Goal: Task Accomplishment & Management: Manage account settings

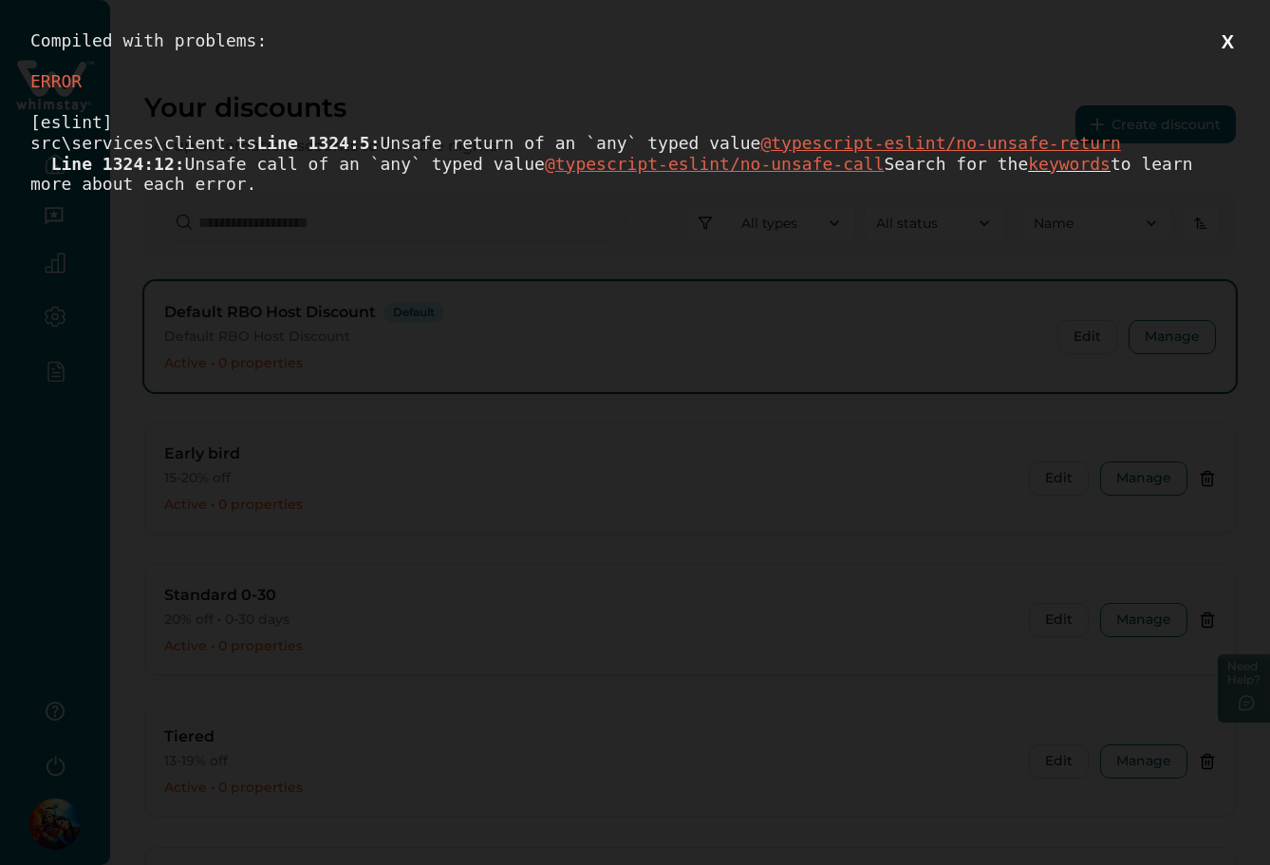
click at [1226, 33] on button "X" at bounding box center [1228, 42] width 24 height 24
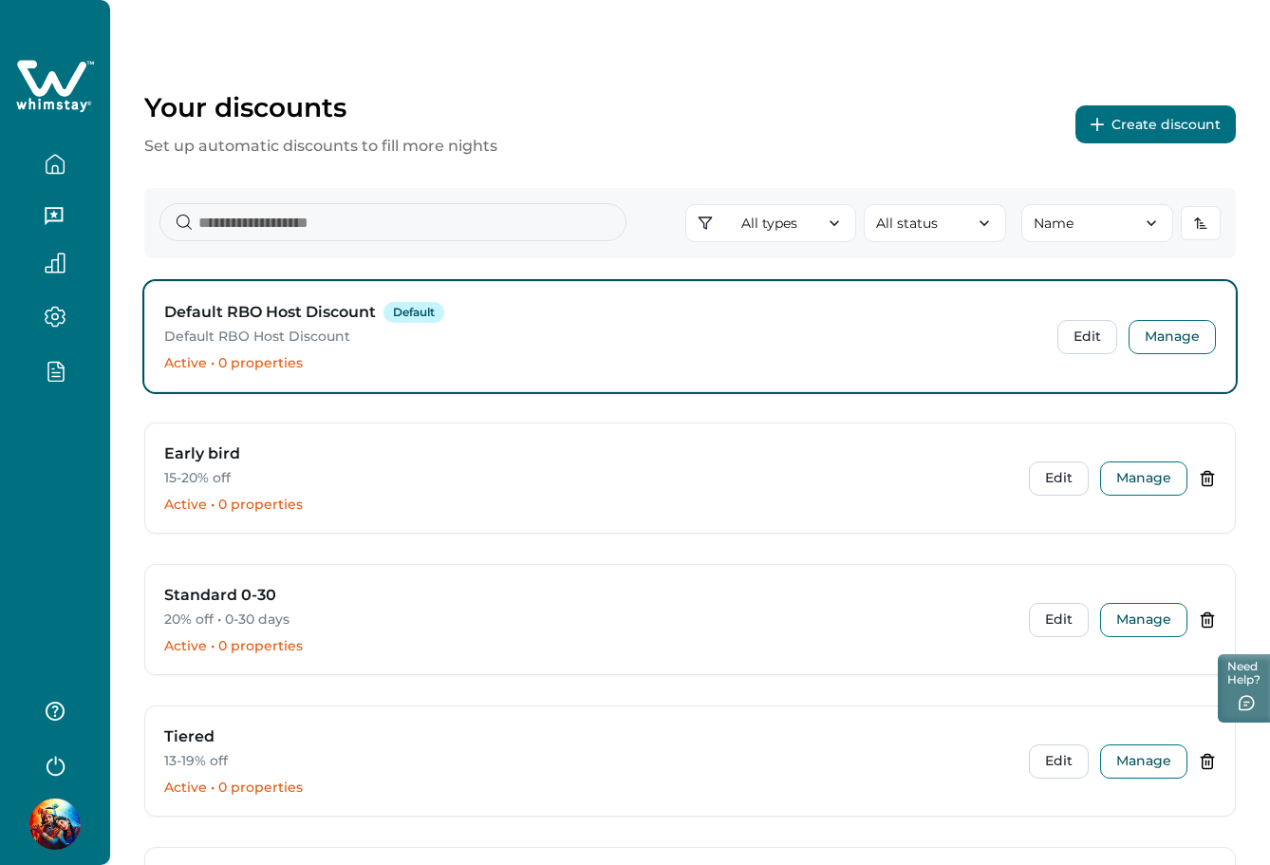
click at [1150, 118] on button "Create discount" at bounding box center [1155, 124] width 160 height 38
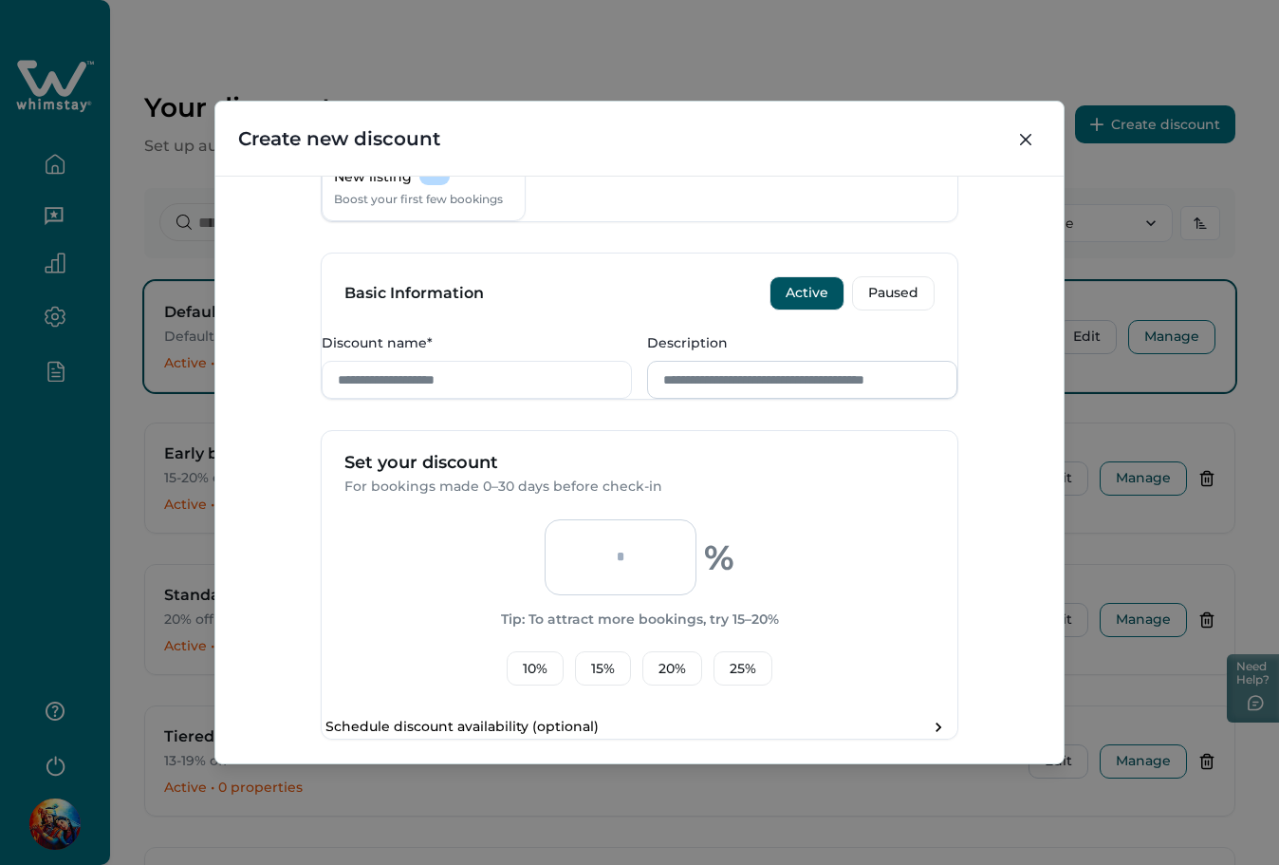
scroll to position [647, 0]
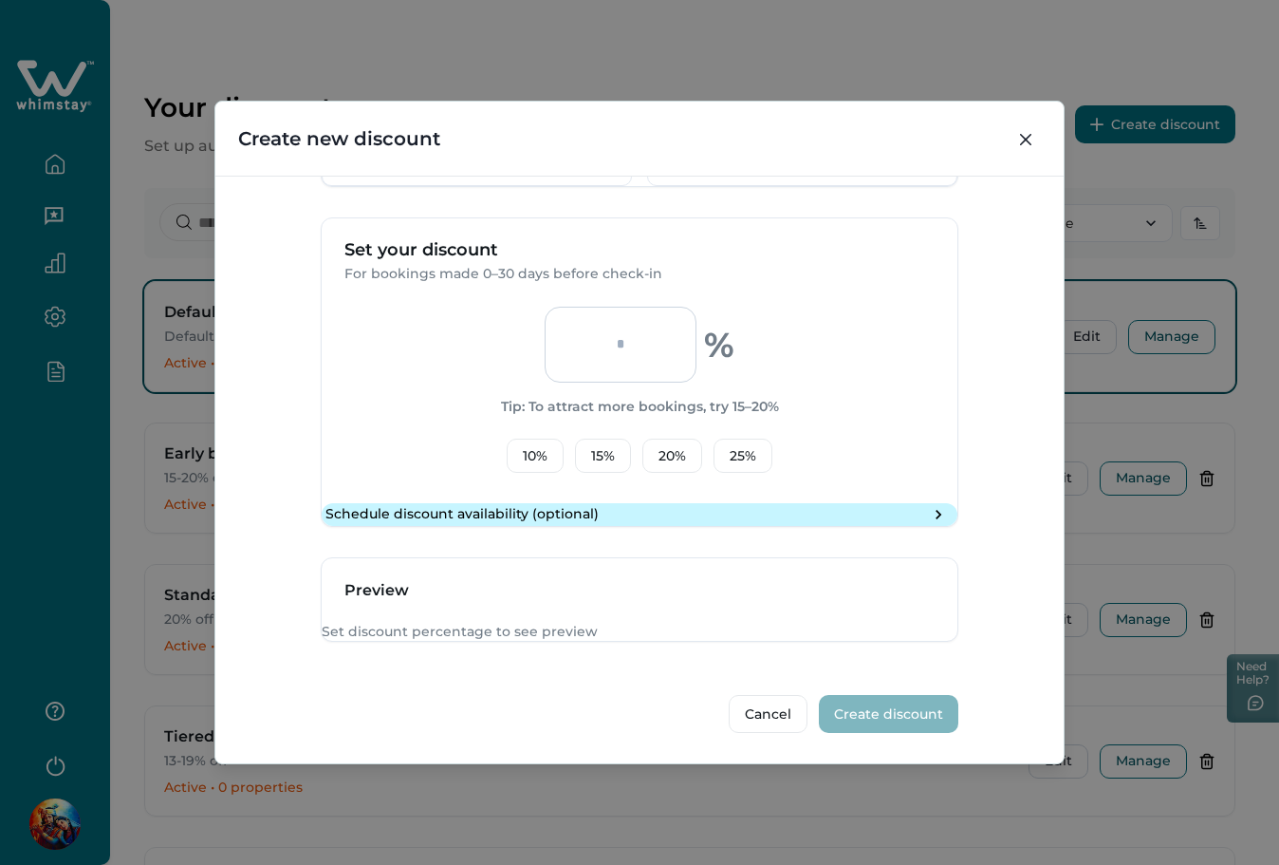
click at [561, 503] on button "Schedule discount availability (optional)" at bounding box center [640, 514] width 636 height 23
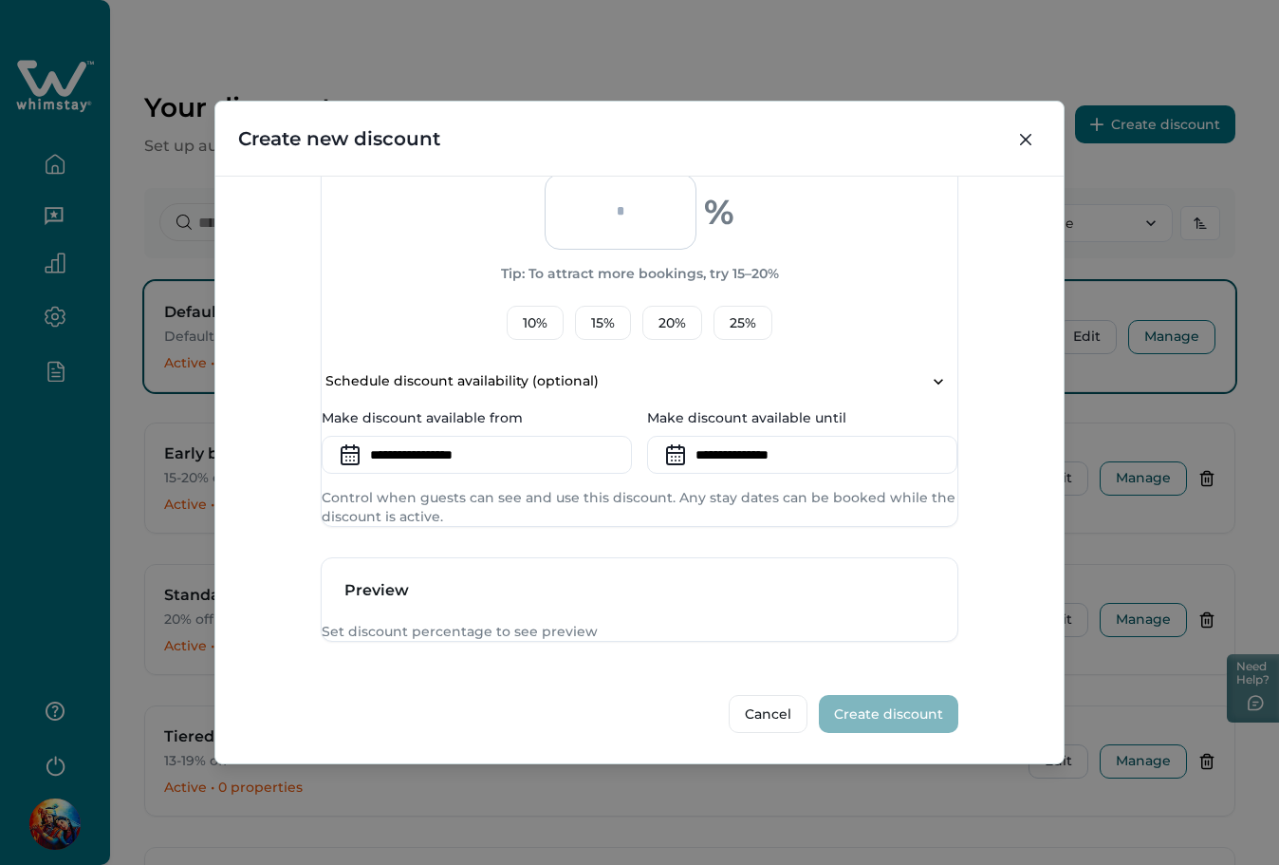
scroll to position [774, 0]
click at [443, 436] on input at bounding box center [477, 455] width 310 height 38
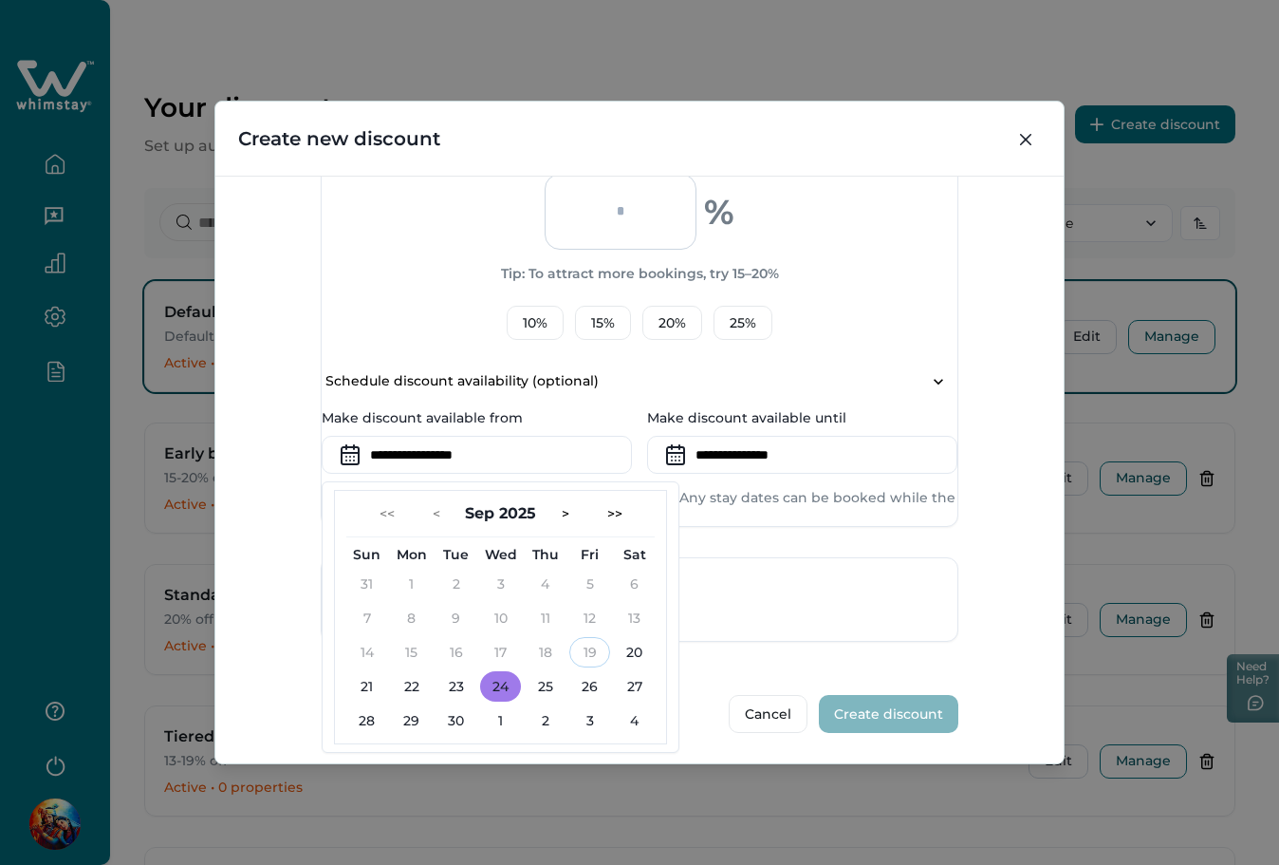
click at [476, 671] on button "23" at bounding box center [456, 686] width 41 height 30
type input "**********"
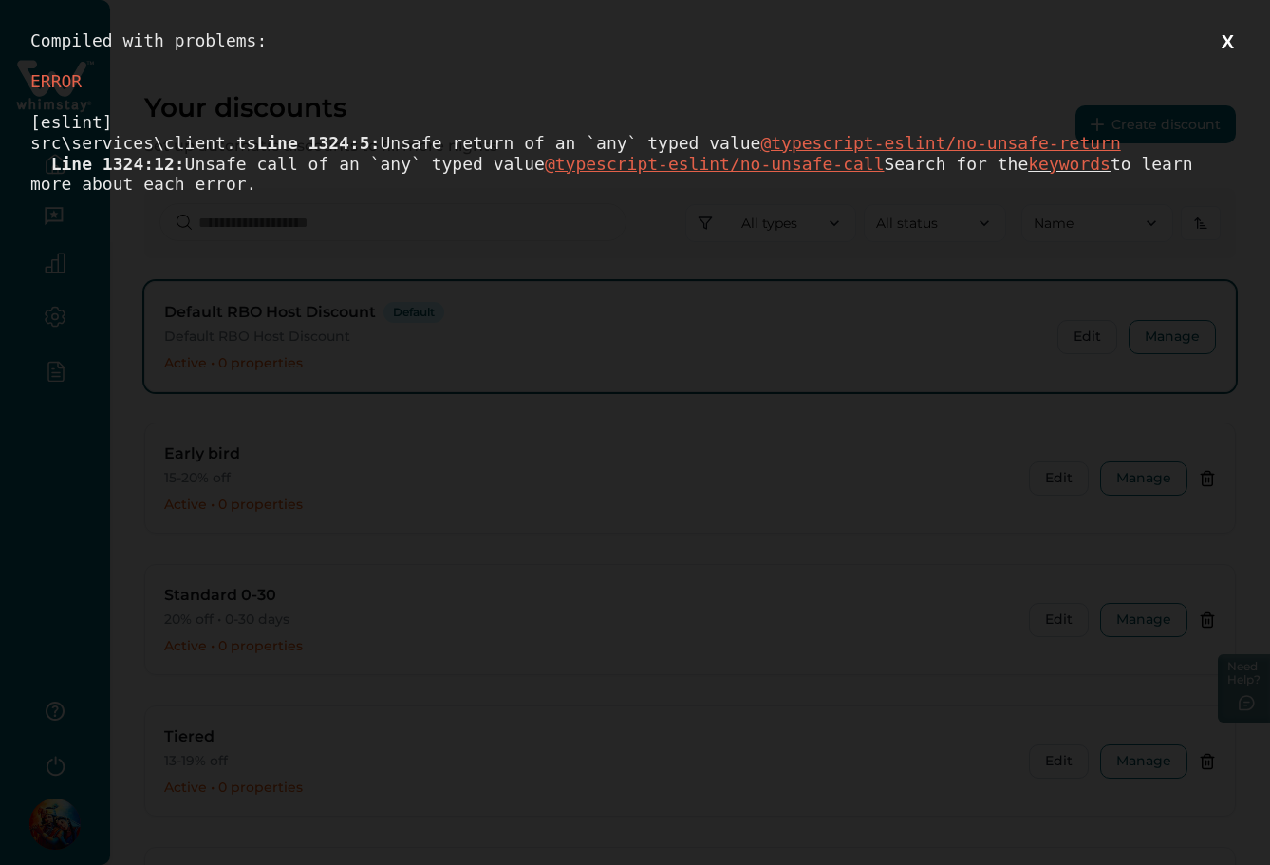
click at [1246, 28] on div "Compiled with problems: X ERROR [eslint] src\services\client.ts Line 1324:5: Un…" at bounding box center [635, 432] width 1270 height 865
click at [1236, 35] on button "X" at bounding box center [1228, 42] width 24 height 24
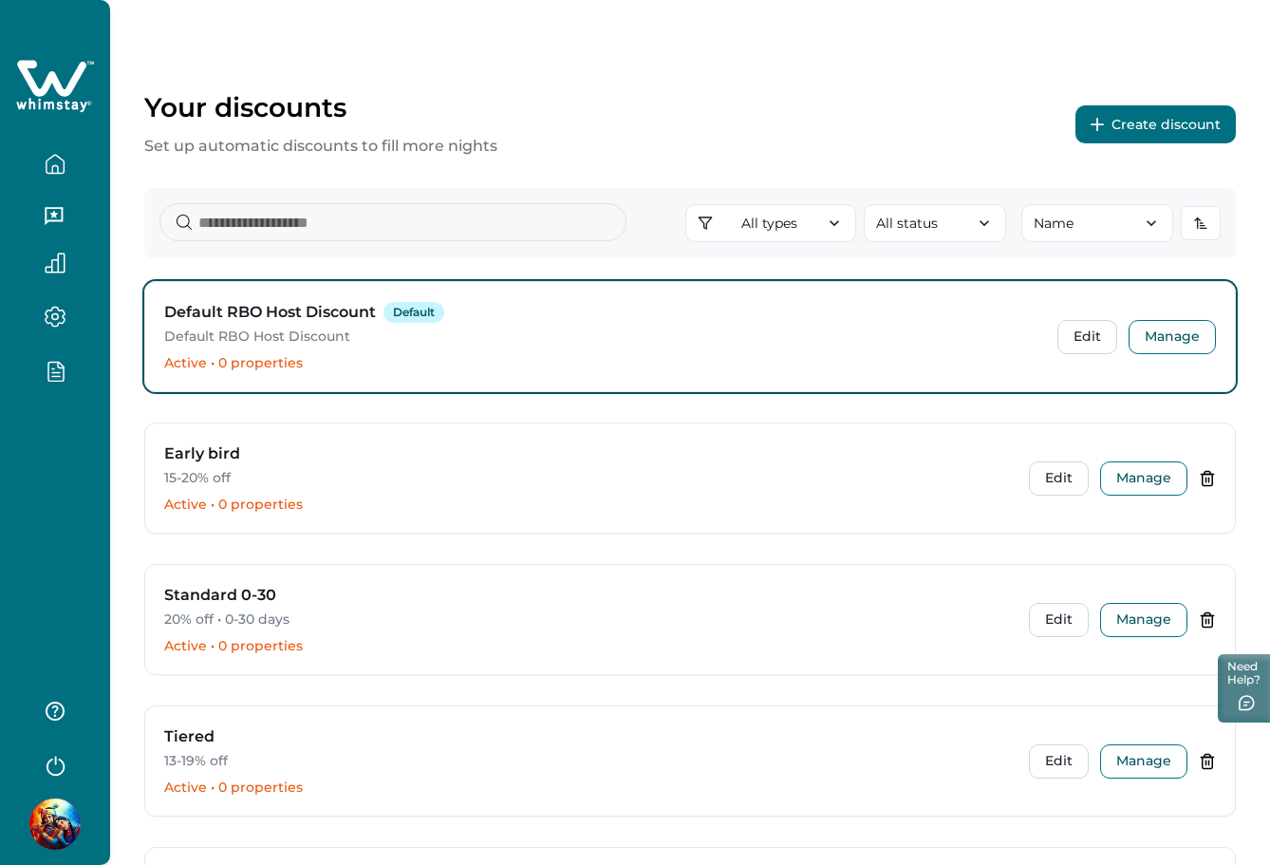
click at [1160, 119] on button "Create discount" at bounding box center [1155, 124] width 160 height 38
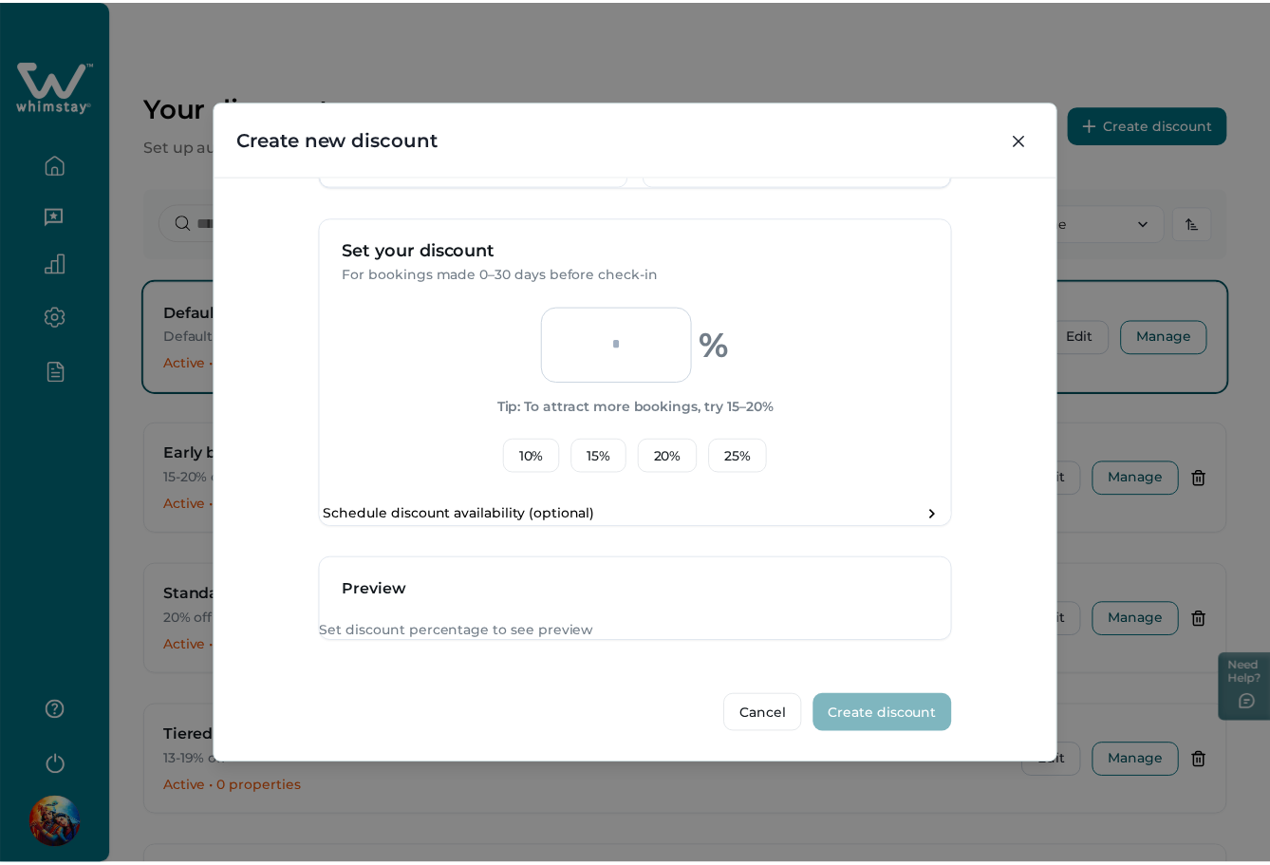
scroll to position [647, 0]
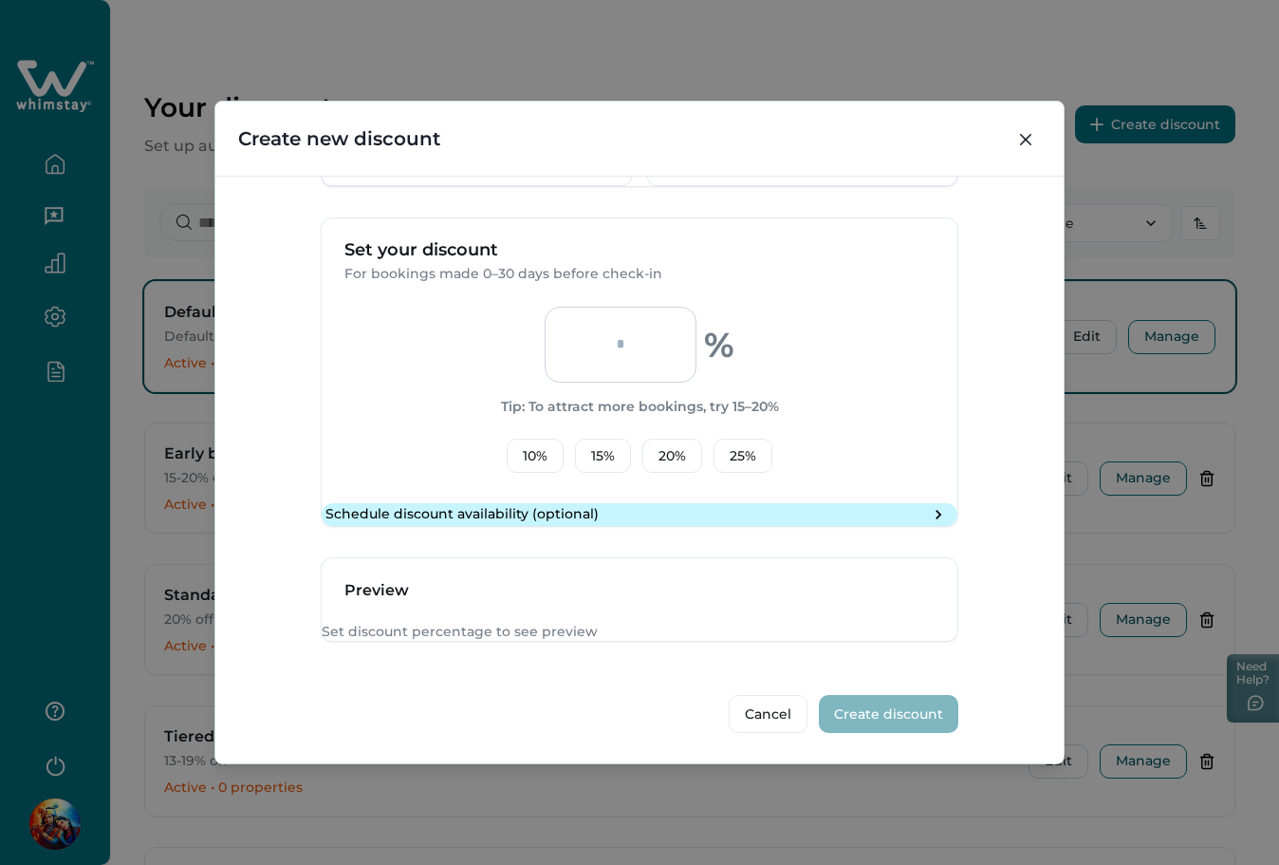
click at [547, 505] on p "Schedule discount availability (optional)" at bounding box center [462, 514] width 273 height 19
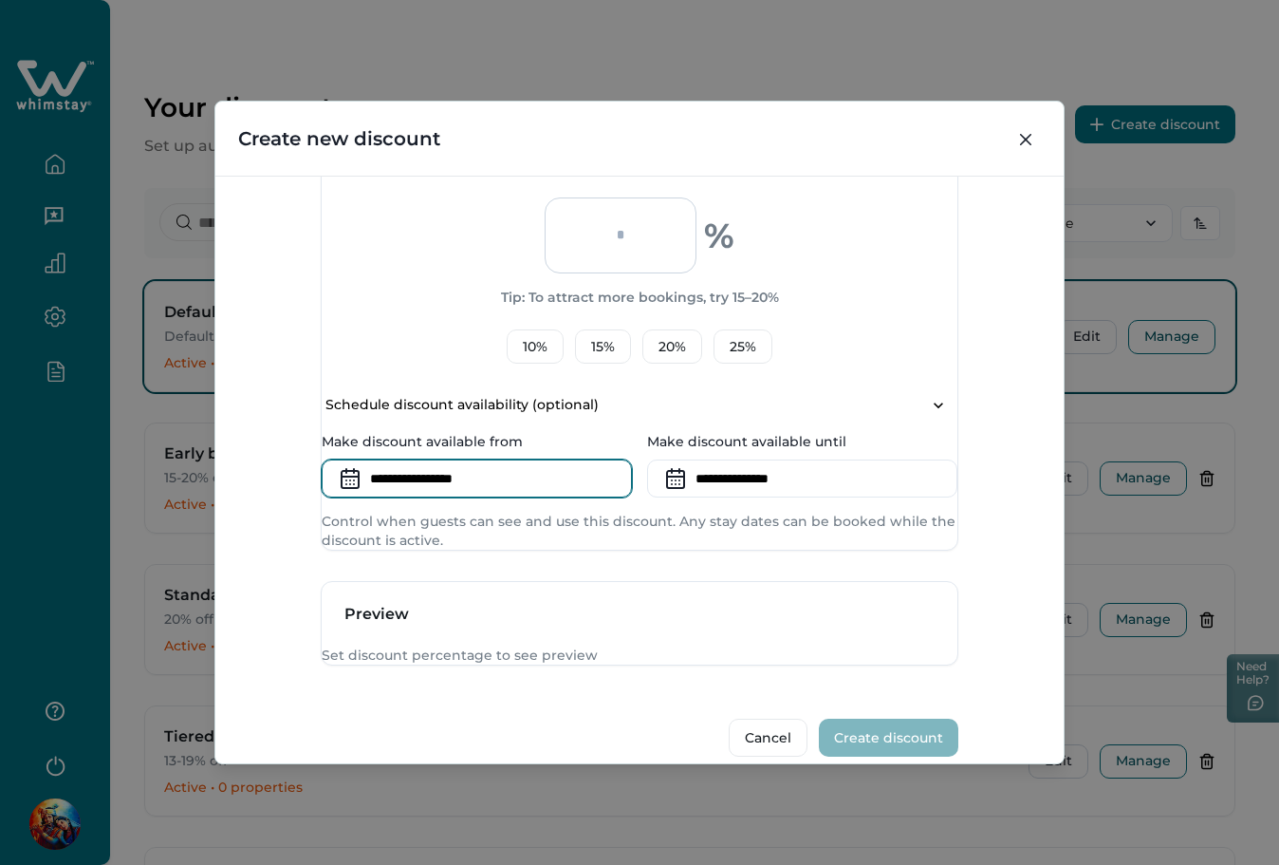
click at [464, 497] on input at bounding box center [477, 478] width 310 height 38
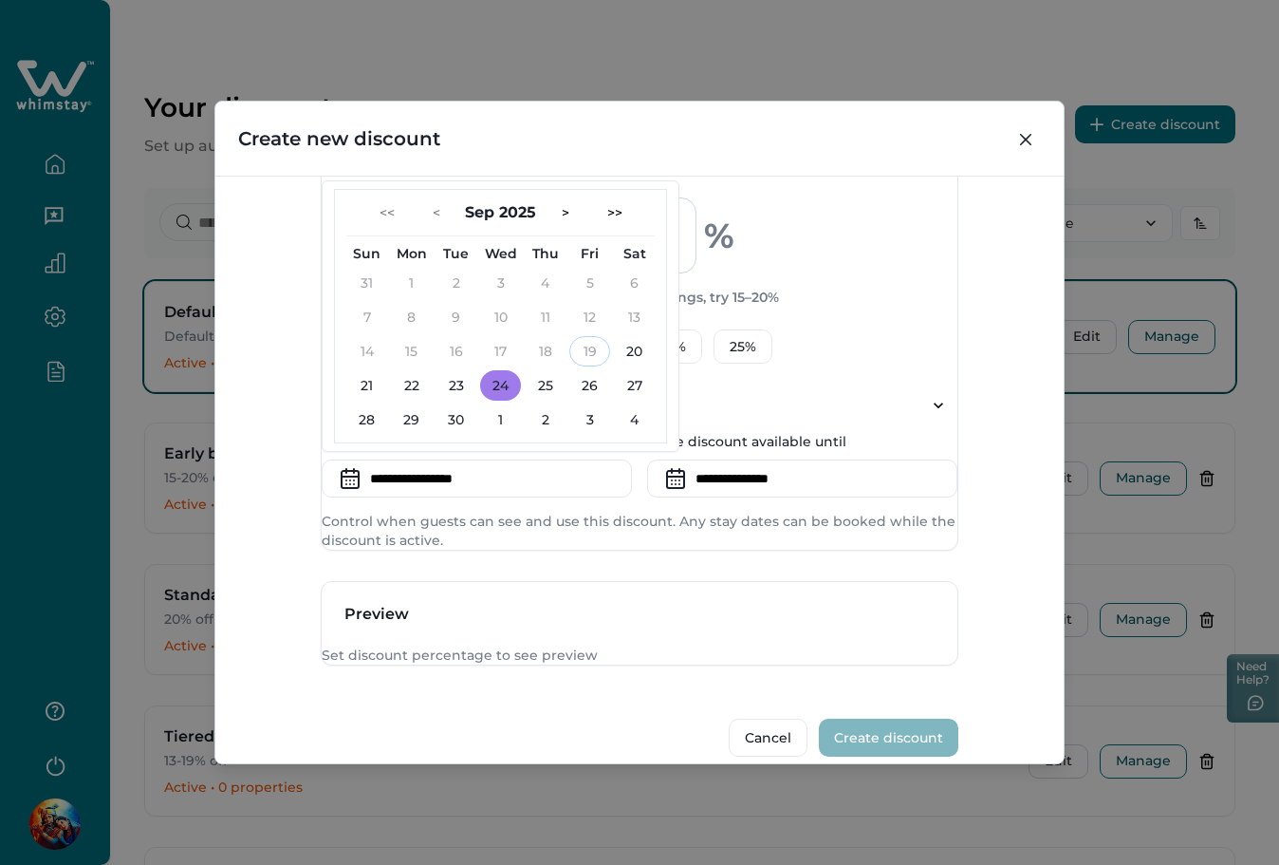
click at [521, 401] on button "24" at bounding box center [500, 385] width 41 height 30
type input "**********"
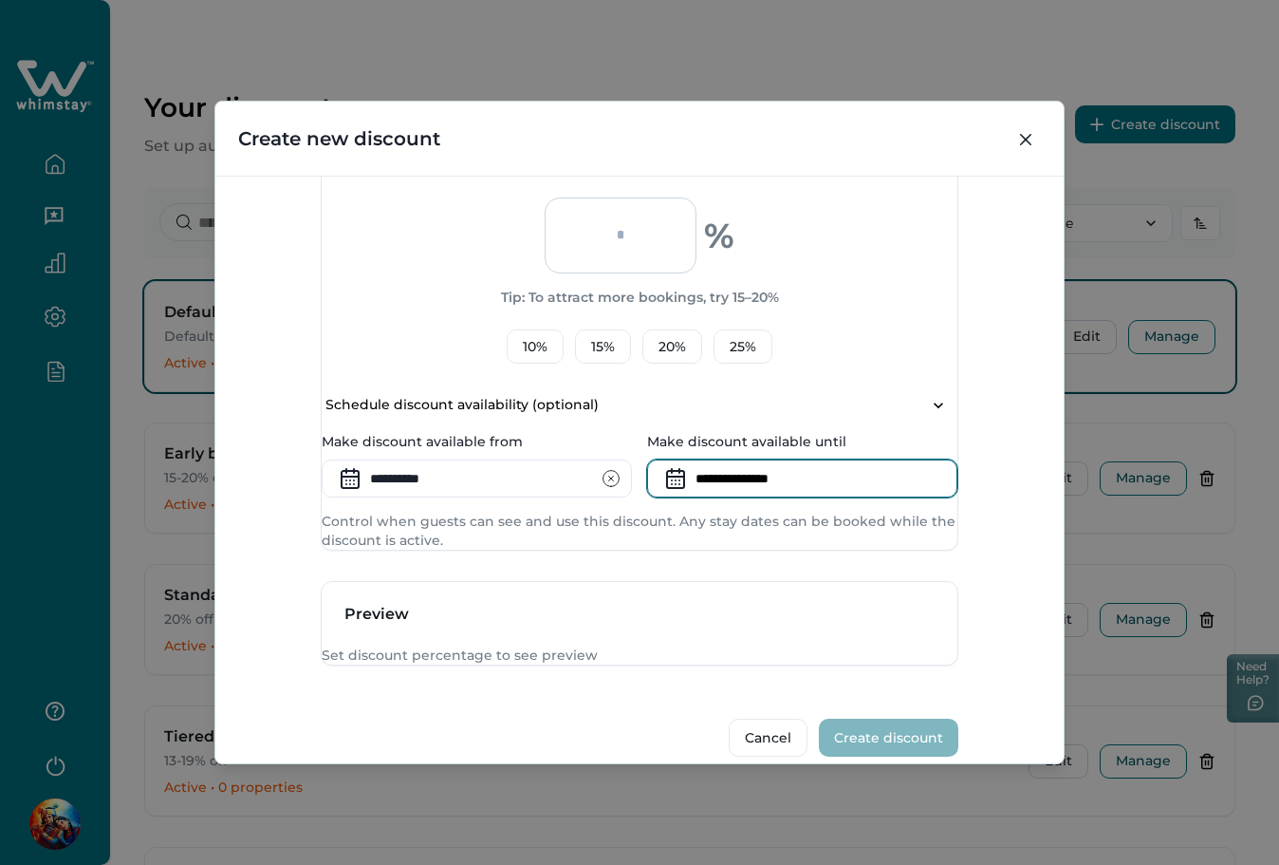
click at [752, 497] on input at bounding box center [802, 478] width 310 height 38
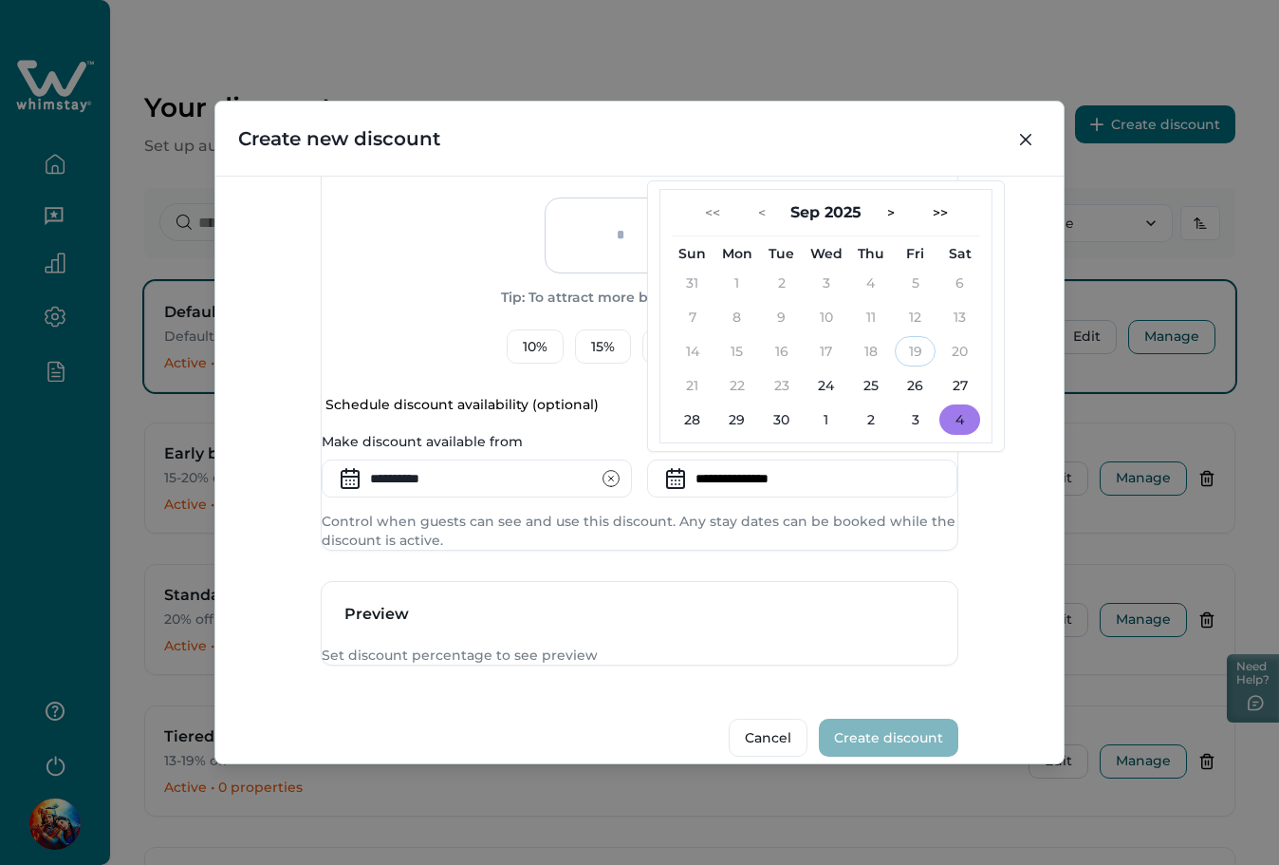
click at [950, 435] on button "4" at bounding box center [960, 419] width 41 height 30
type input "**********"
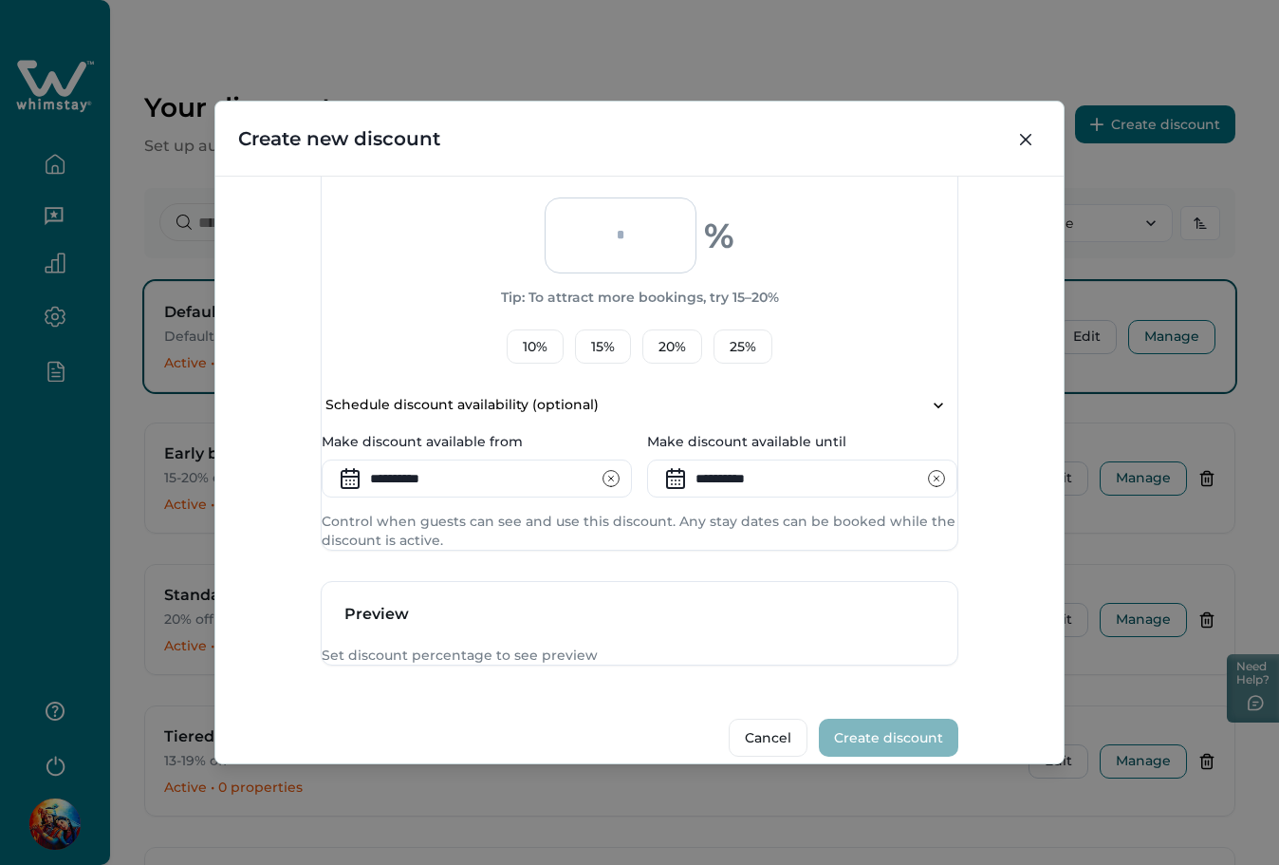
click at [610, 488] on icon "clear input" at bounding box center [611, 478] width 19 height 19
click at [927, 488] on icon "clear input" at bounding box center [936, 478] width 19 height 19
click at [1027, 138] on icon "Close" at bounding box center [1025, 139] width 11 height 11
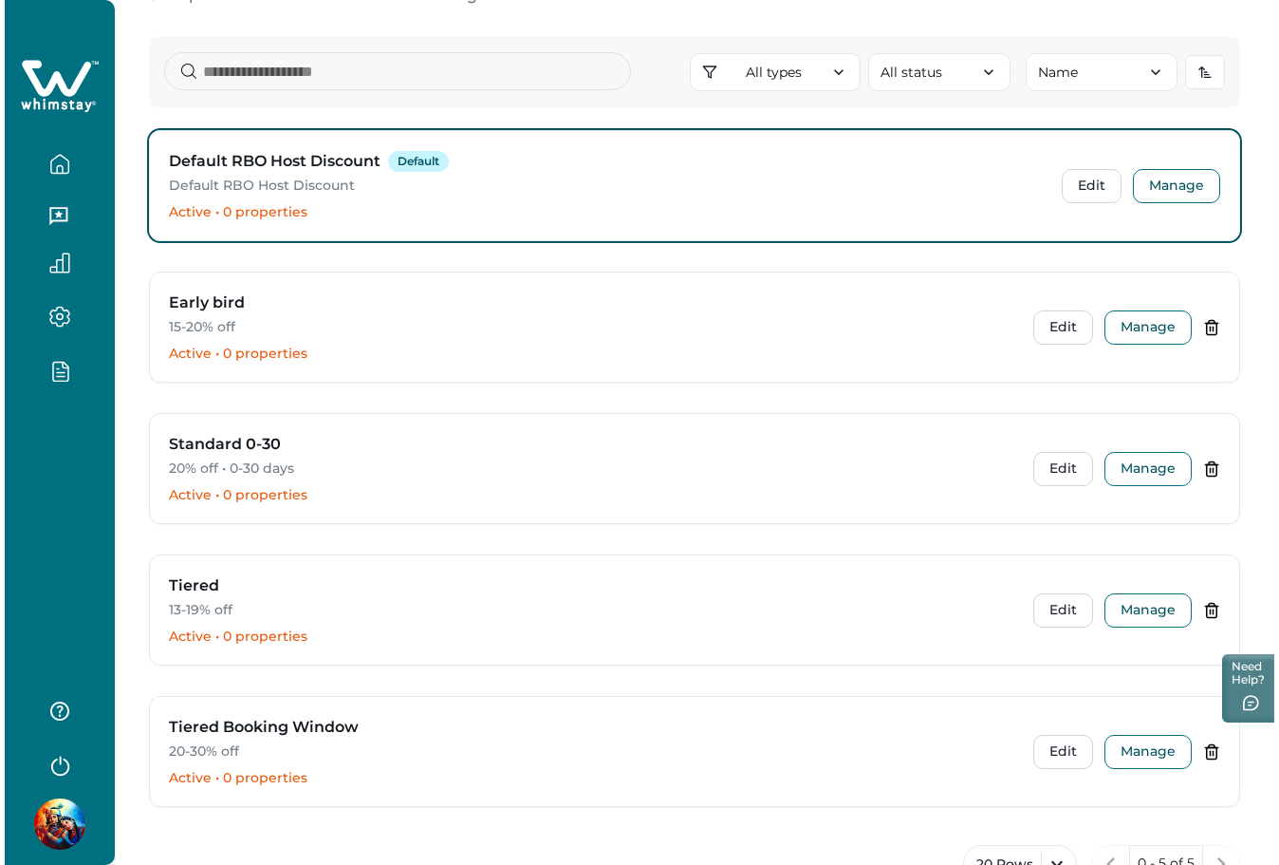
scroll to position [283, 0]
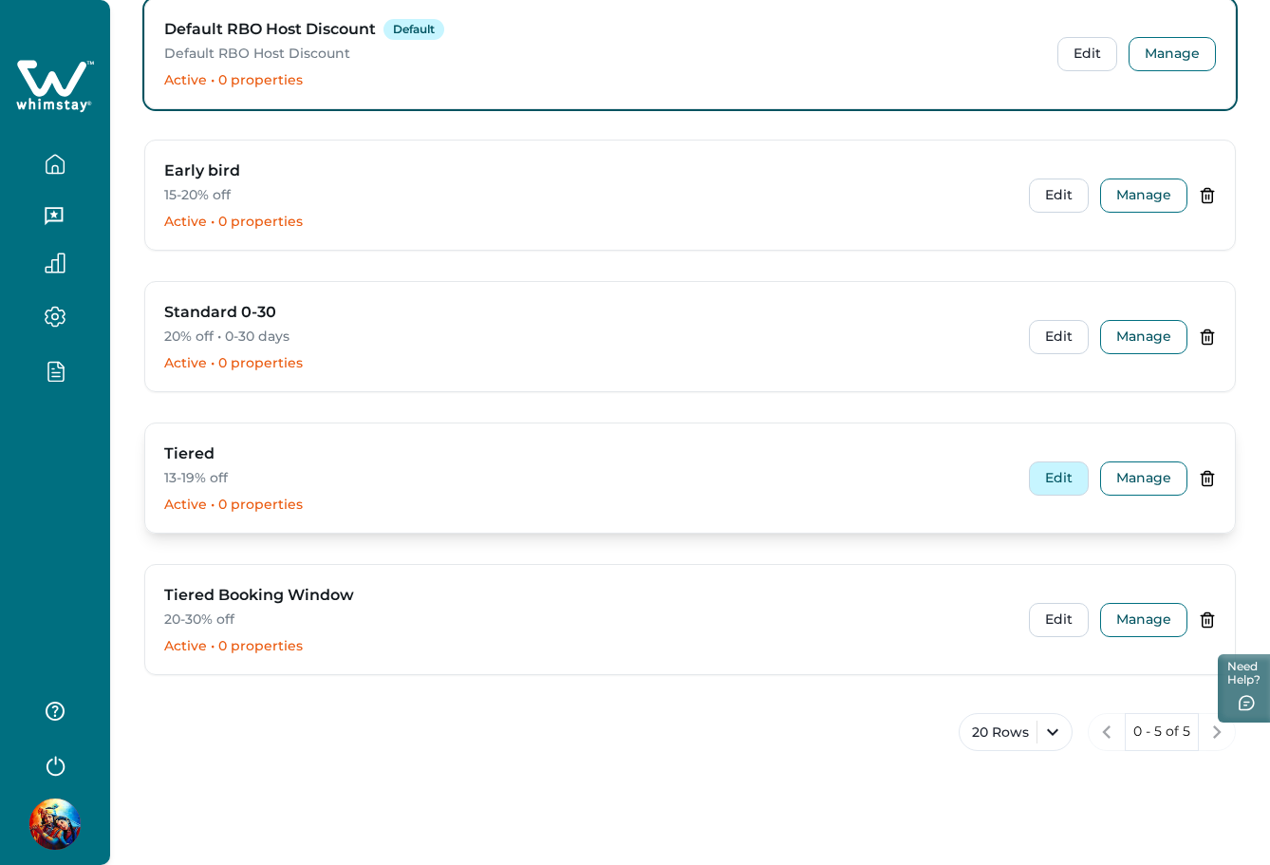
click at [1042, 486] on button "Edit" at bounding box center [1059, 478] width 60 height 34
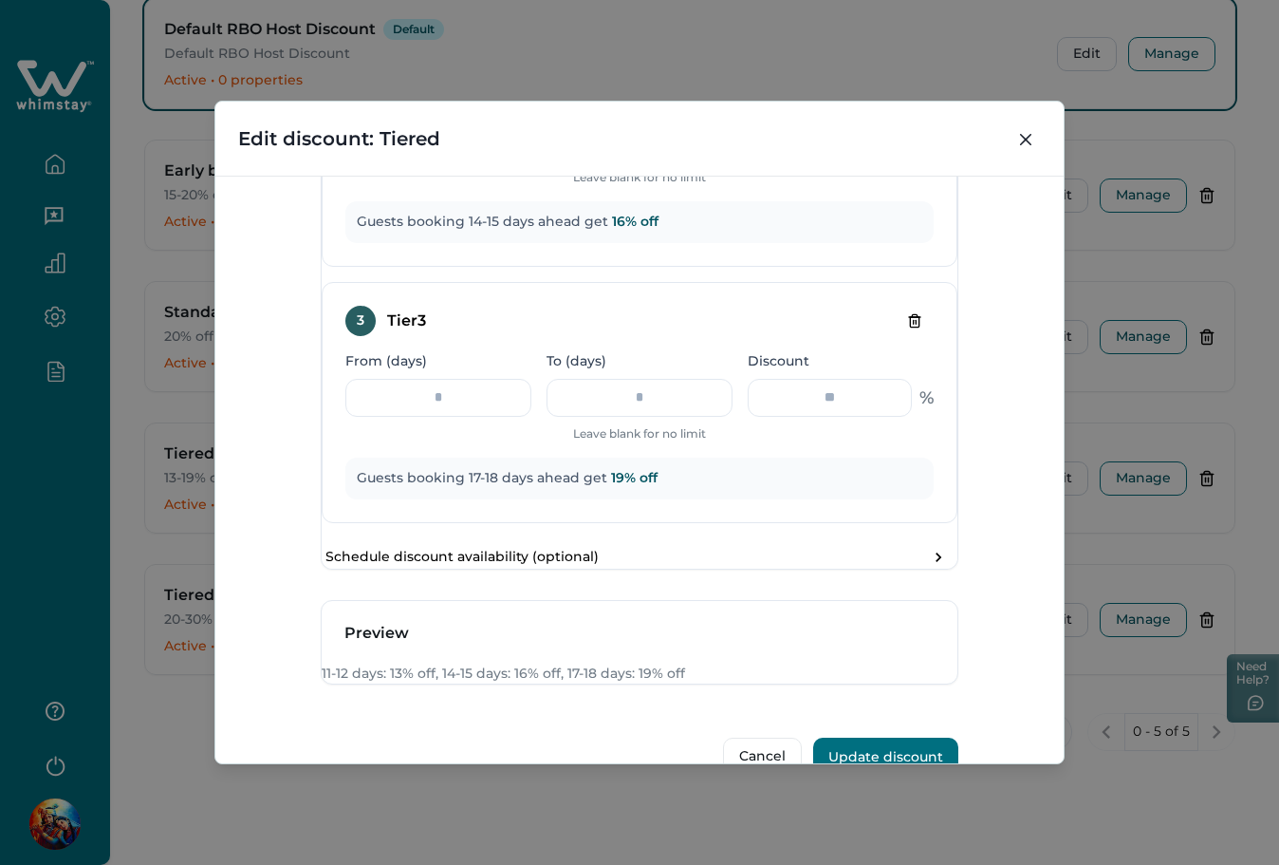
scroll to position [1392, 0]
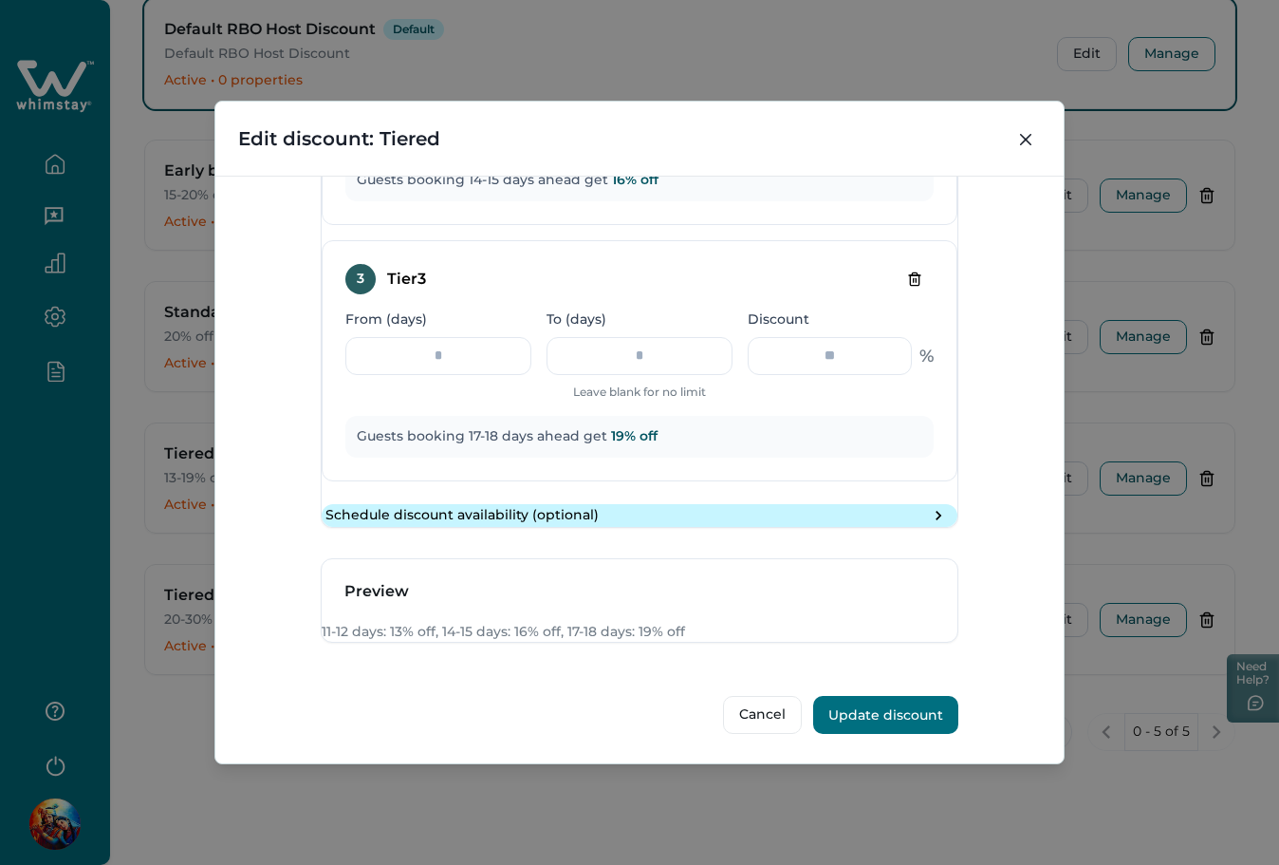
click at [599, 506] on p "Schedule discount availability (optional)" at bounding box center [462, 515] width 273 height 19
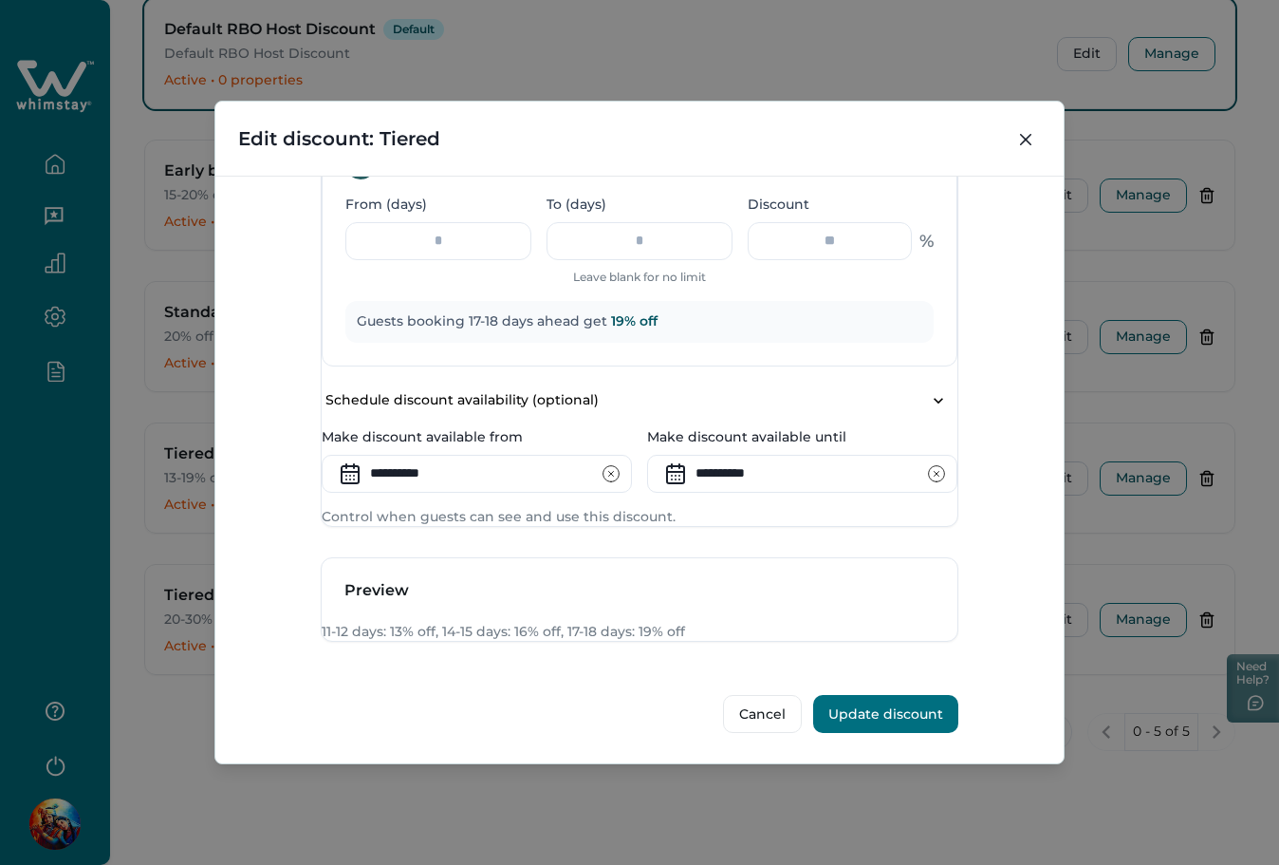
scroll to position [1518, 0]
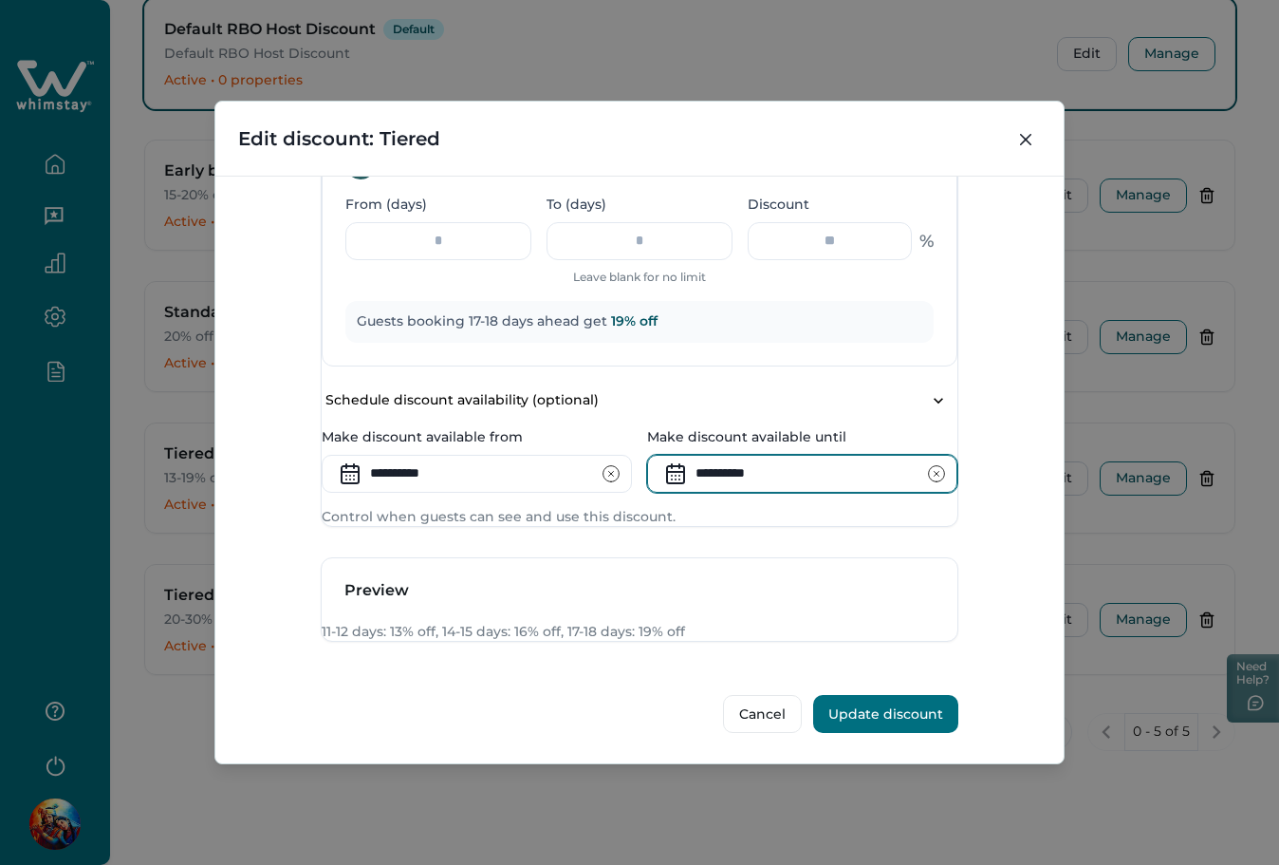
click at [715, 455] on input "**********" at bounding box center [802, 474] width 310 height 38
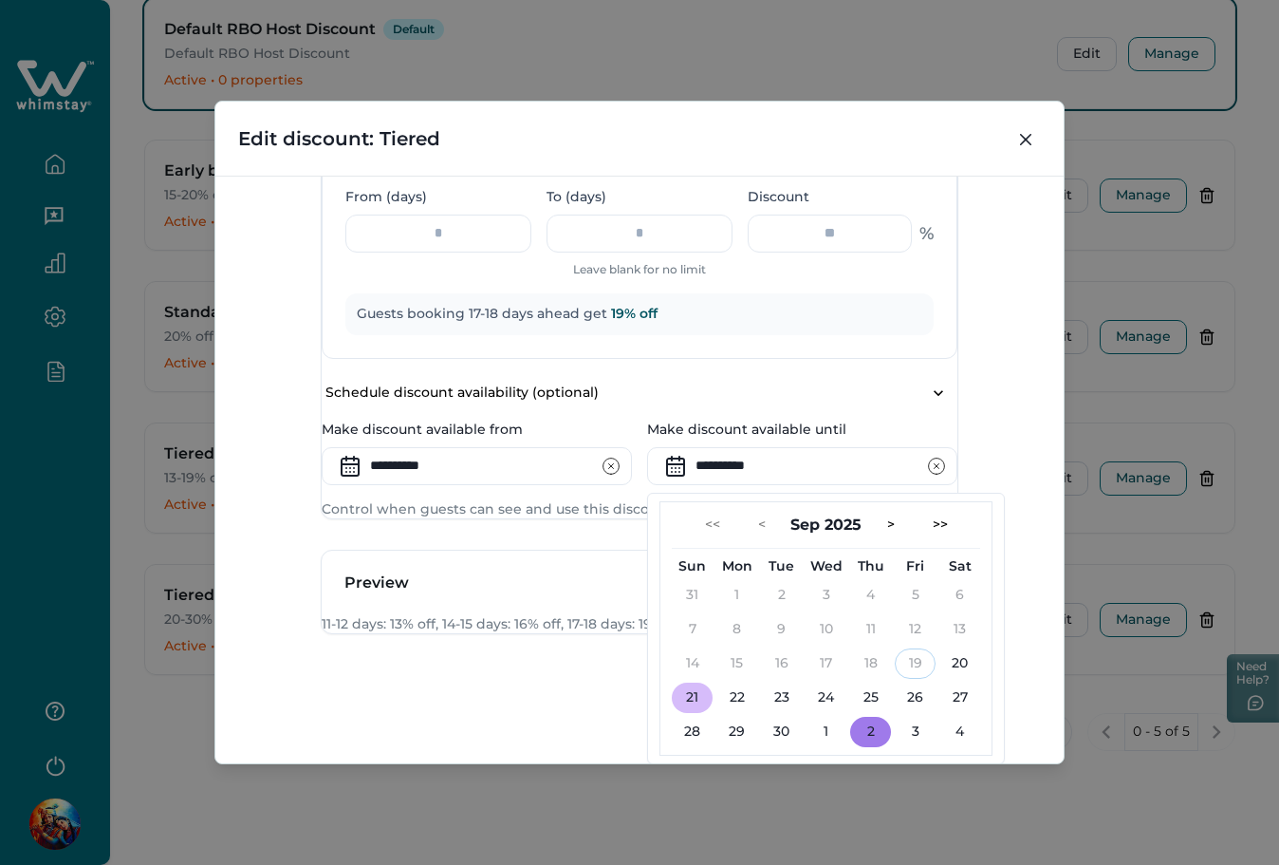
click at [868, 717] on button "2" at bounding box center [870, 732] width 41 height 30
type input "**********"
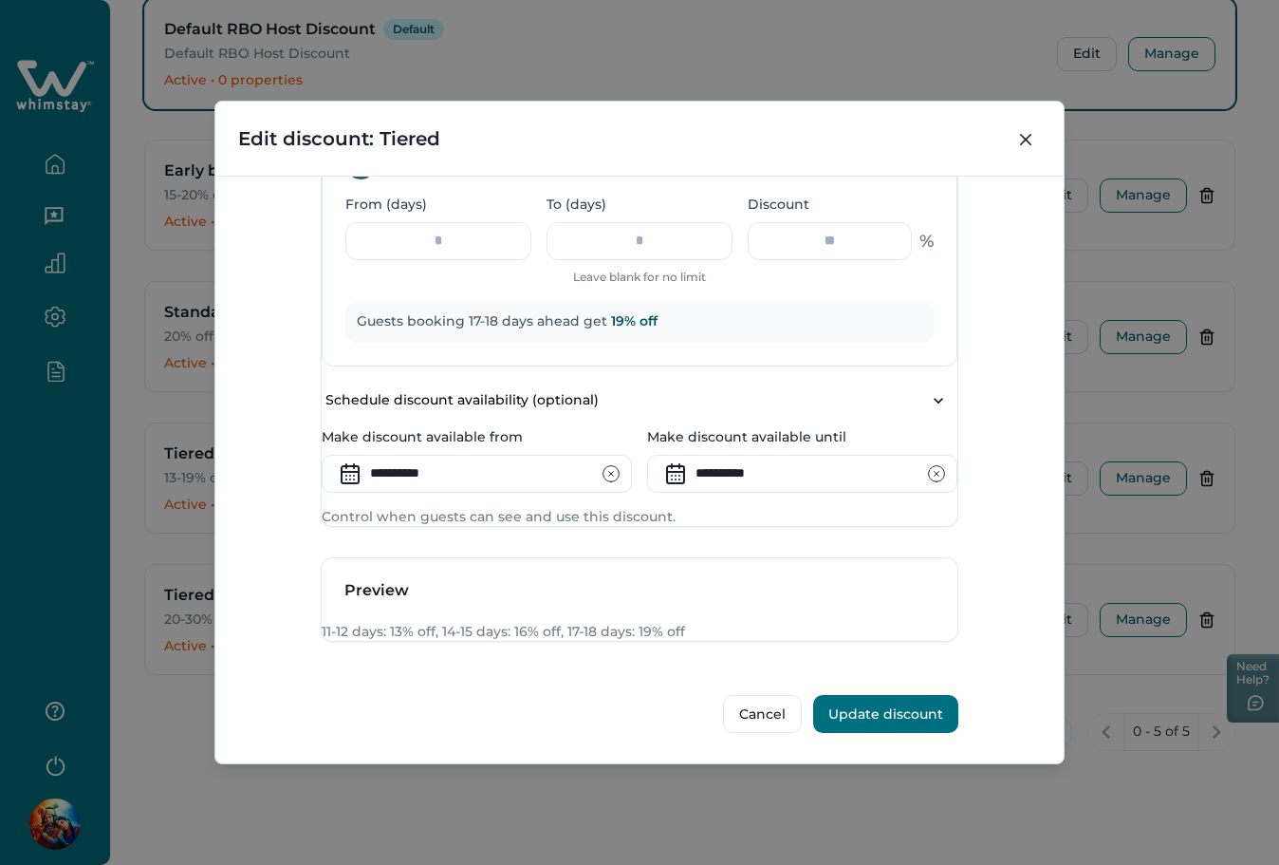
click at [870, 711] on button "Update discount" at bounding box center [885, 714] width 145 height 38
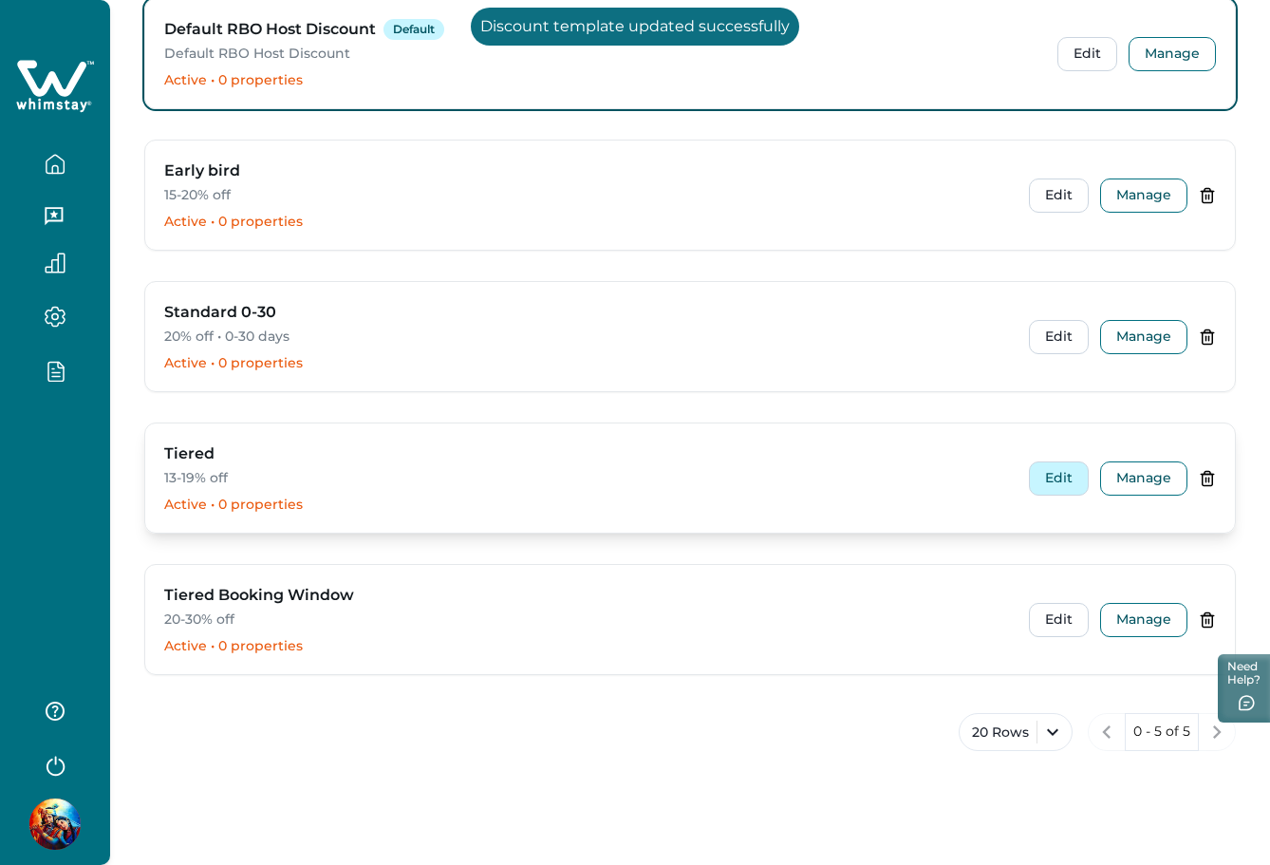
click at [1051, 480] on button "Edit" at bounding box center [1059, 478] width 60 height 34
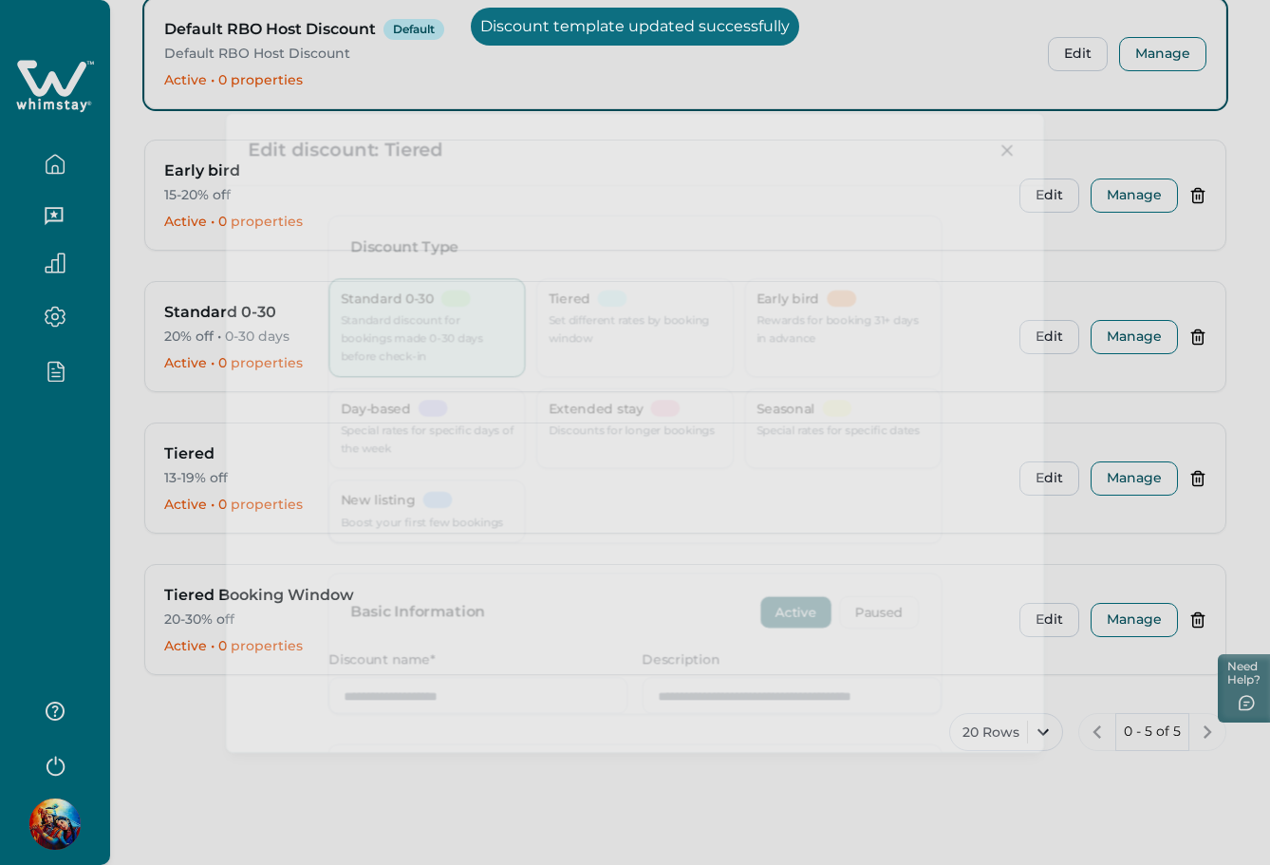
type input "******"
type input "**********"
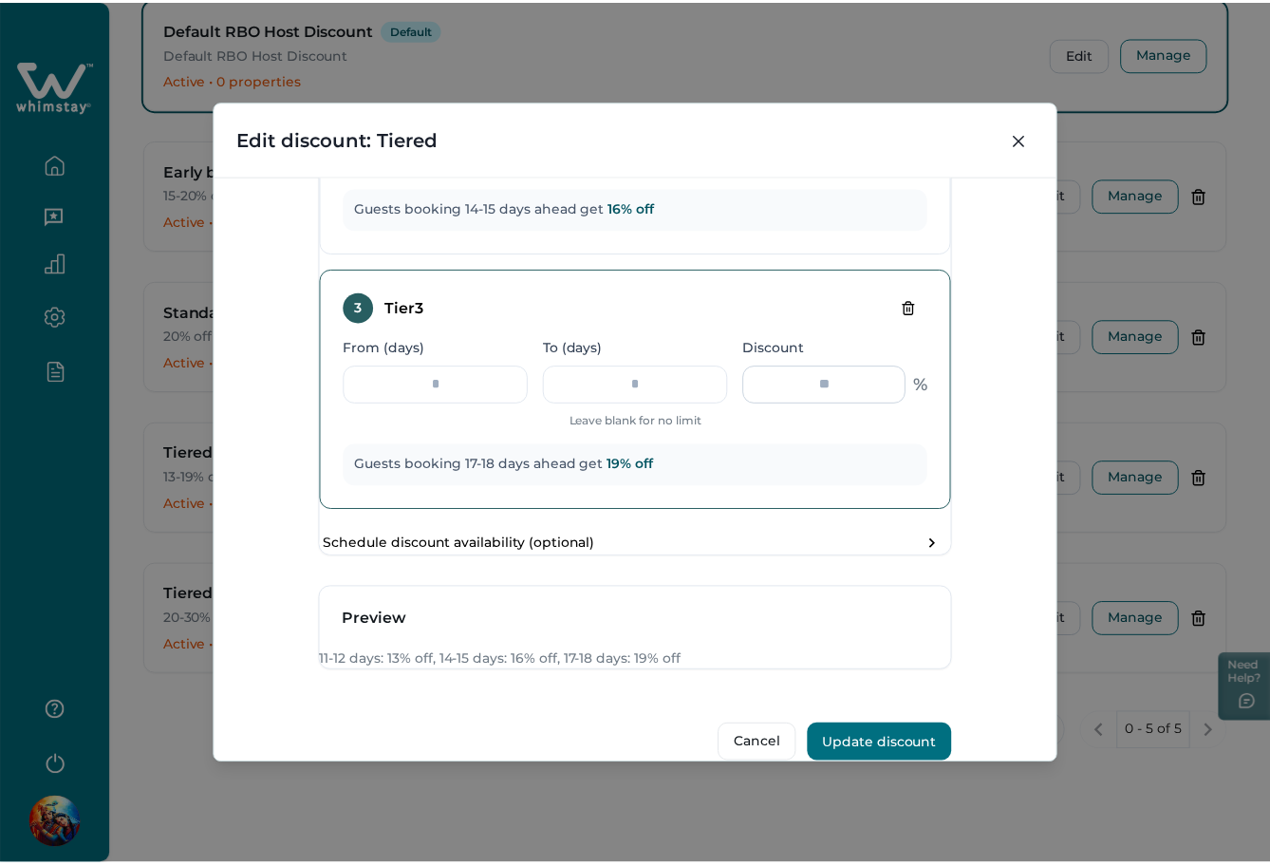
scroll to position [1404, 0]
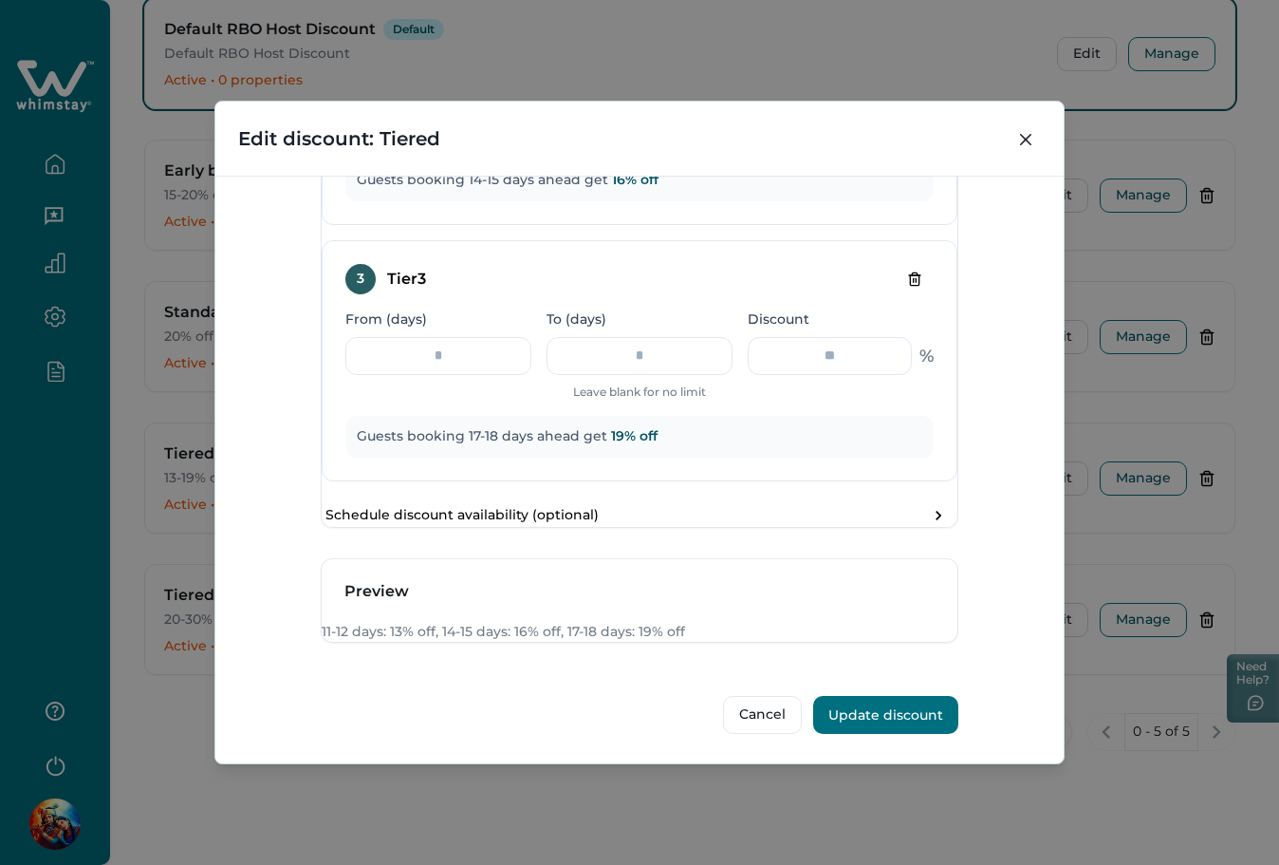
click at [878, 707] on button "Update discount" at bounding box center [885, 715] width 145 height 38
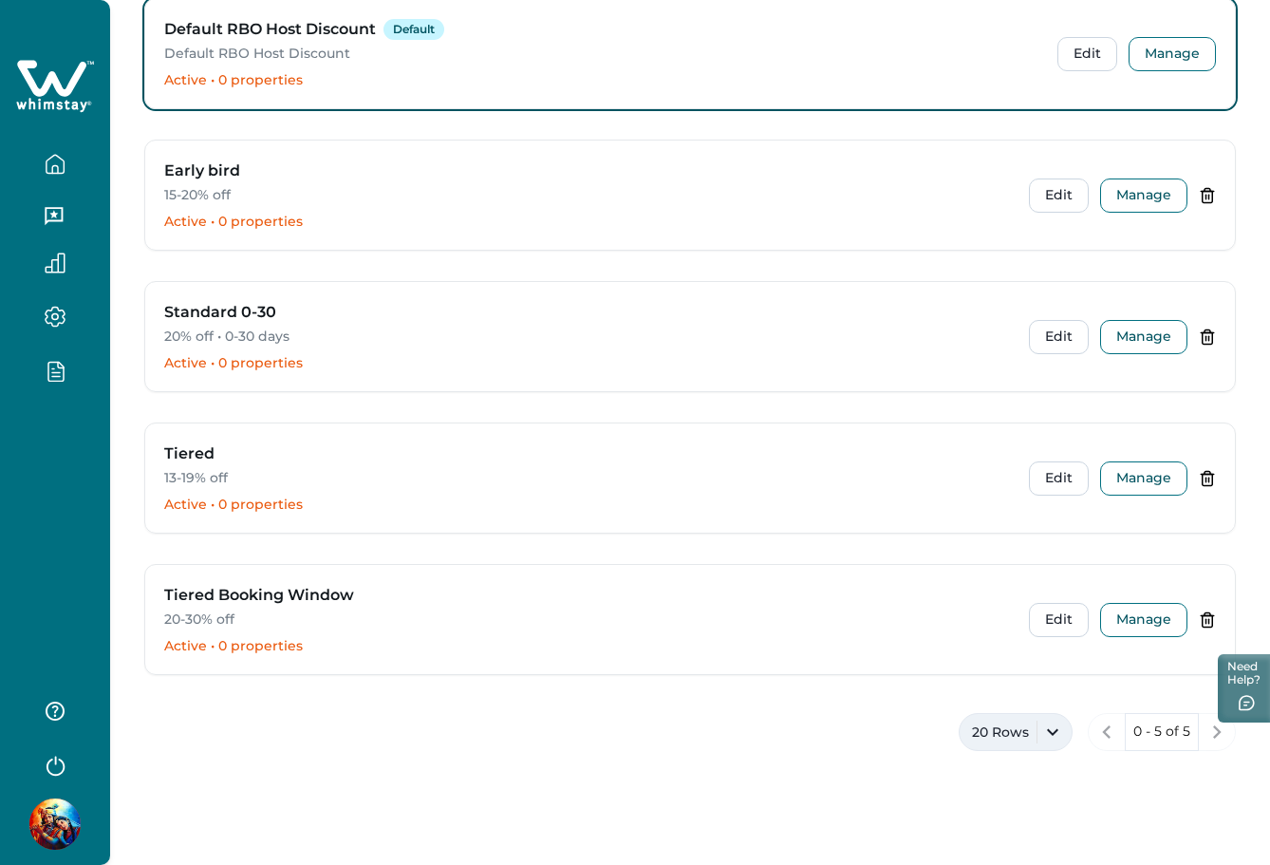
click at [1000, 729] on button "20 Rows" at bounding box center [1016, 732] width 114 height 38
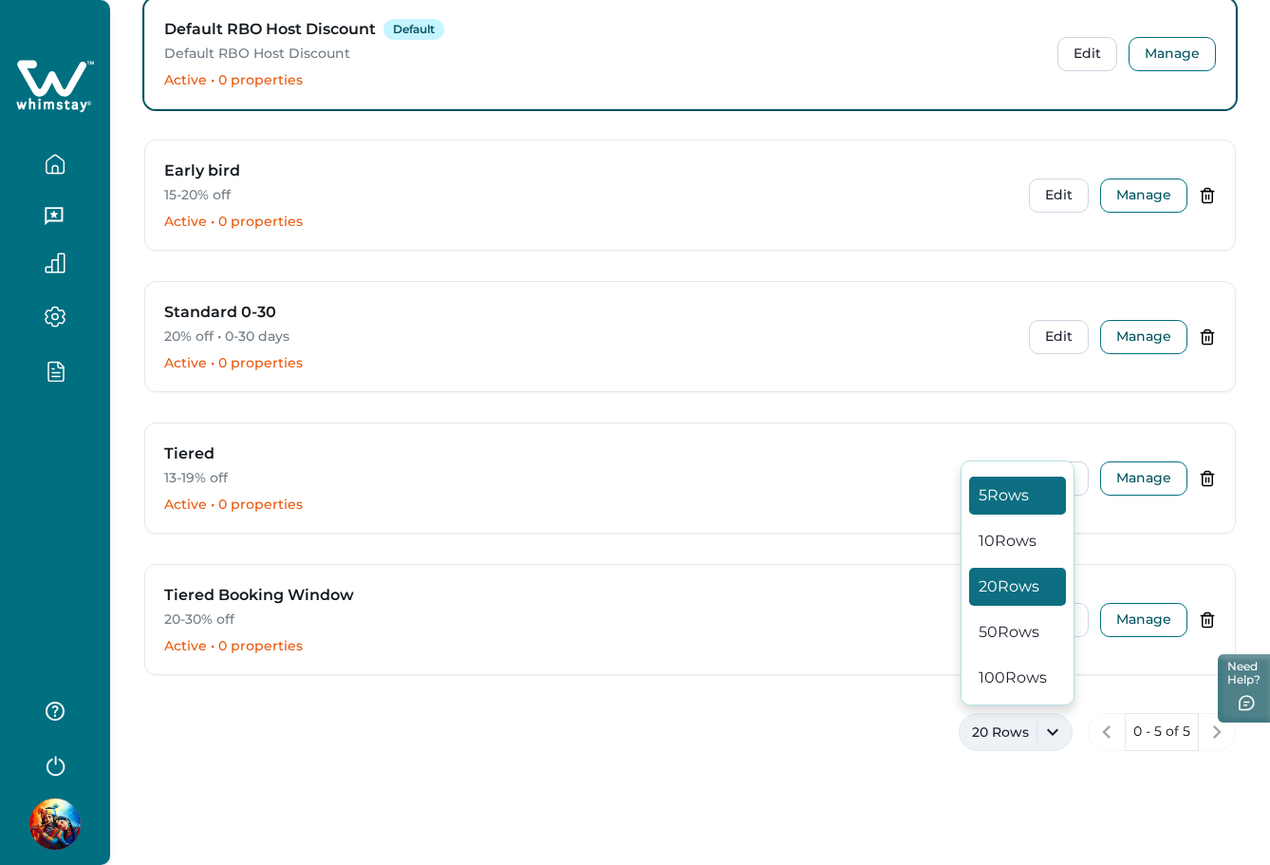
click at [1036, 504] on button "5 Rows" at bounding box center [1017, 495] width 97 height 38
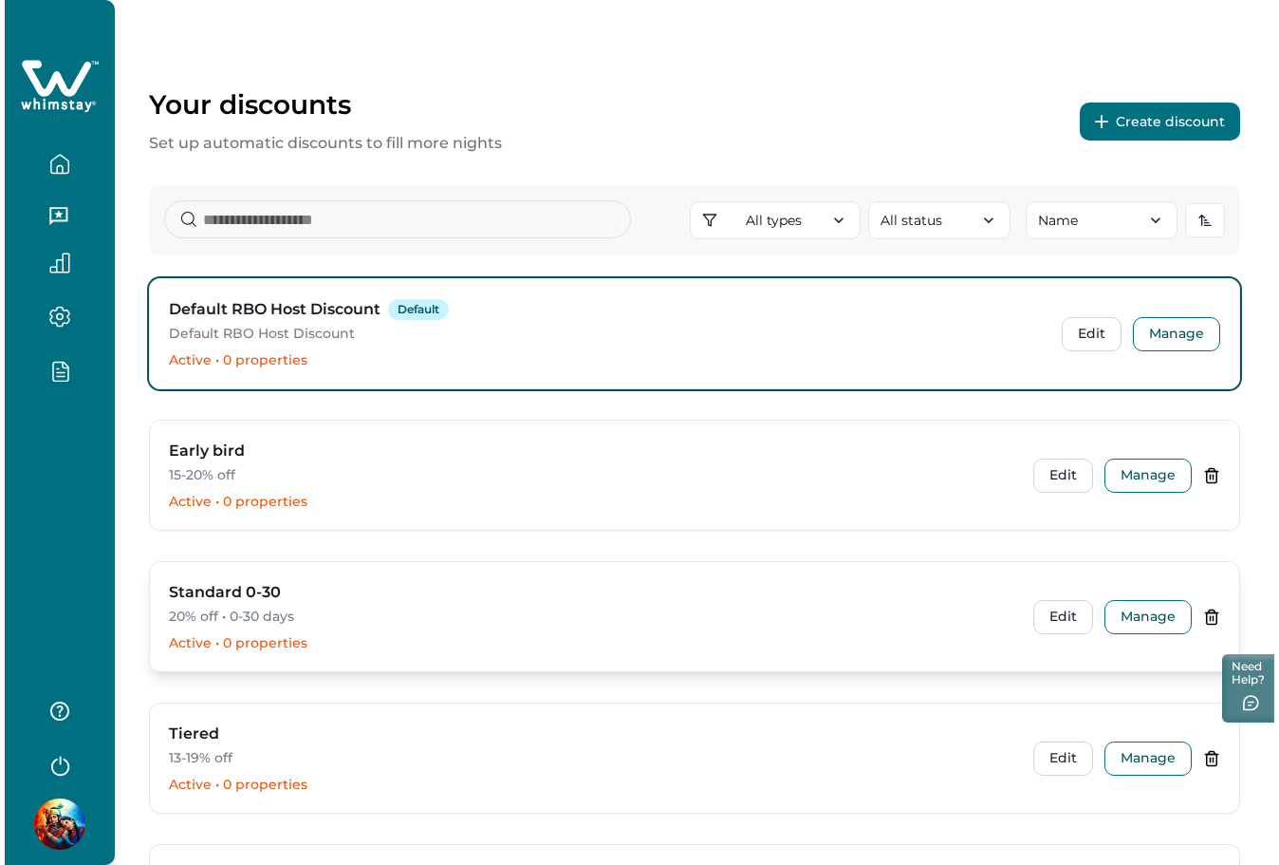
scroll to position [0, 0]
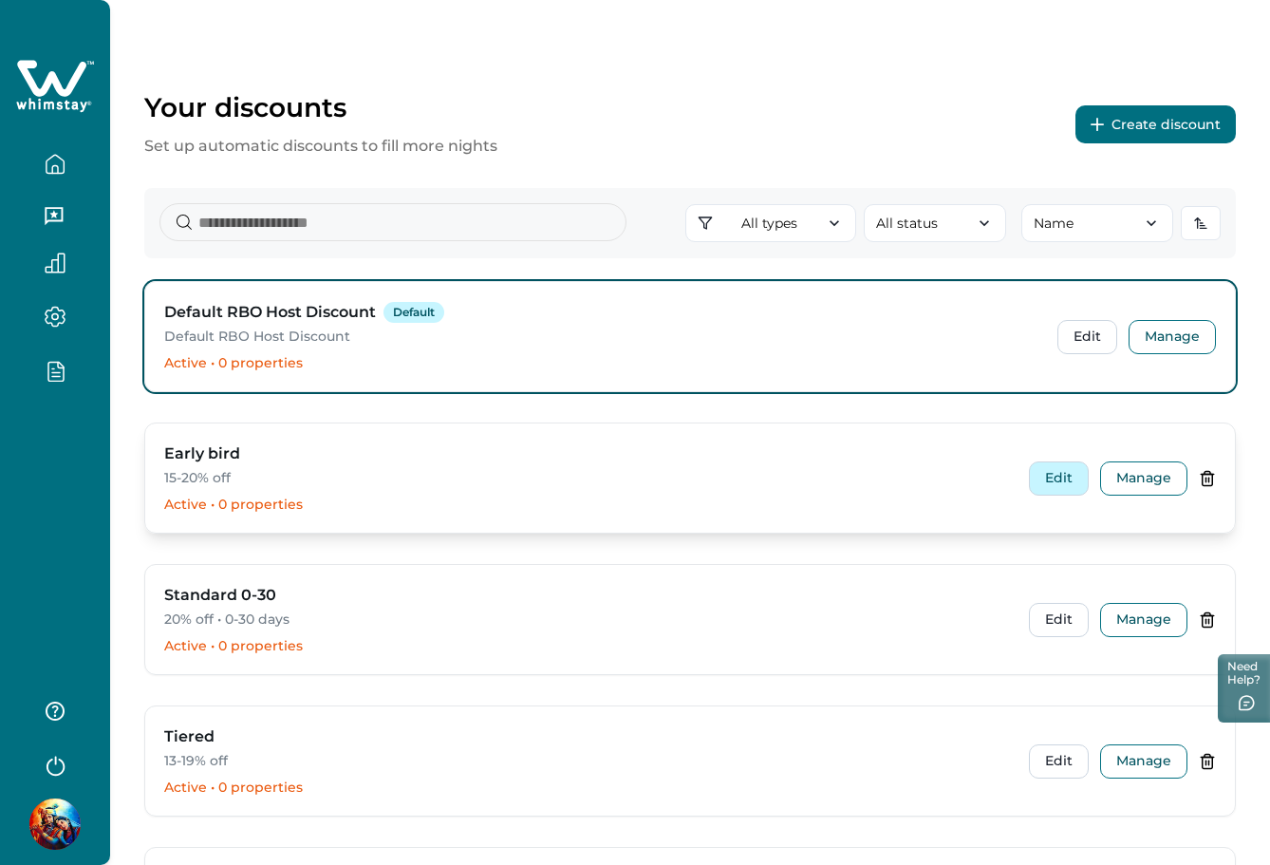
click at [1074, 476] on button "Edit" at bounding box center [1059, 478] width 60 height 34
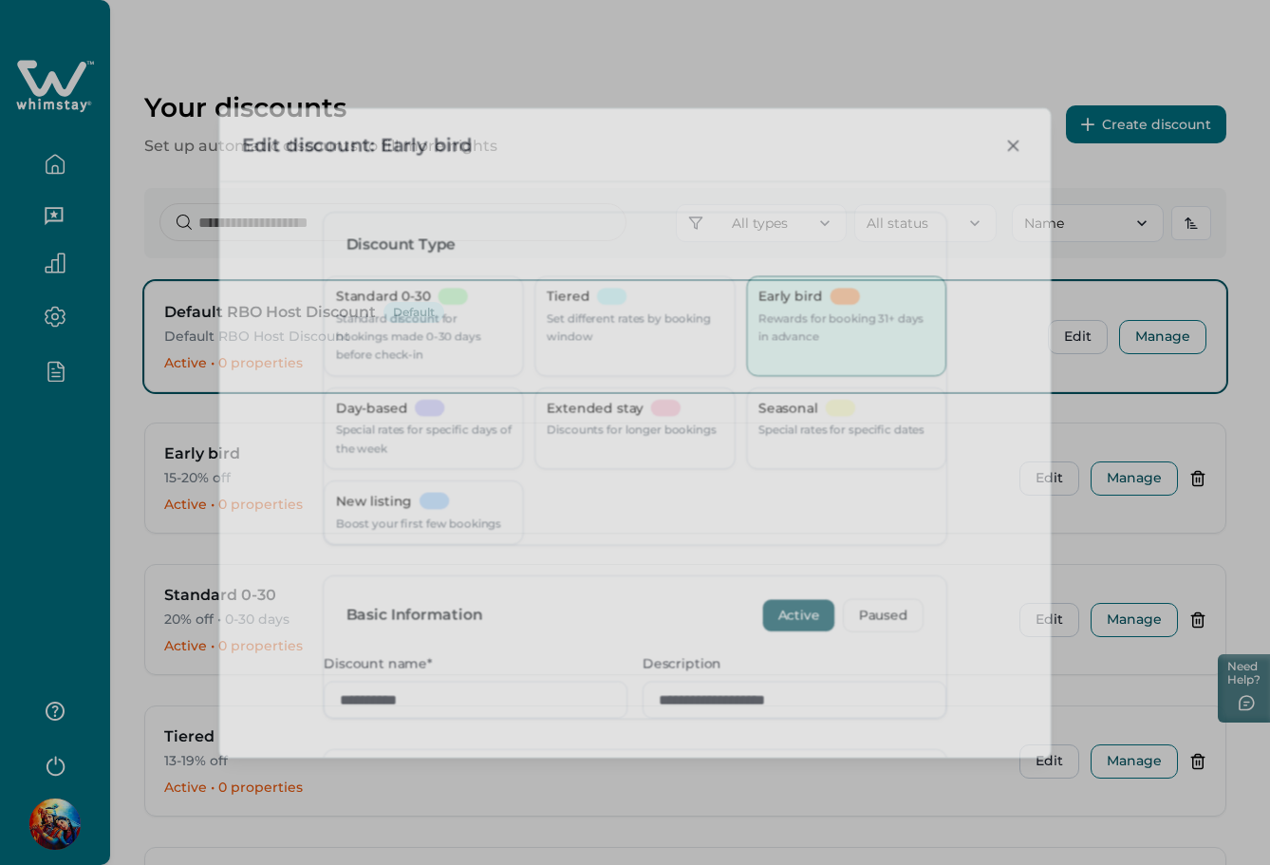
type input "**"
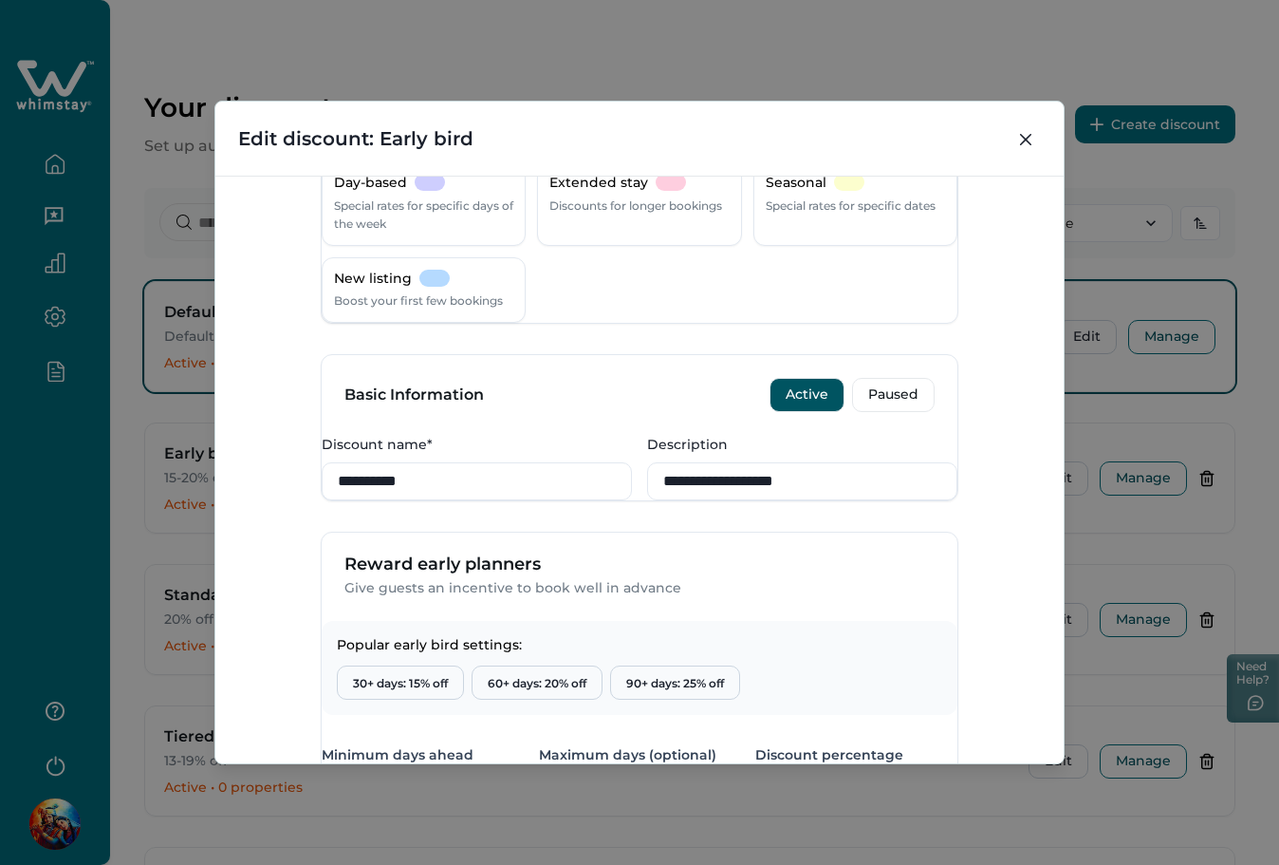
scroll to position [506, 0]
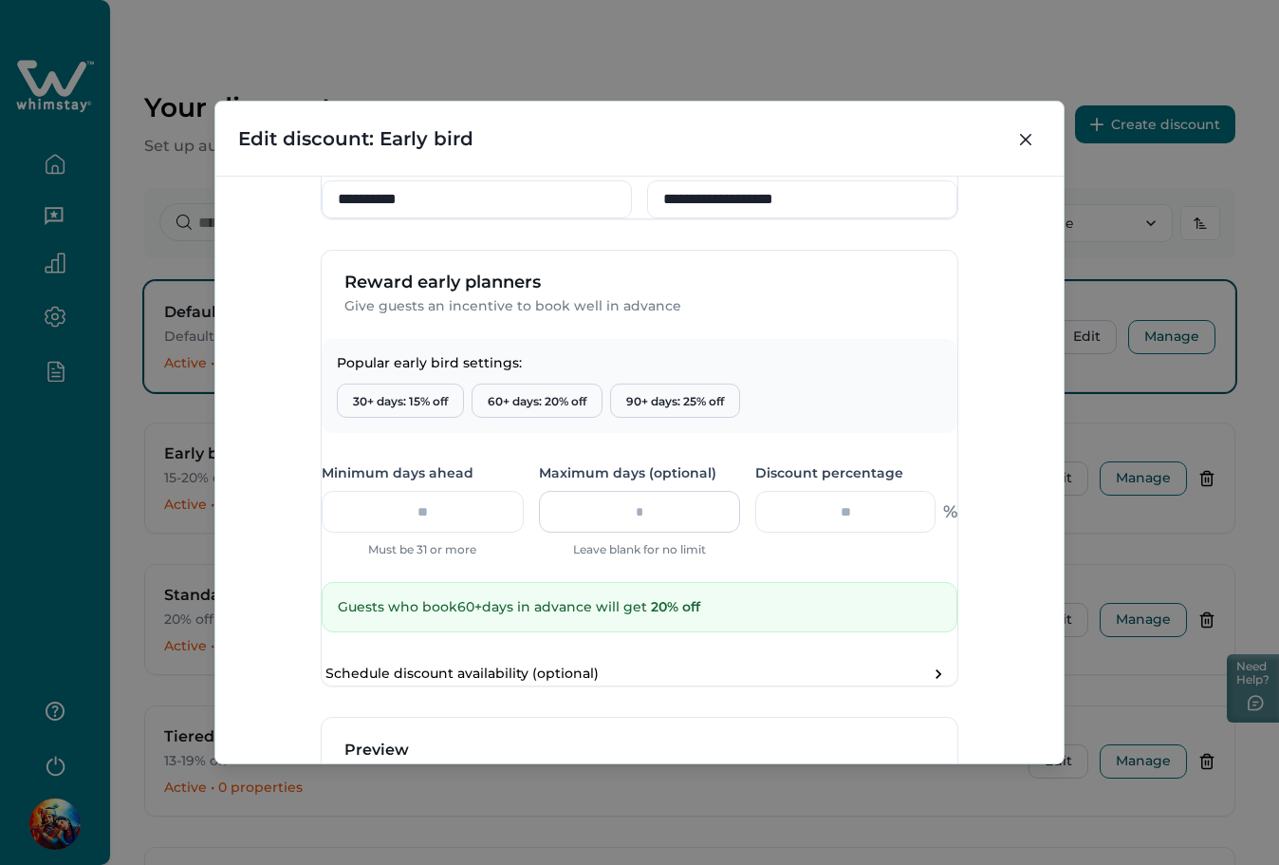
click at [631, 532] on input "number" at bounding box center [640, 512] width 202 height 42
type input "**"
click at [1036, 573] on div "**********" at bounding box center [639, 470] width 848 height 588
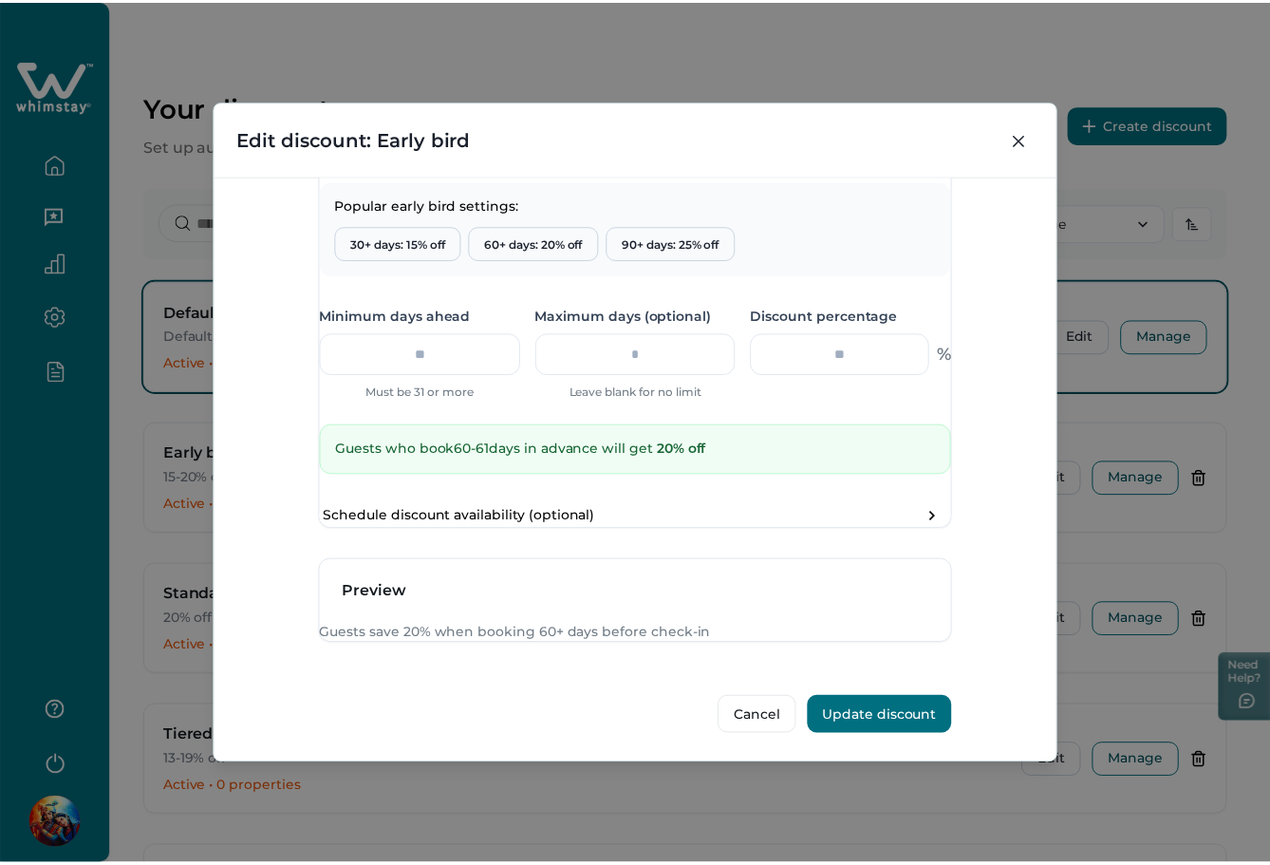
scroll to position [774, 0]
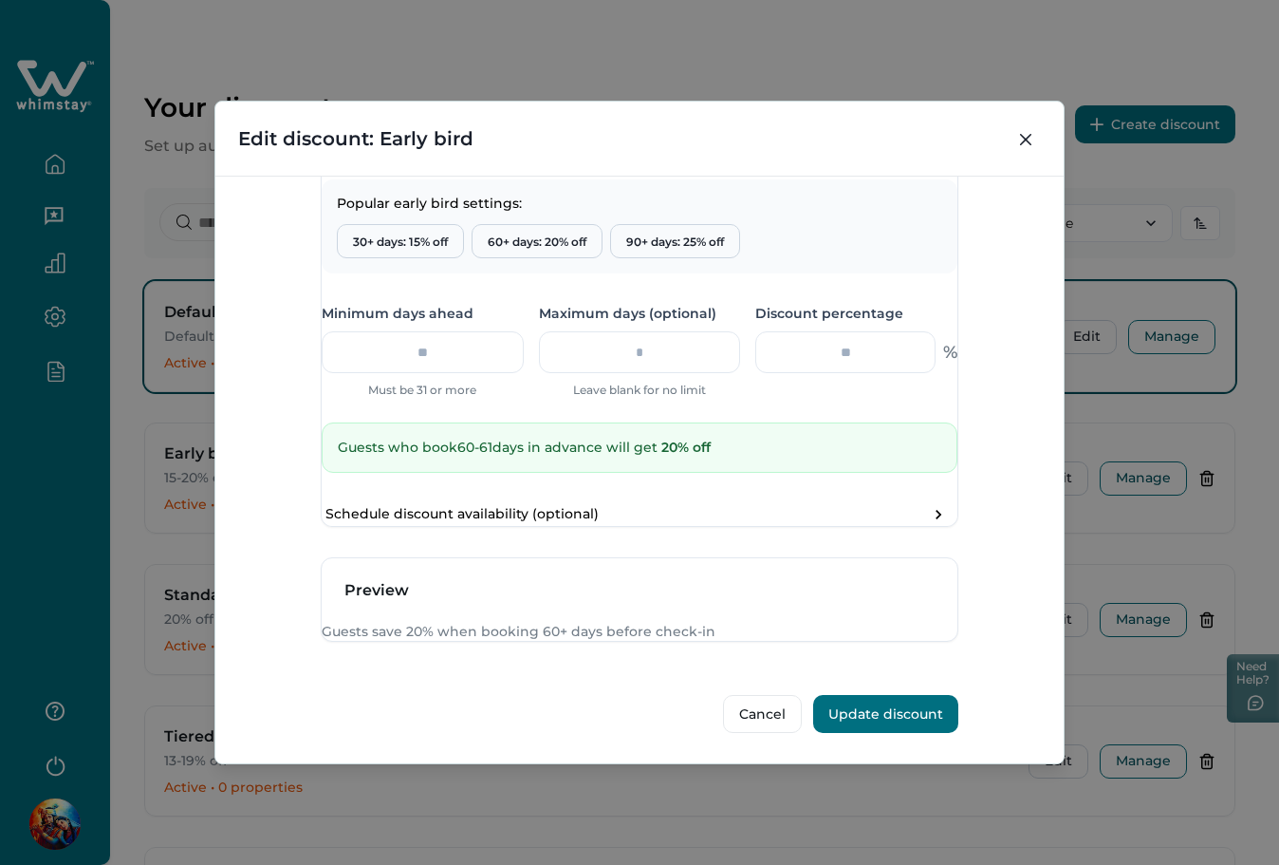
click at [863, 715] on button "Update discount" at bounding box center [885, 714] width 145 height 38
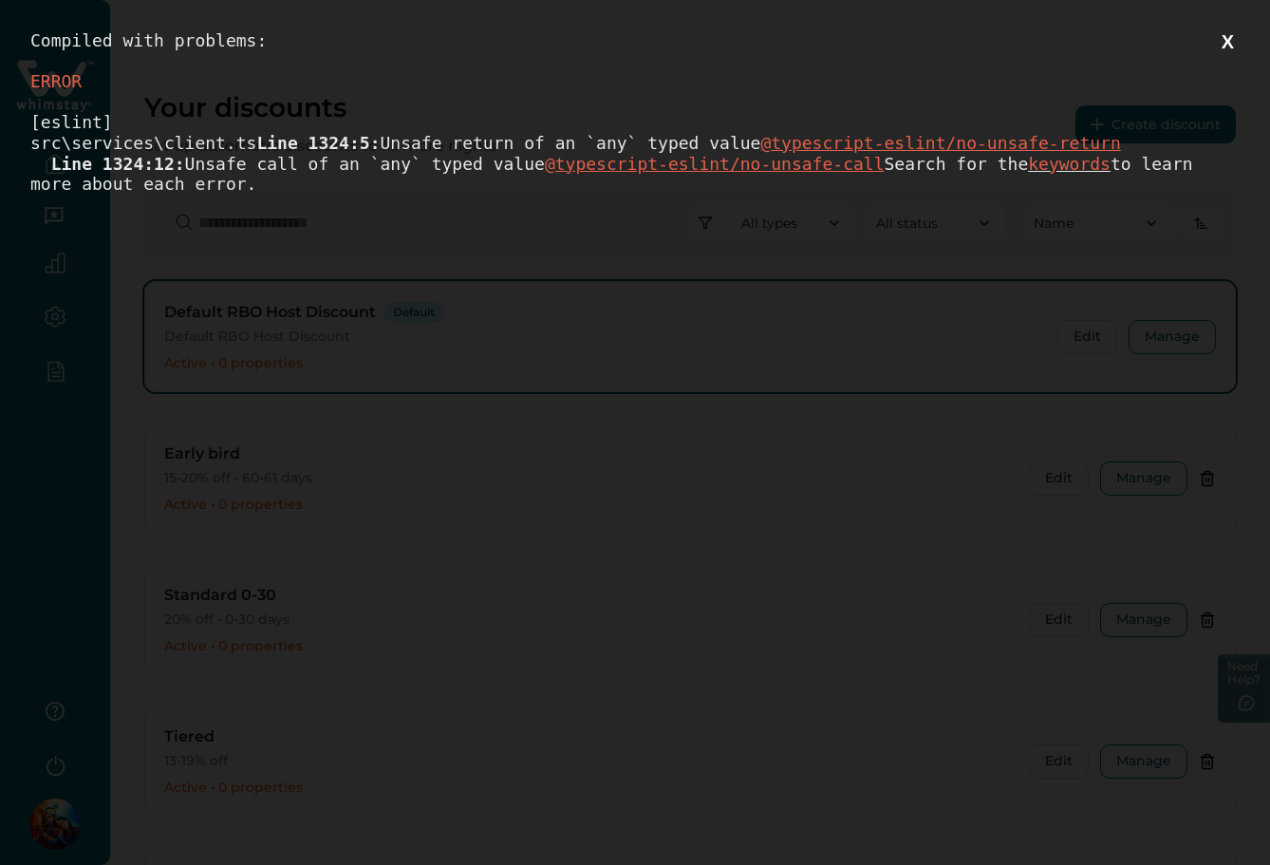
scroll to position [0, 0]
click at [1231, 43] on button "X" at bounding box center [1228, 42] width 24 height 24
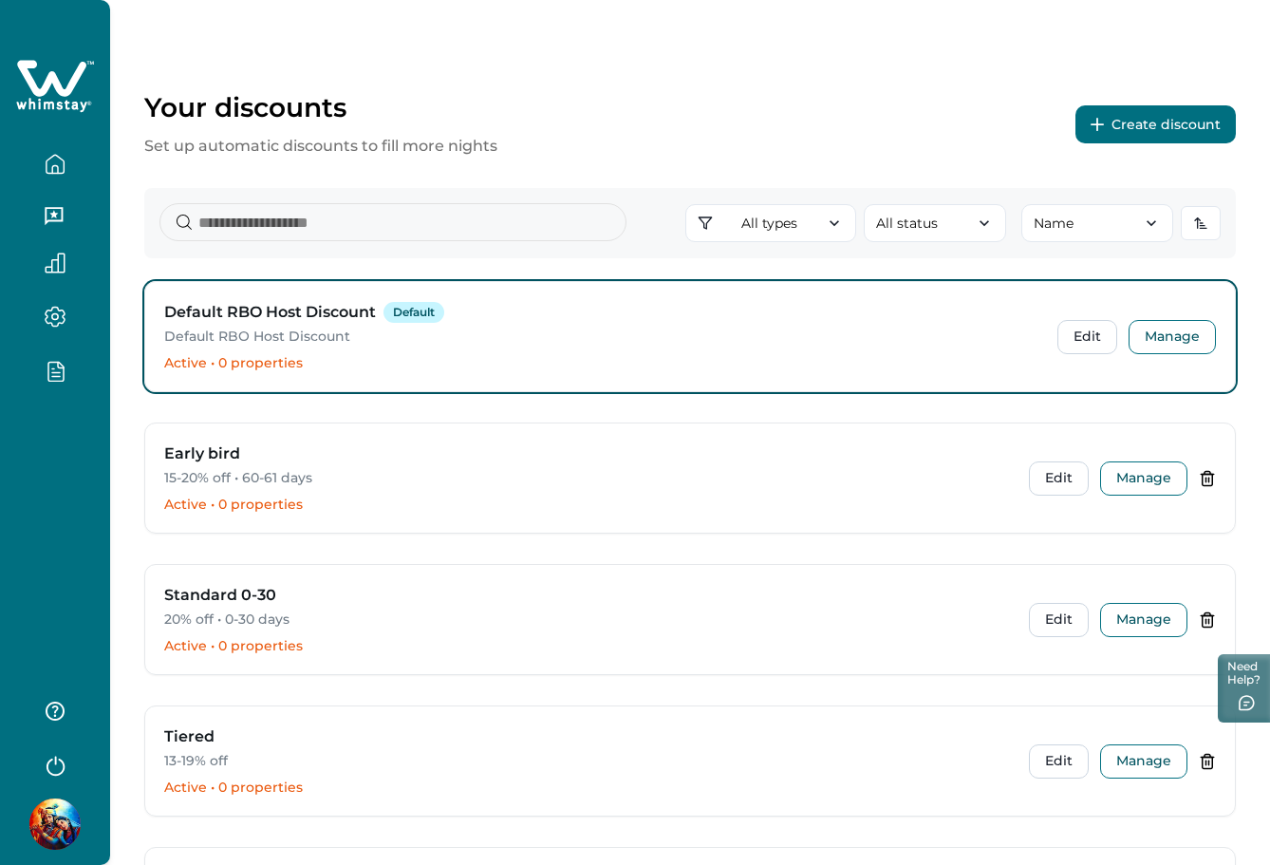
click at [60, 371] on icon "button" at bounding box center [55, 371] width 21 height 22
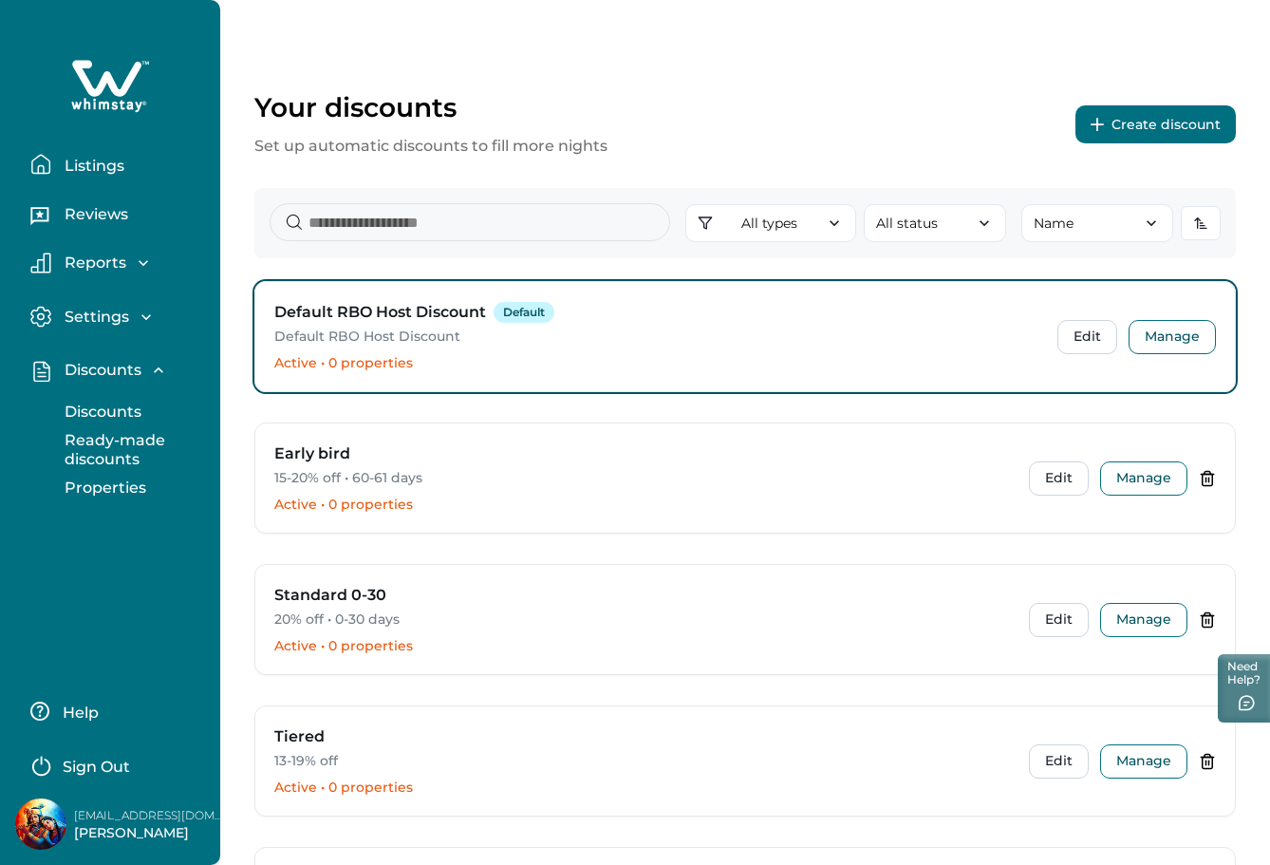
click at [93, 484] on p "Properties" at bounding box center [102, 487] width 87 height 19
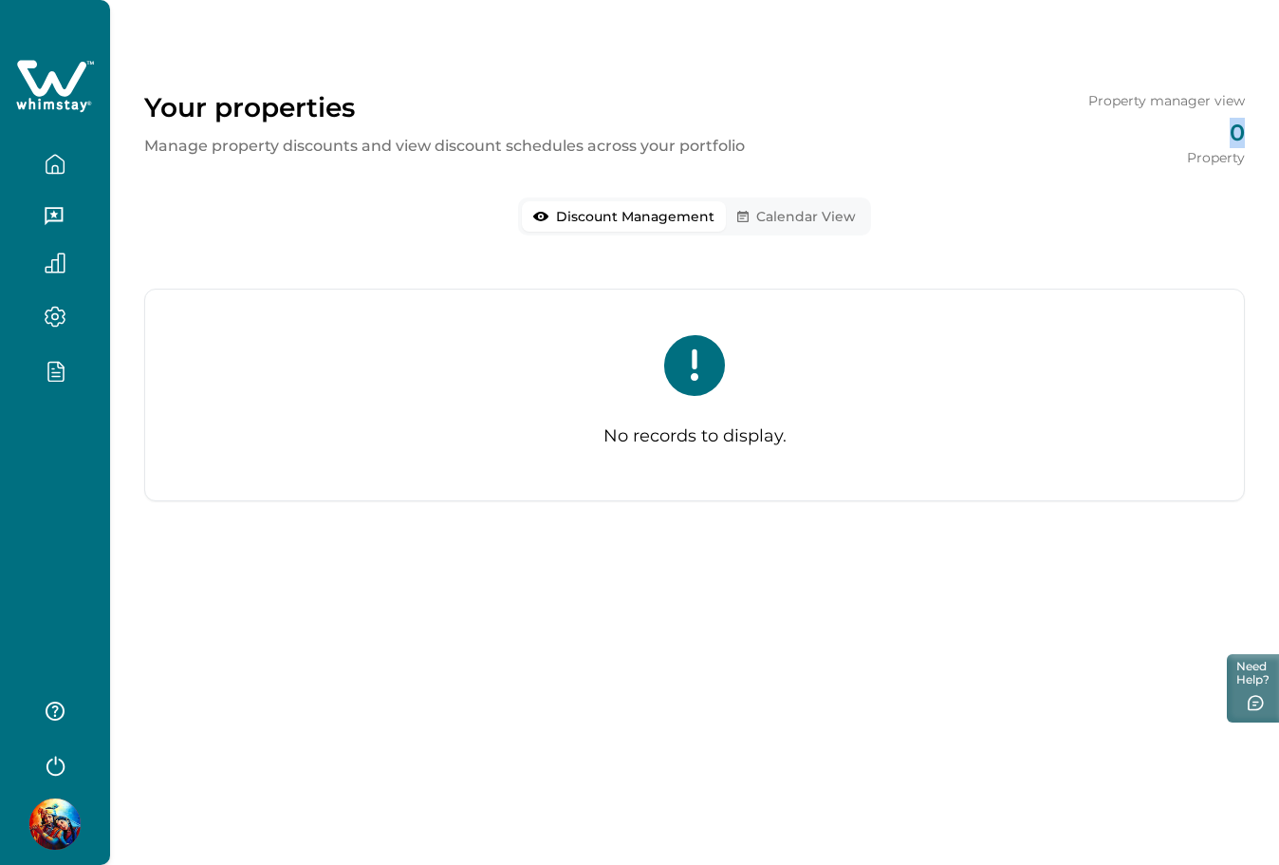
drag, startPoint x: 1250, startPoint y: 132, endPoint x: 1161, endPoint y: 134, distance: 89.2
click at [1164, 134] on div "Your properties Manage property discounts and view discount schedules across yo…" at bounding box center [694, 311] width 1169 height 623
click at [1087, 164] on div "Your properties Manage property discounts and view discount schedules across yo…" at bounding box center [694, 129] width 1101 height 76
drag, startPoint x: 592, startPoint y: 426, endPoint x: 867, endPoint y: 424, distance: 275.2
click at [867, 424] on div "No records to display." at bounding box center [694, 398] width 1053 height 173
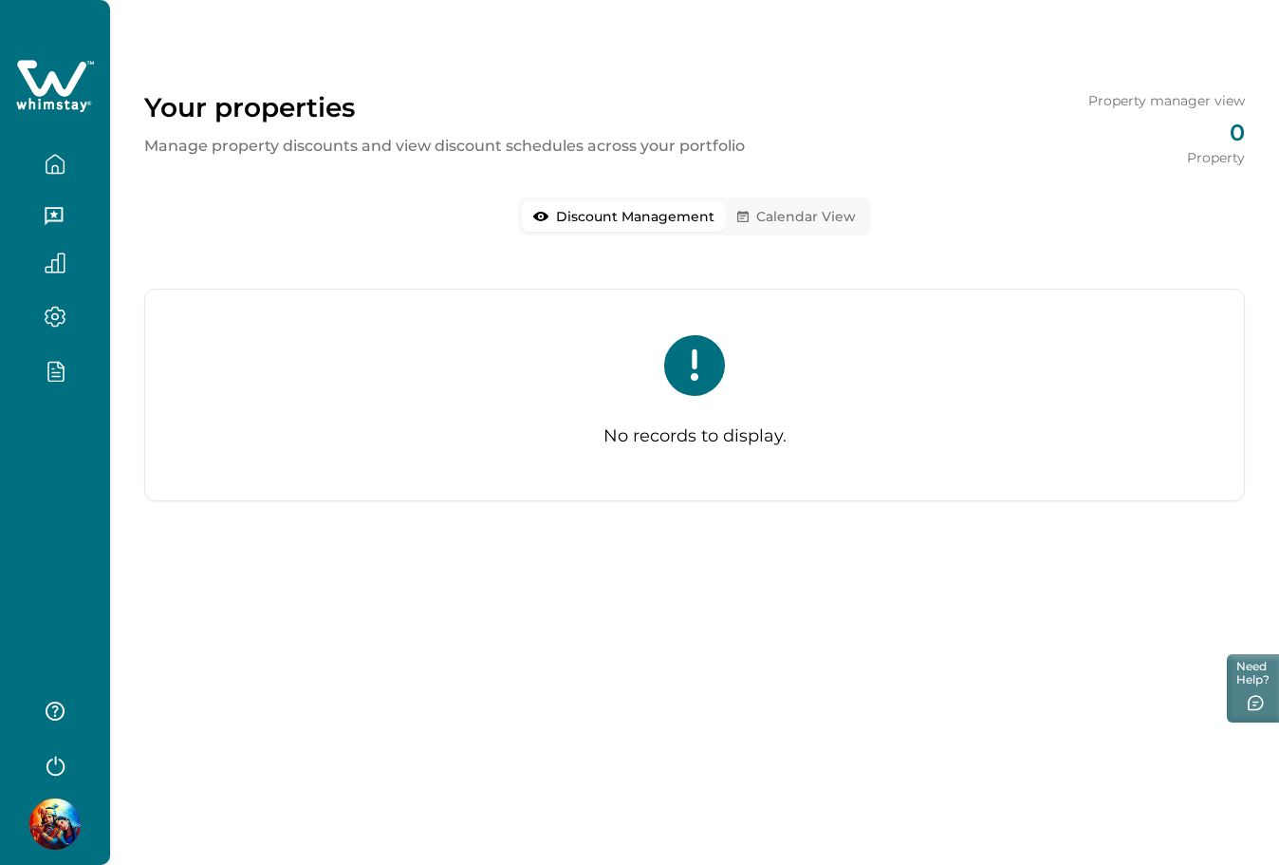
click at [73, 445] on div at bounding box center [55, 432] width 110 height 865
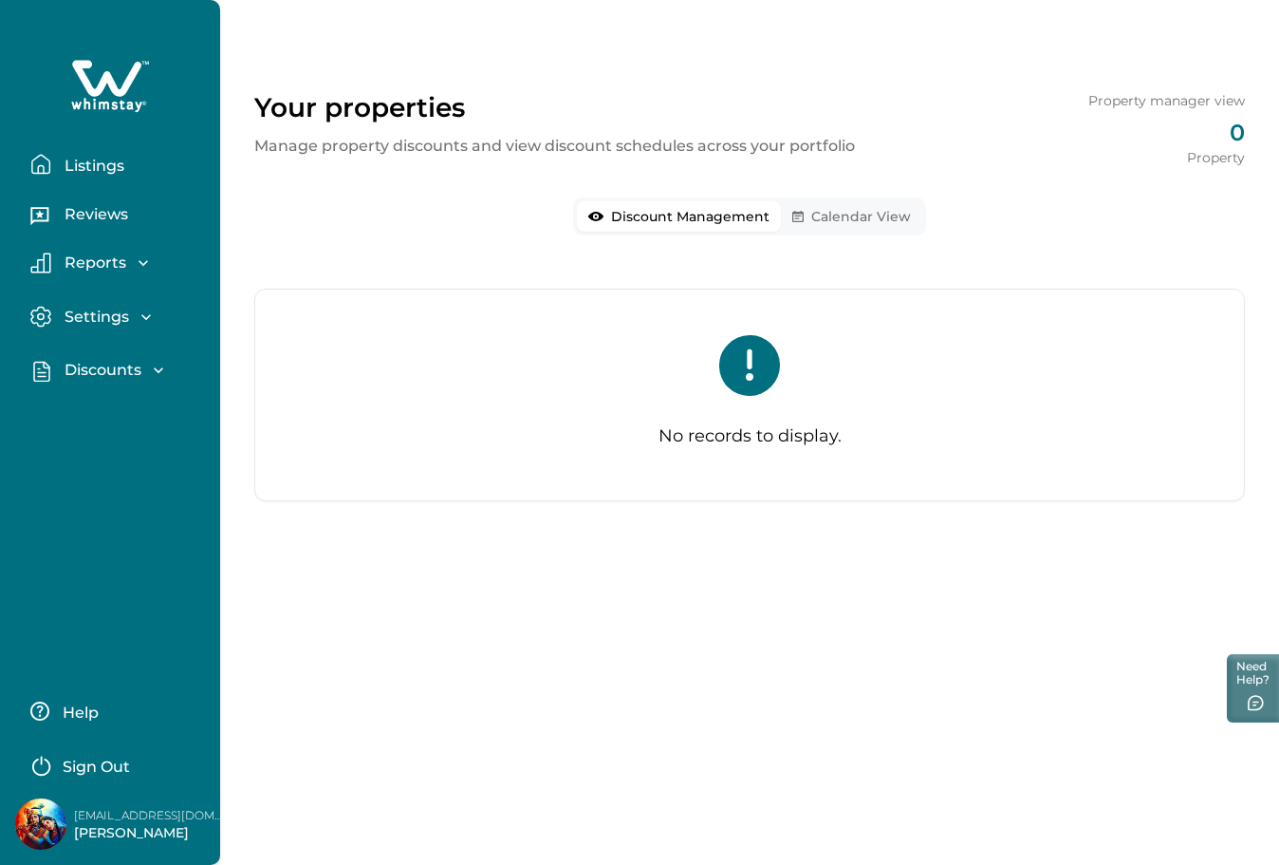
click at [84, 361] on p "Discounts" at bounding box center [100, 370] width 83 height 19
click at [103, 423] on button "Discounts" at bounding box center [131, 412] width 175 height 38
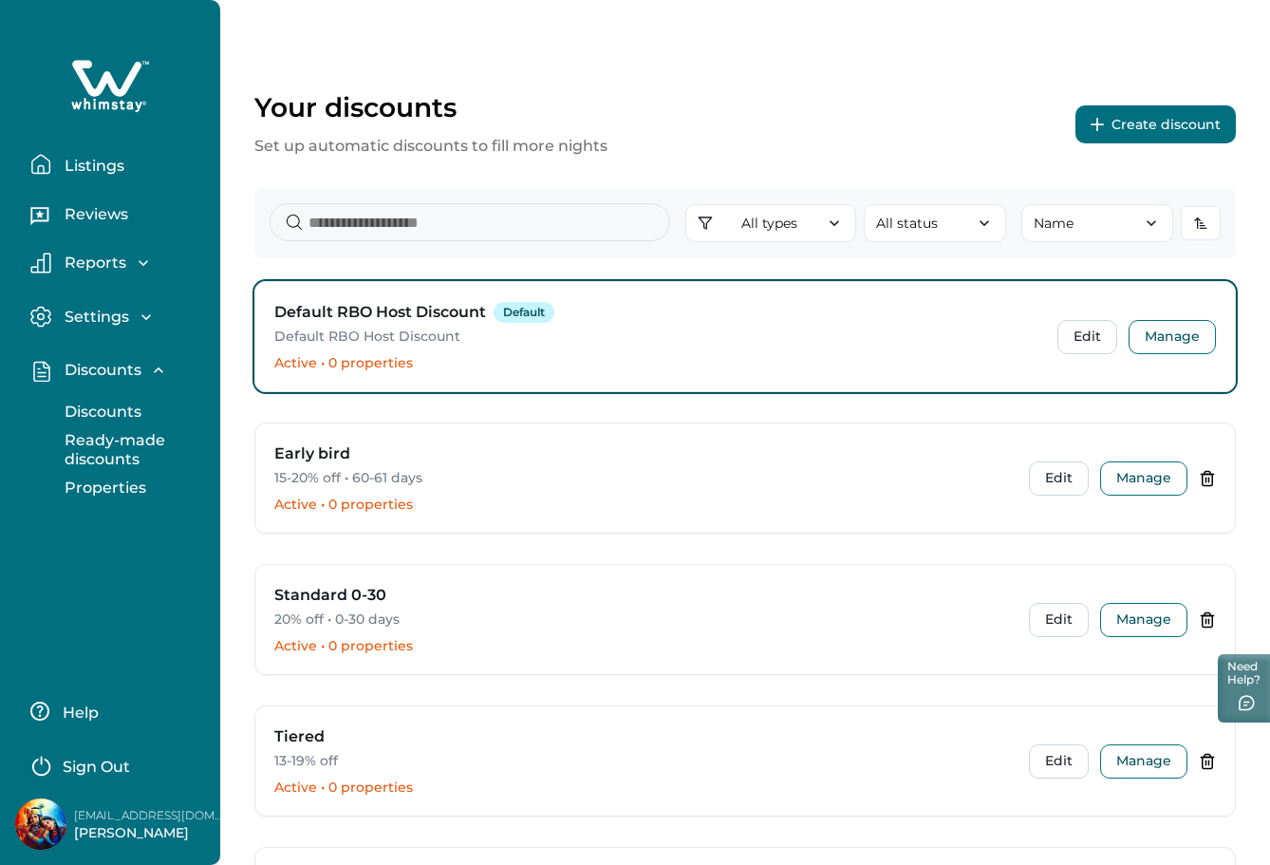
click at [103, 398] on button "Discounts" at bounding box center [131, 412] width 175 height 38
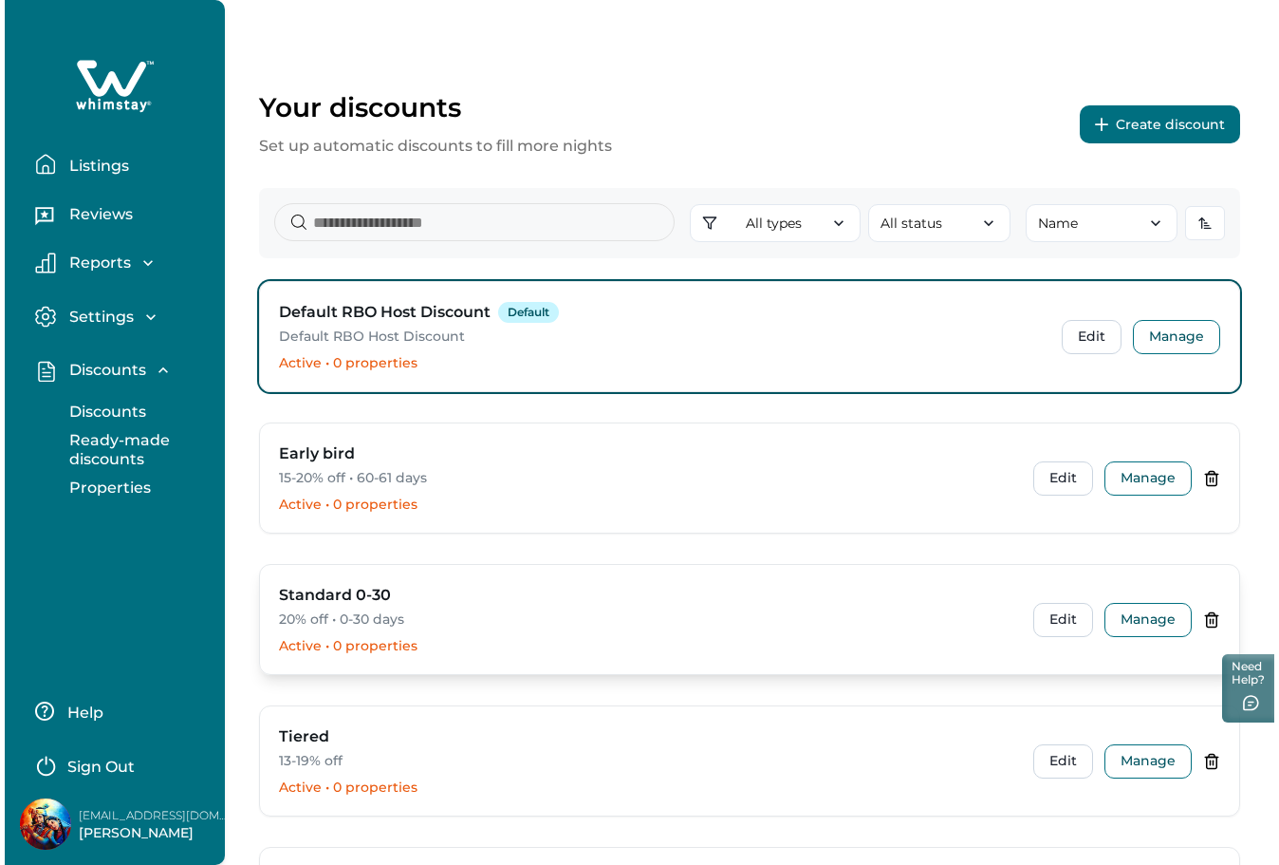
scroll to position [283, 0]
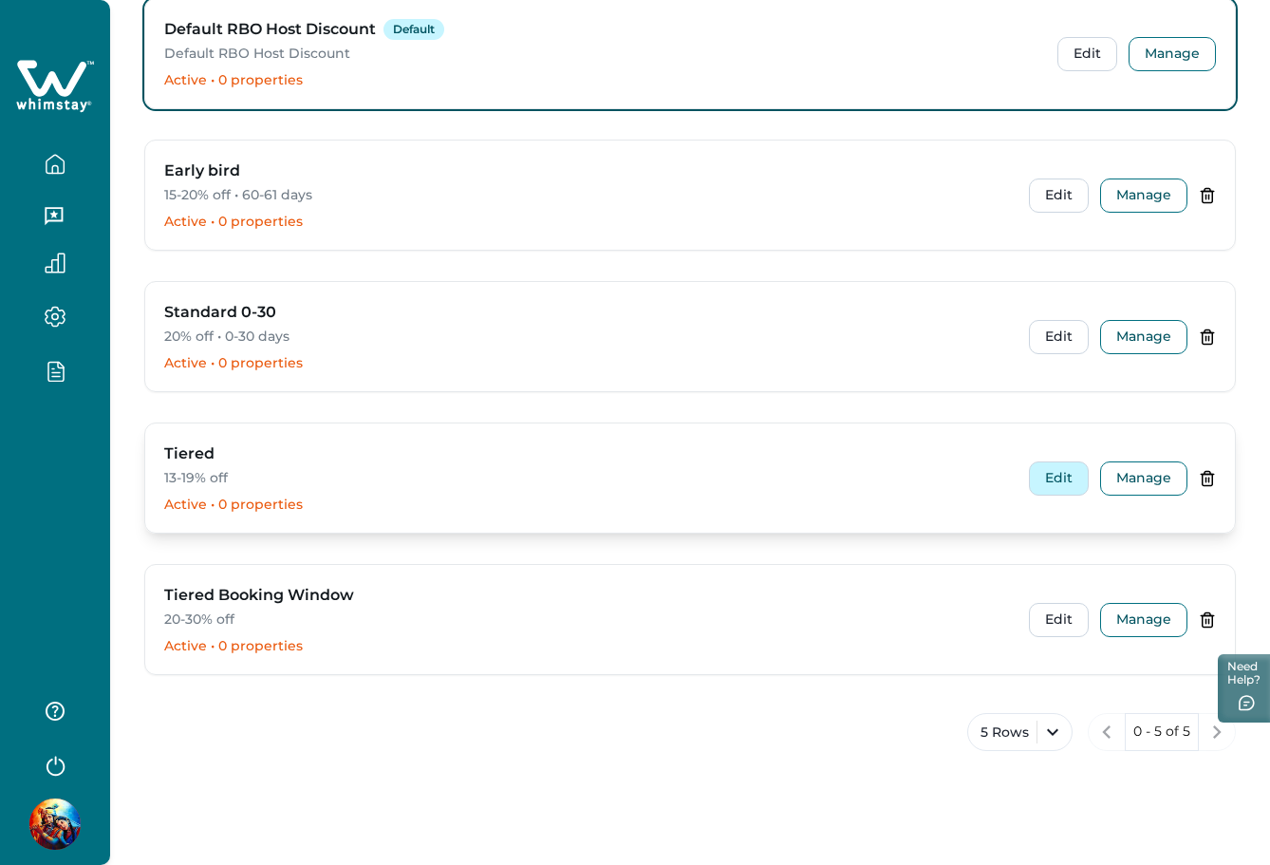
click at [1059, 471] on button "Edit" at bounding box center [1059, 478] width 60 height 34
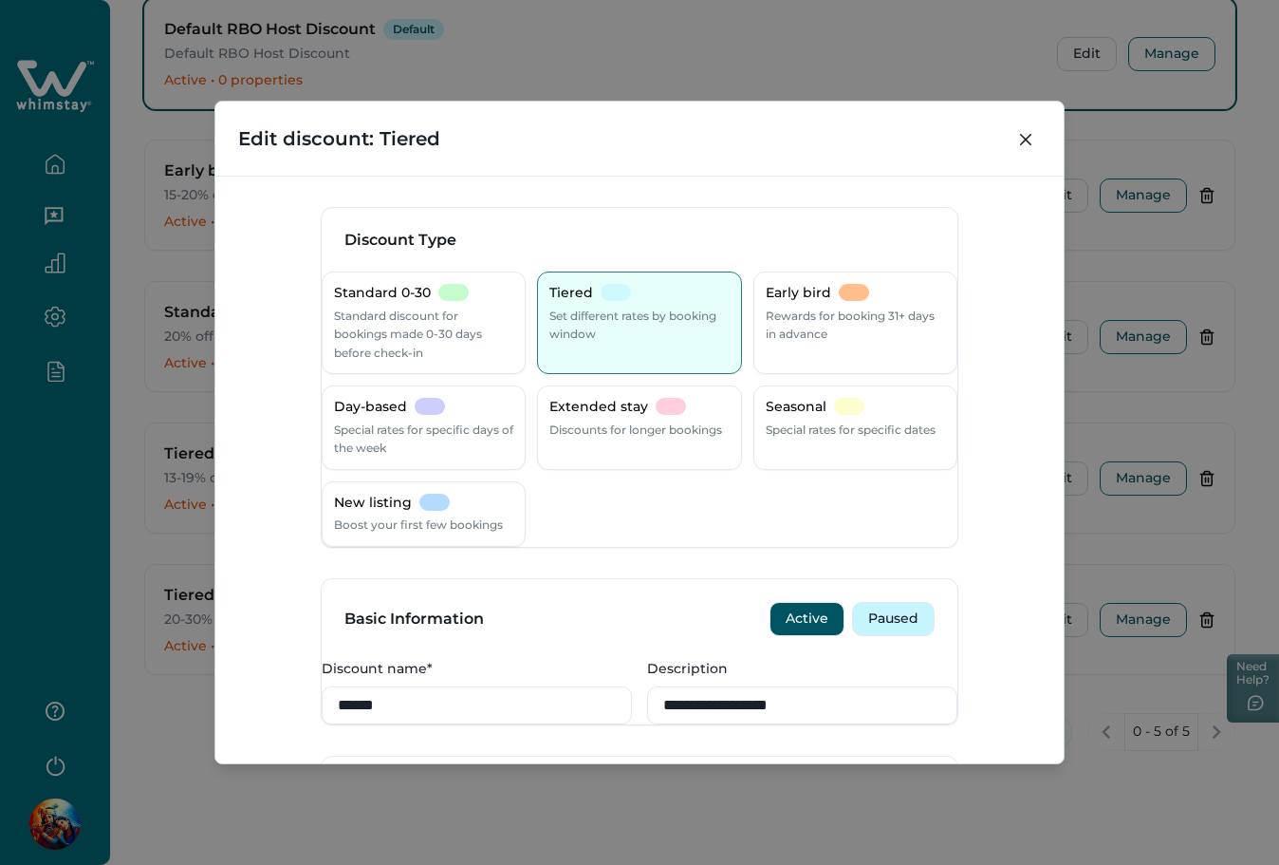
click at [883, 636] on button "Paused" at bounding box center [893, 619] width 83 height 34
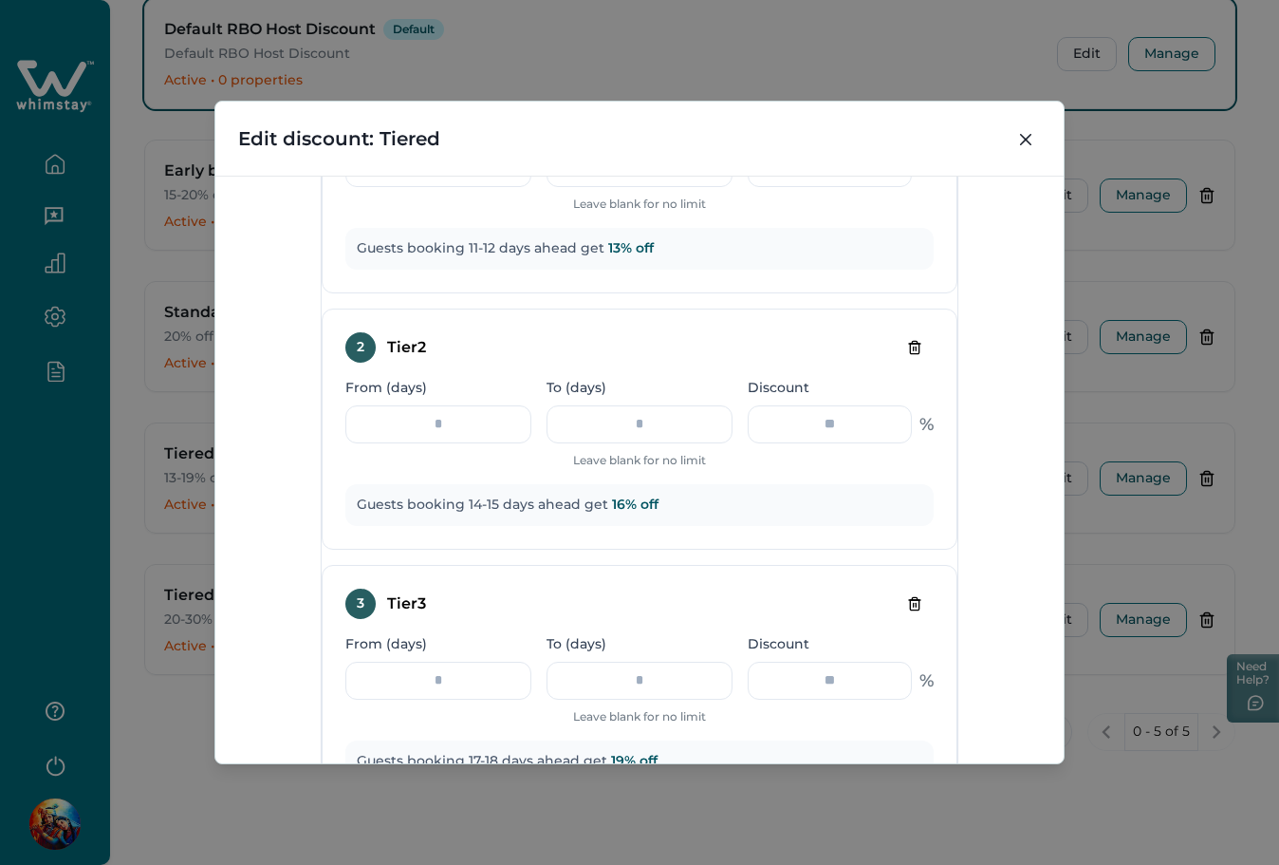
scroll to position [1392, 0]
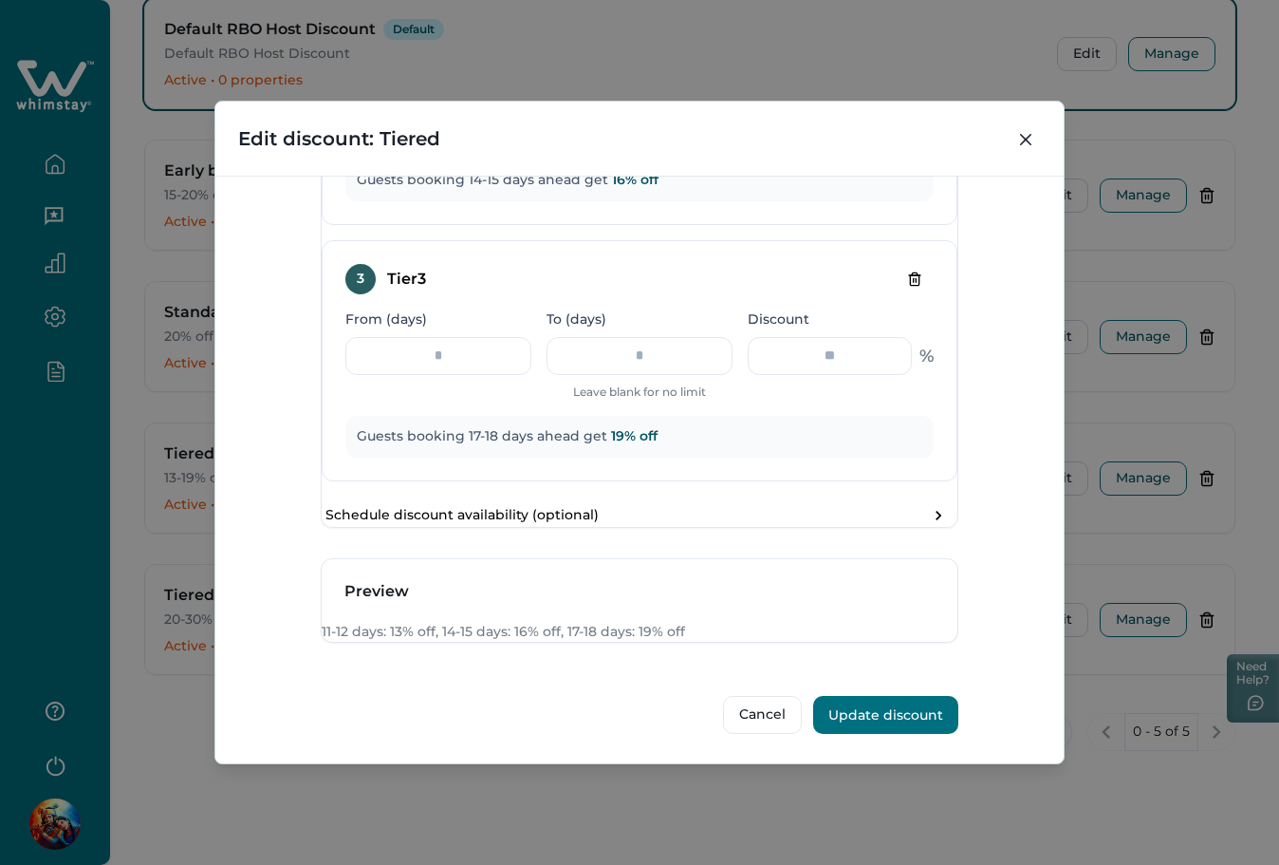
click at [890, 709] on button "Update discount" at bounding box center [885, 715] width 145 height 38
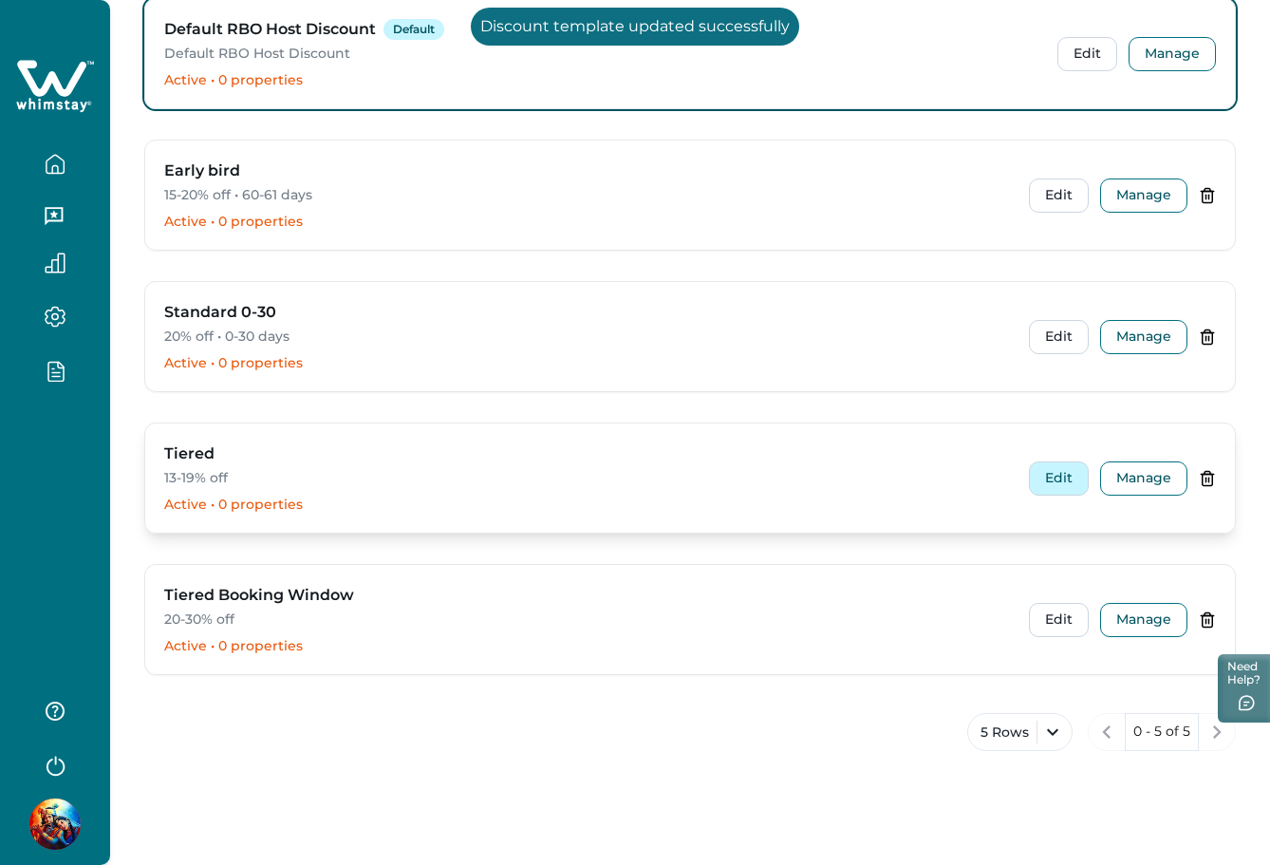
click at [1044, 476] on button "Edit" at bounding box center [1059, 478] width 60 height 34
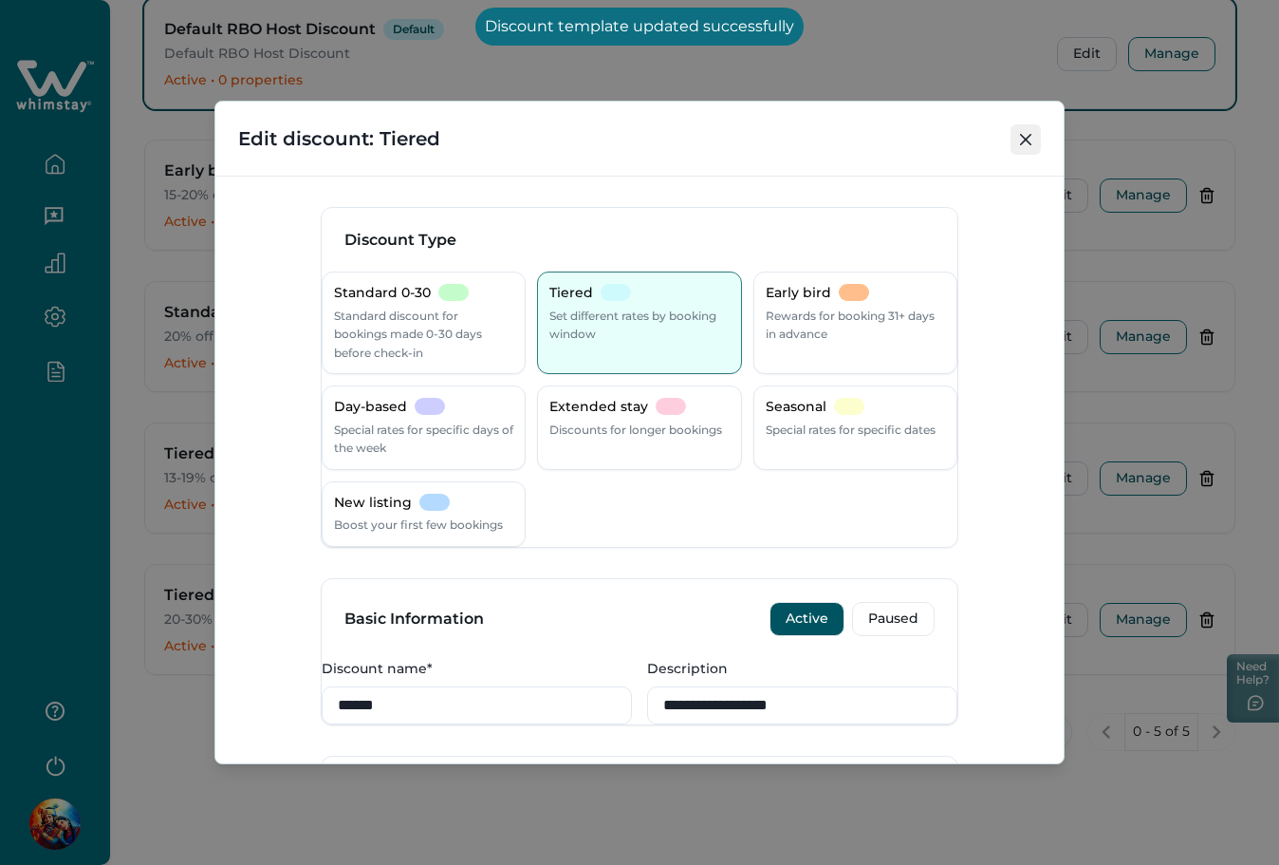
click at [1030, 138] on icon "Close" at bounding box center [1025, 139] width 11 height 11
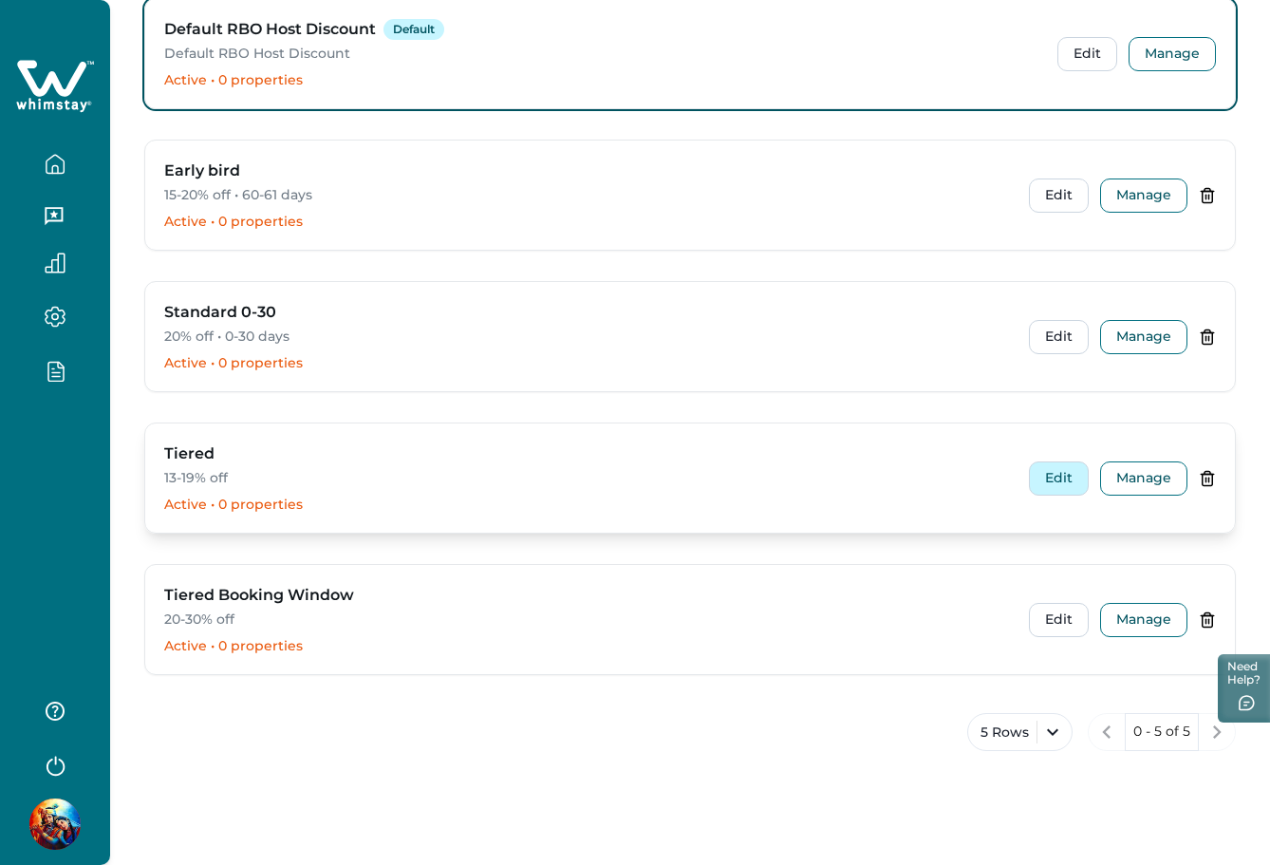
click at [1043, 475] on button "Edit" at bounding box center [1059, 478] width 60 height 34
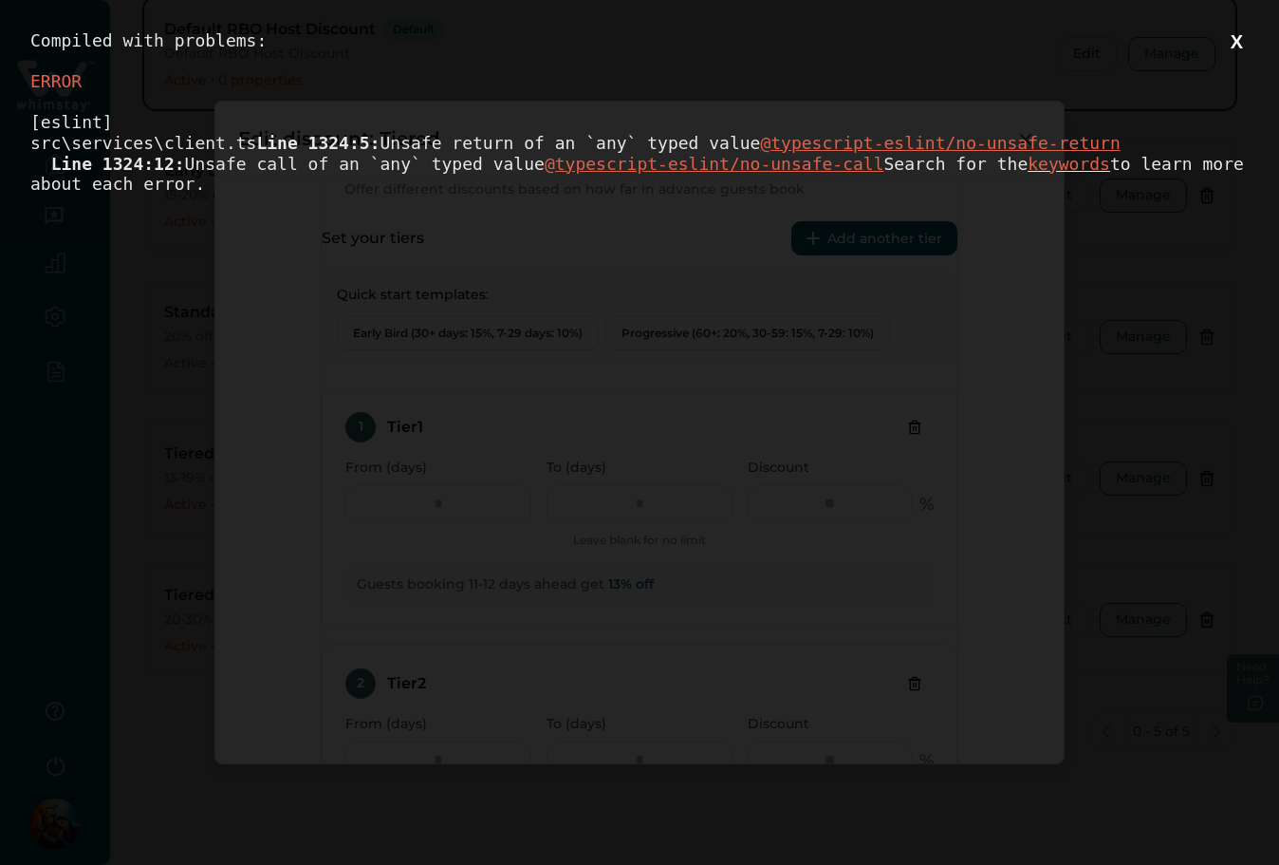
scroll to position [0, 0]
click at [1231, 40] on button "X" at bounding box center [1237, 42] width 24 height 24
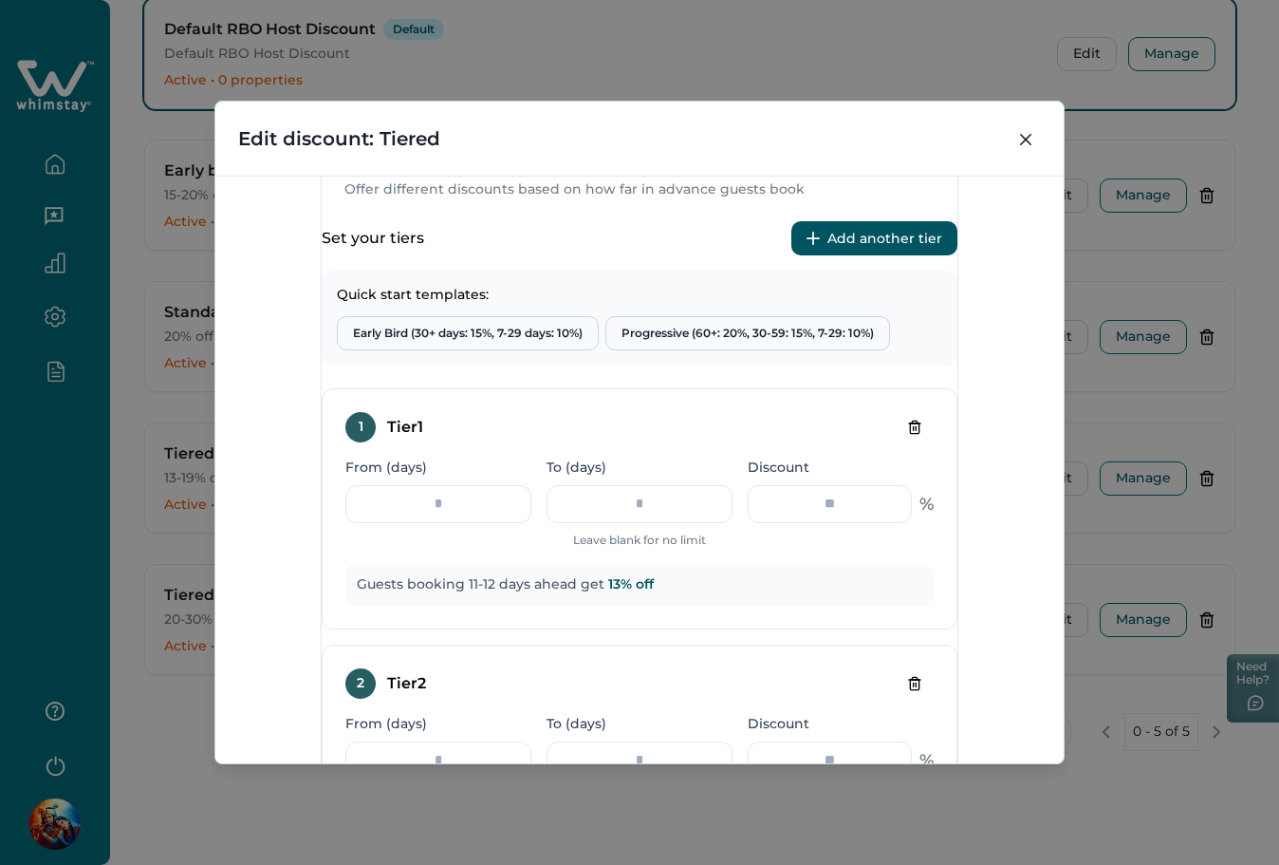
click at [1085, 601] on div "**********" at bounding box center [639, 432] width 1279 height 865
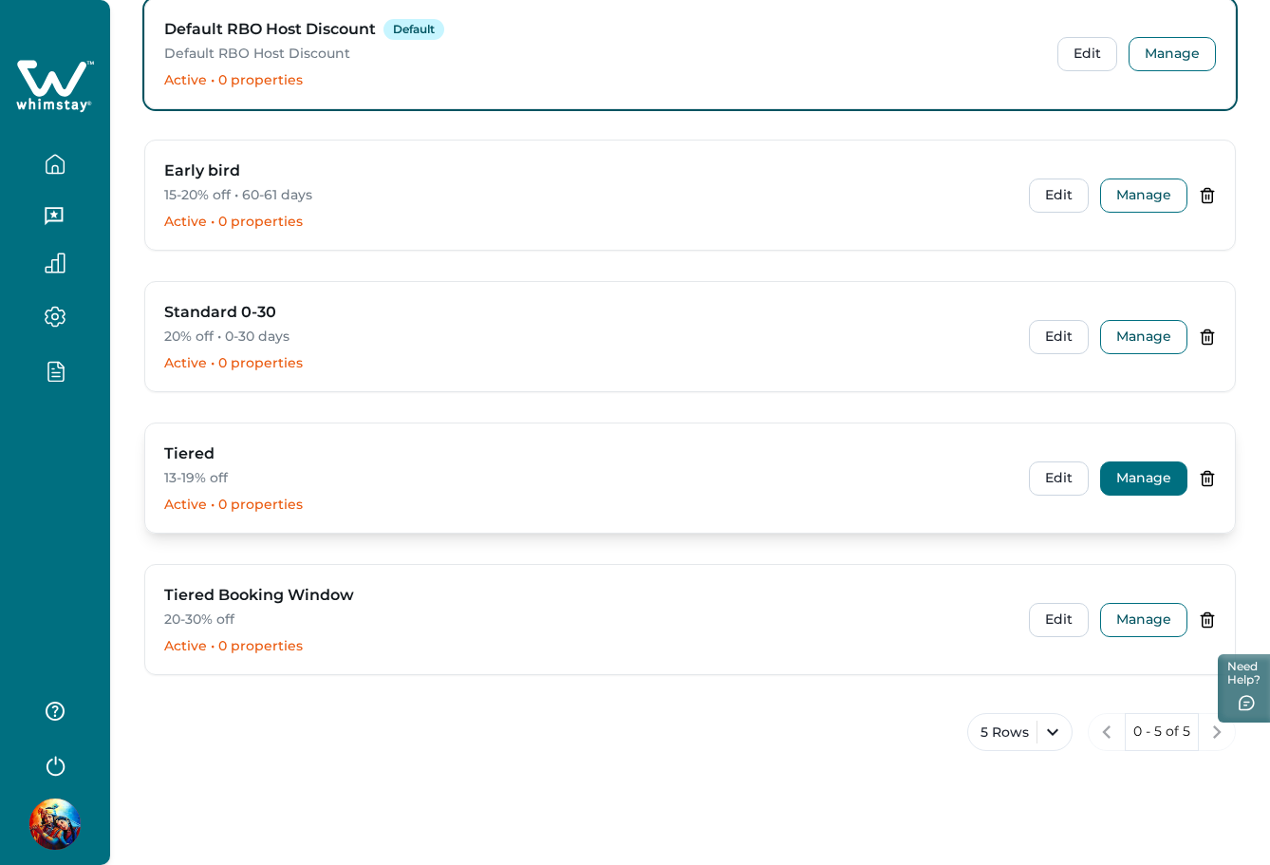
click at [1139, 490] on button "Manage" at bounding box center [1143, 478] width 87 height 34
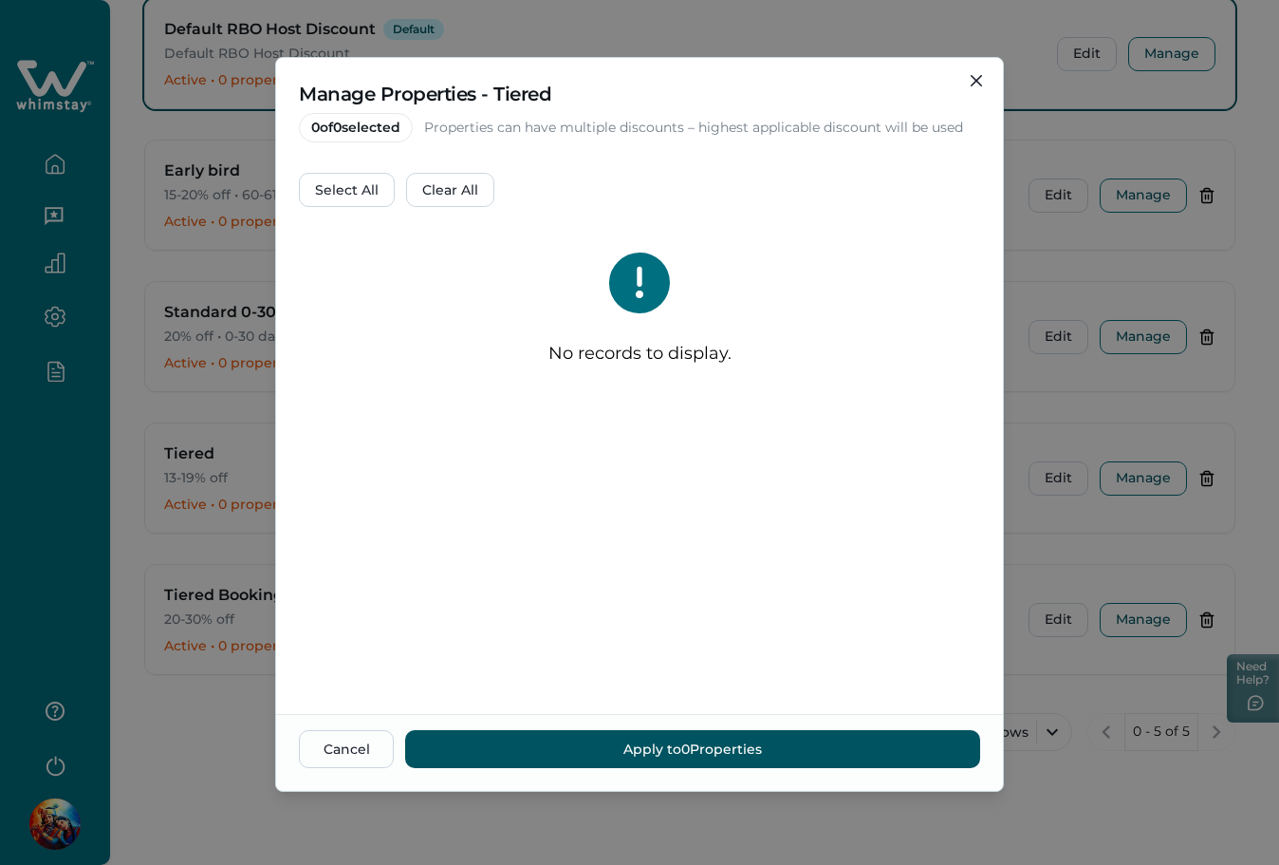
click at [1045, 544] on div "Manage Properties - Tiered 0 of 0 selected Properties can have multiple discoun…" at bounding box center [639, 432] width 1279 height 865
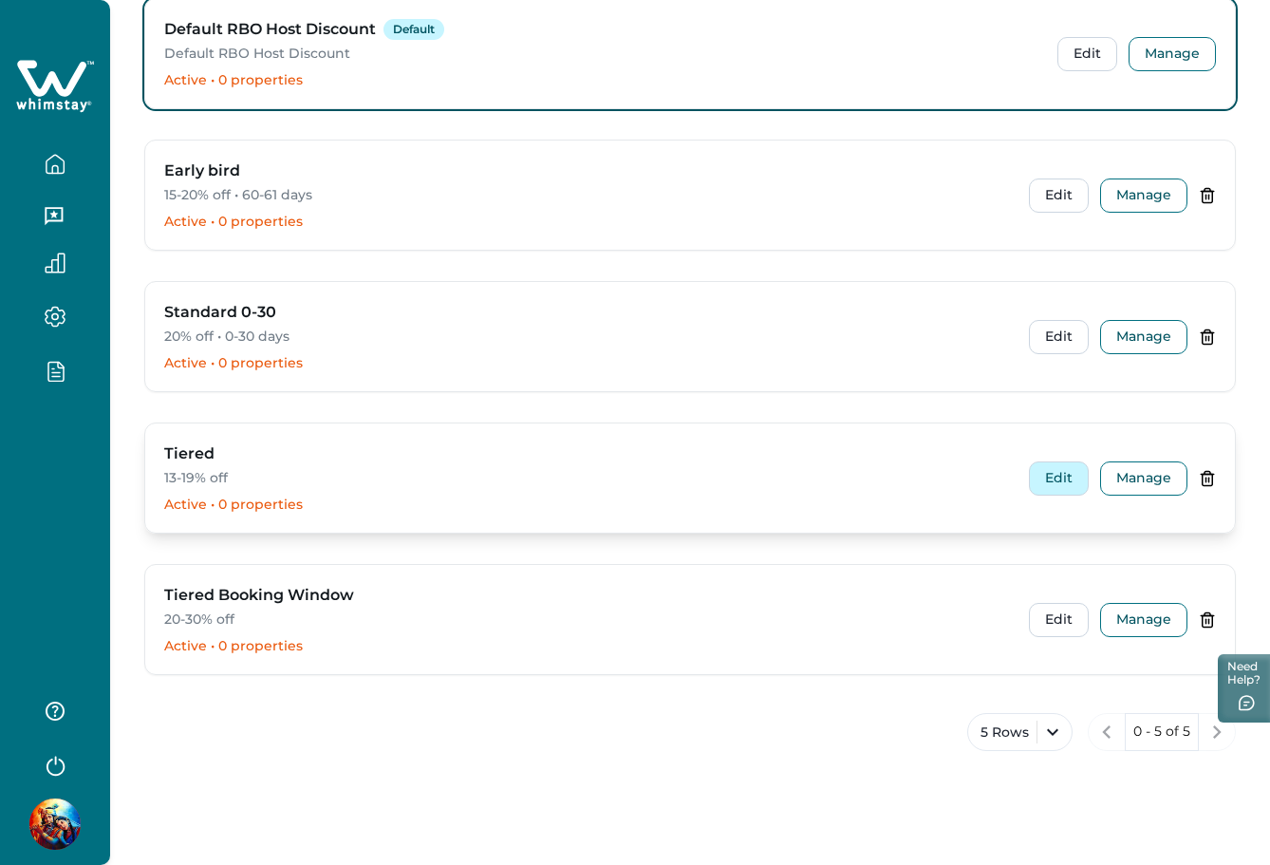
click at [1044, 478] on button "Edit" at bounding box center [1059, 478] width 60 height 34
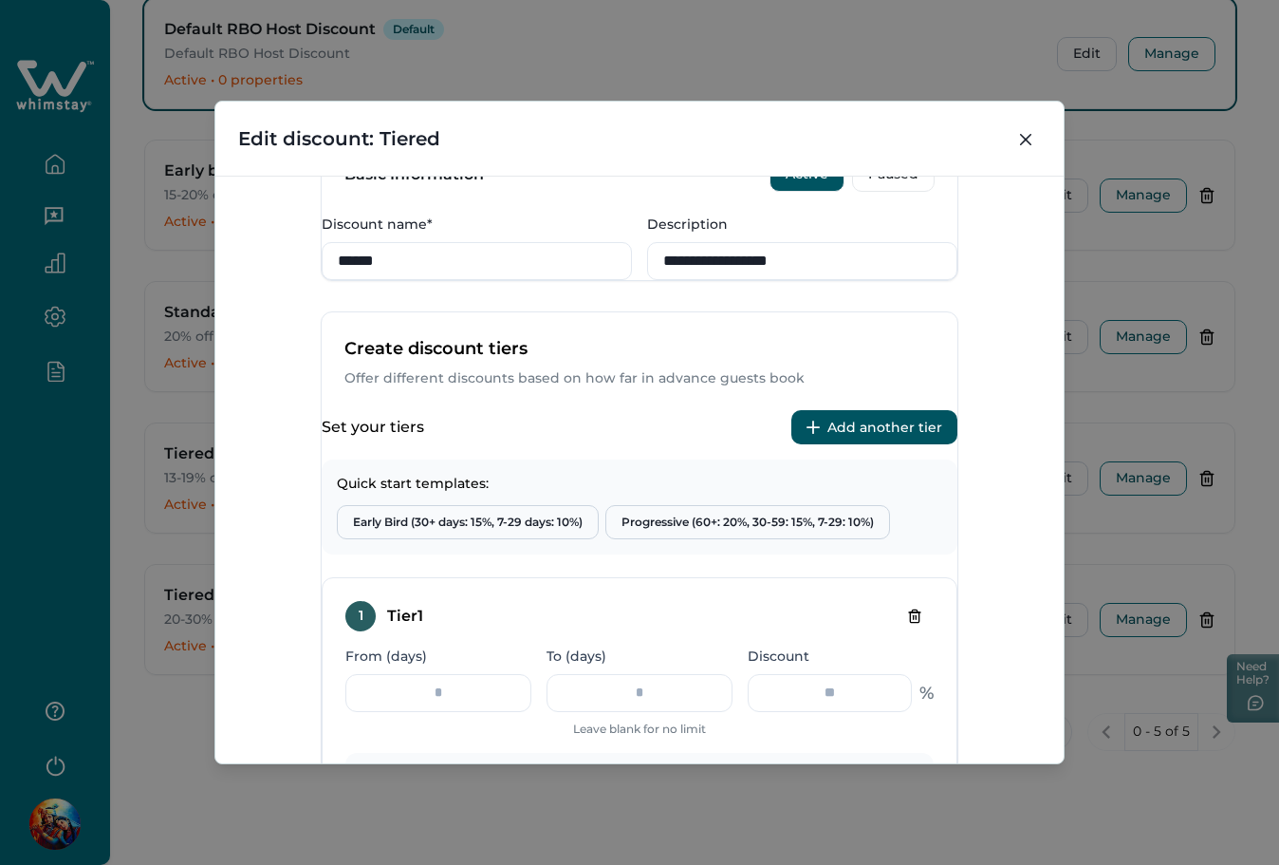
scroll to position [380, 0]
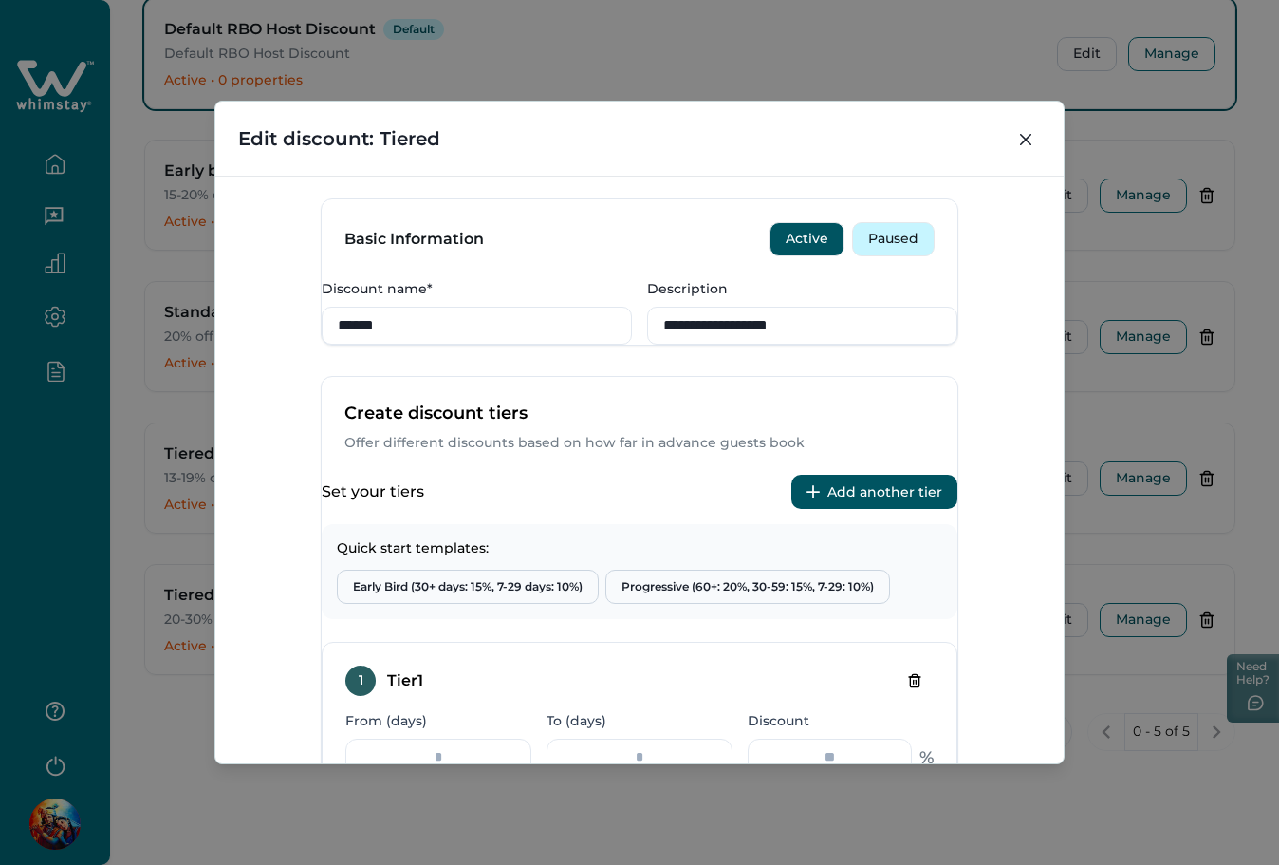
click at [889, 256] on button "Paused" at bounding box center [893, 239] width 83 height 34
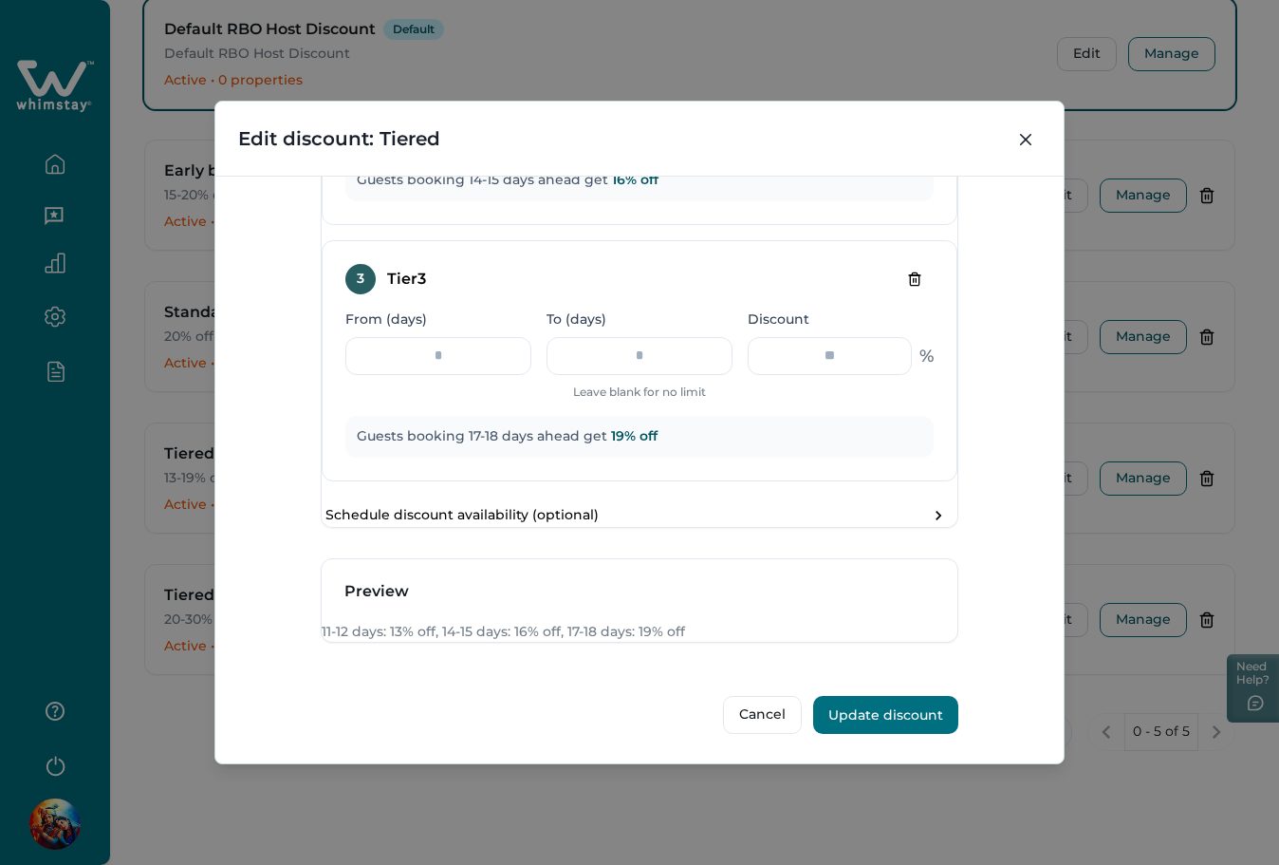
scroll to position [1404, 0]
click at [873, 711] on button "Update discount" at bounding box center [885, 715] width 145 height 38
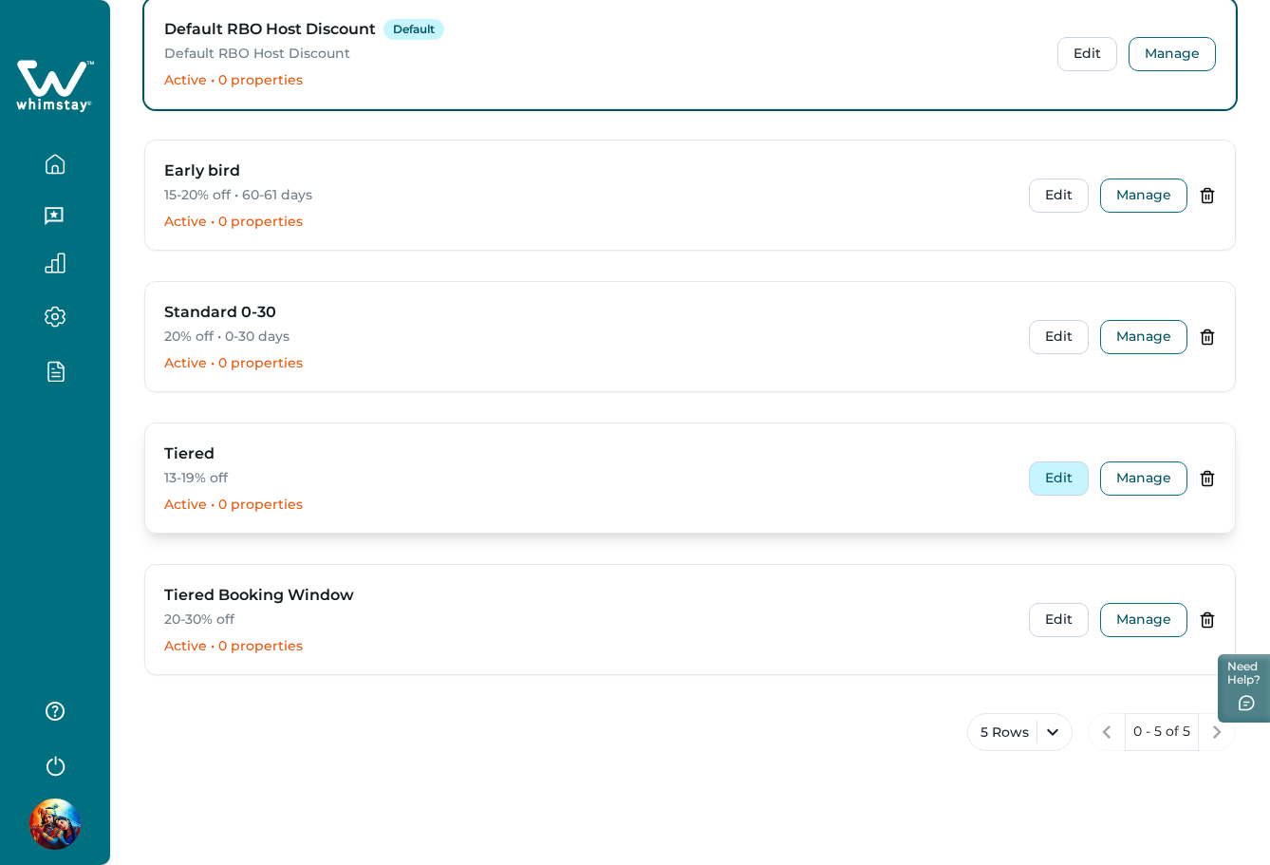
click at [1080, 475] on button "Edit" at bounding box center [1059, 478] width 60 height 34
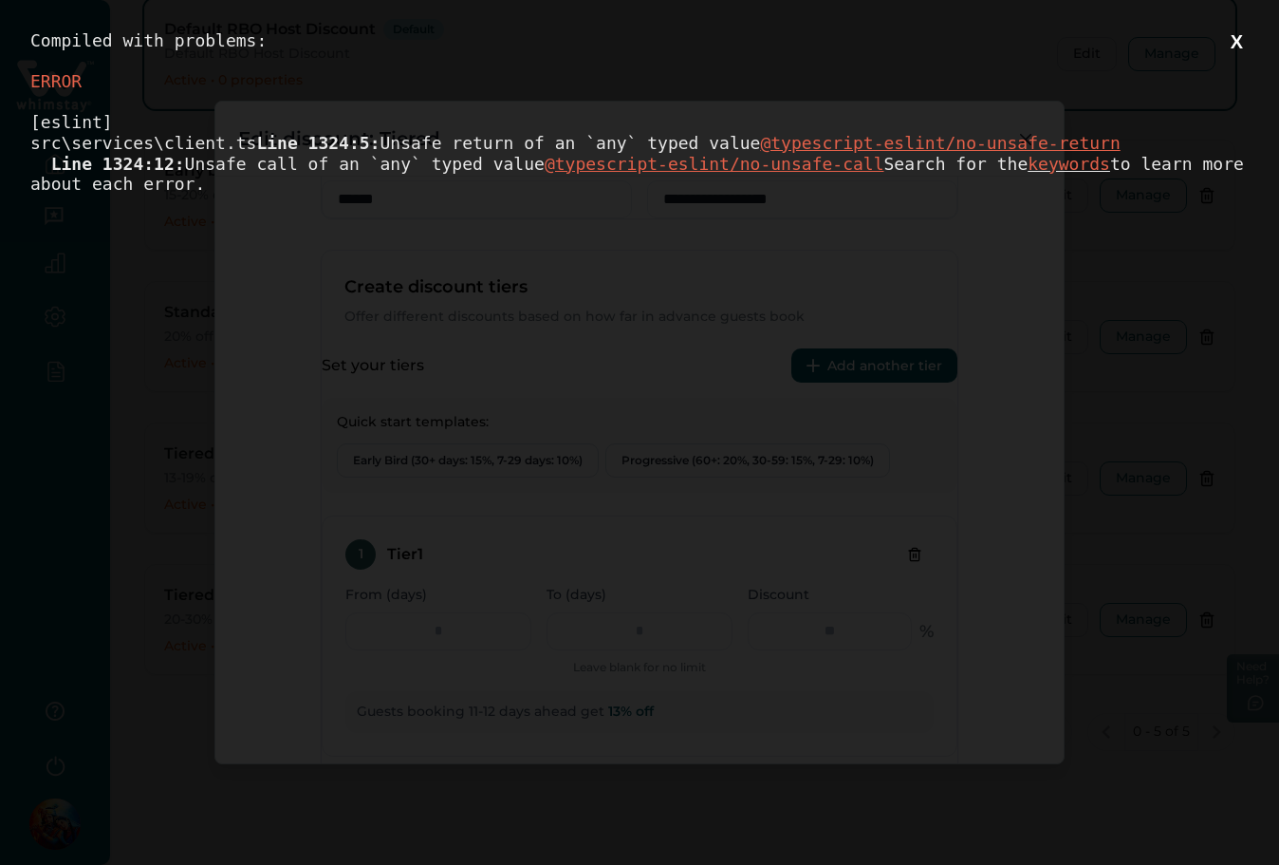
scroll to position [0, 0]
click at [1232, 41] on button "X" at bounding box center [1237, 42] width 24 height 24
click at [1240, 45] on button "X" at bounding box center [1237, 42] width 24 height 24
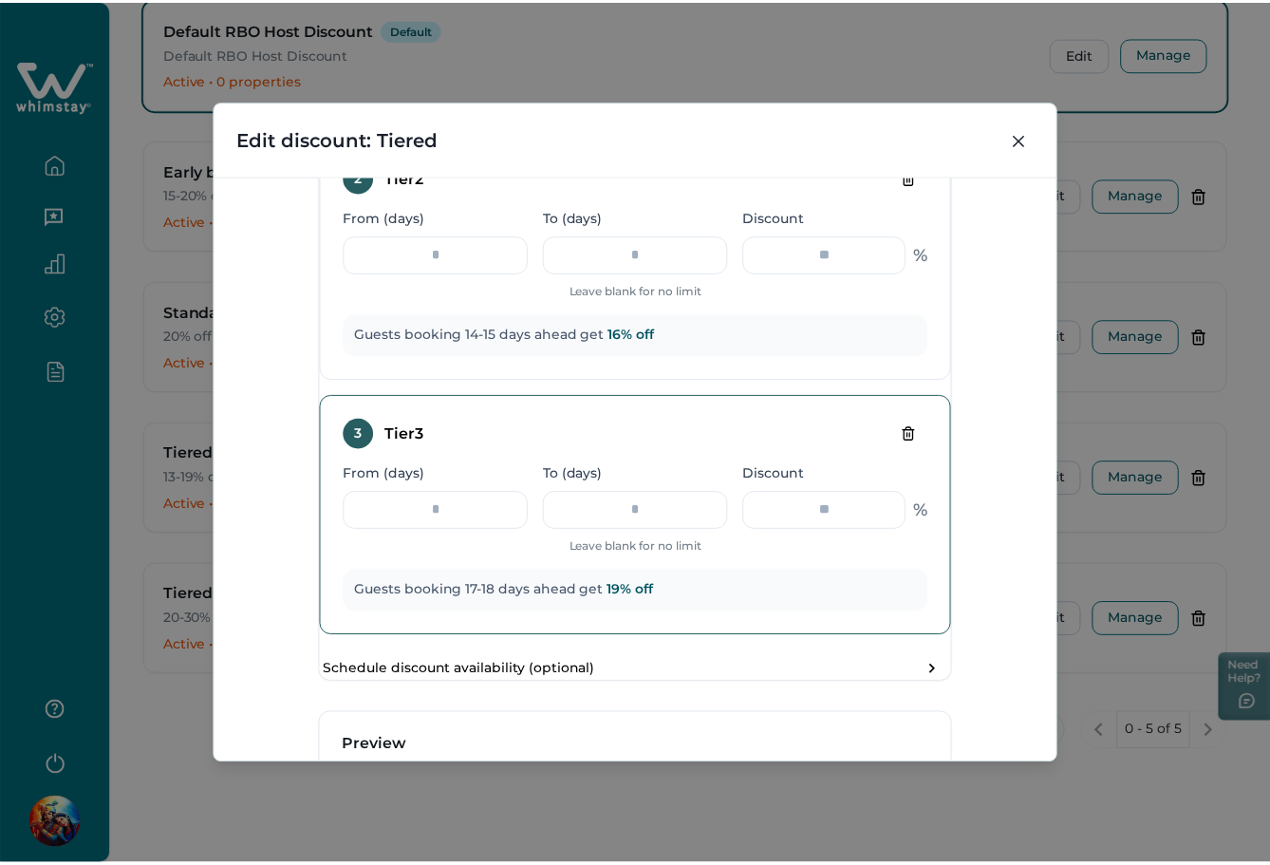
scroll to position [380, 0]
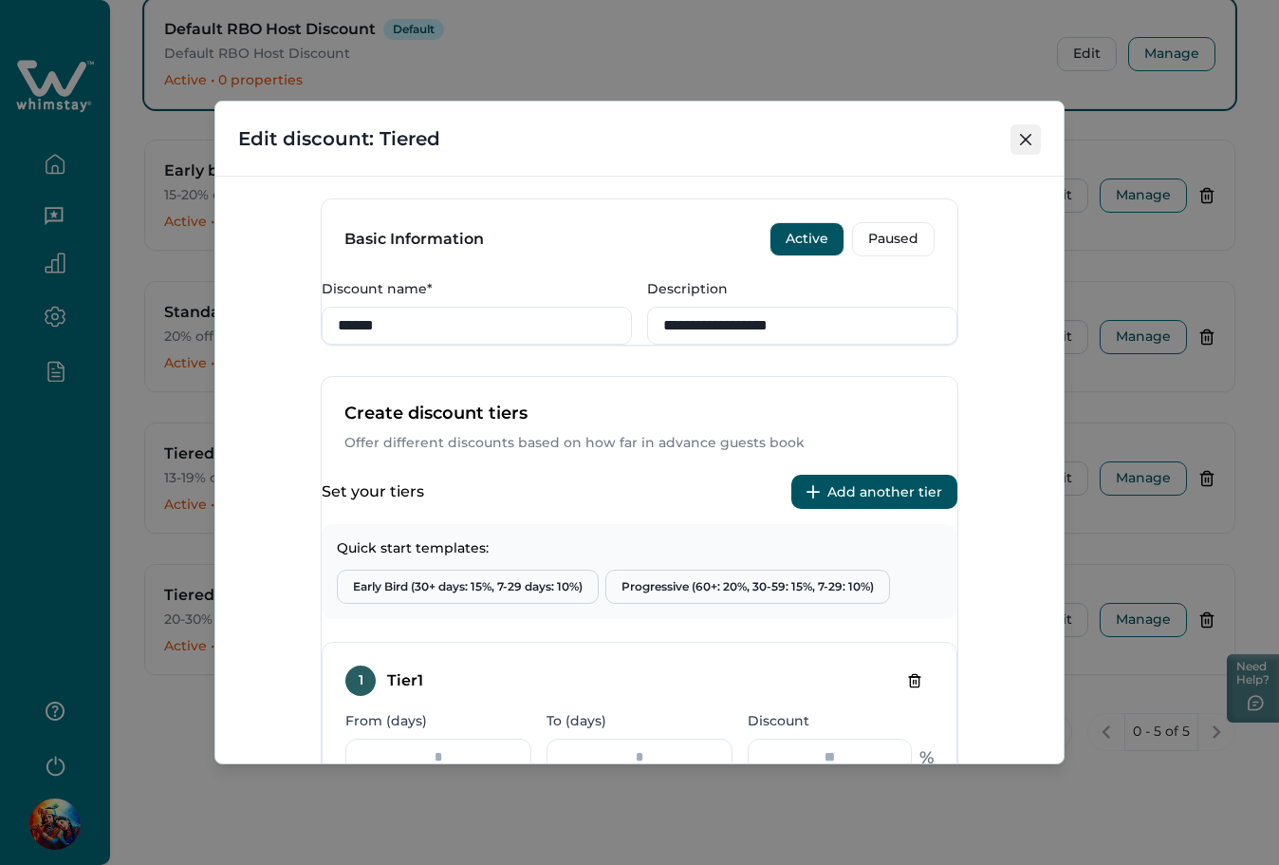
click at [1025, 138] on icon "Close" at bounding box center [1025, 139] width 11 height 11
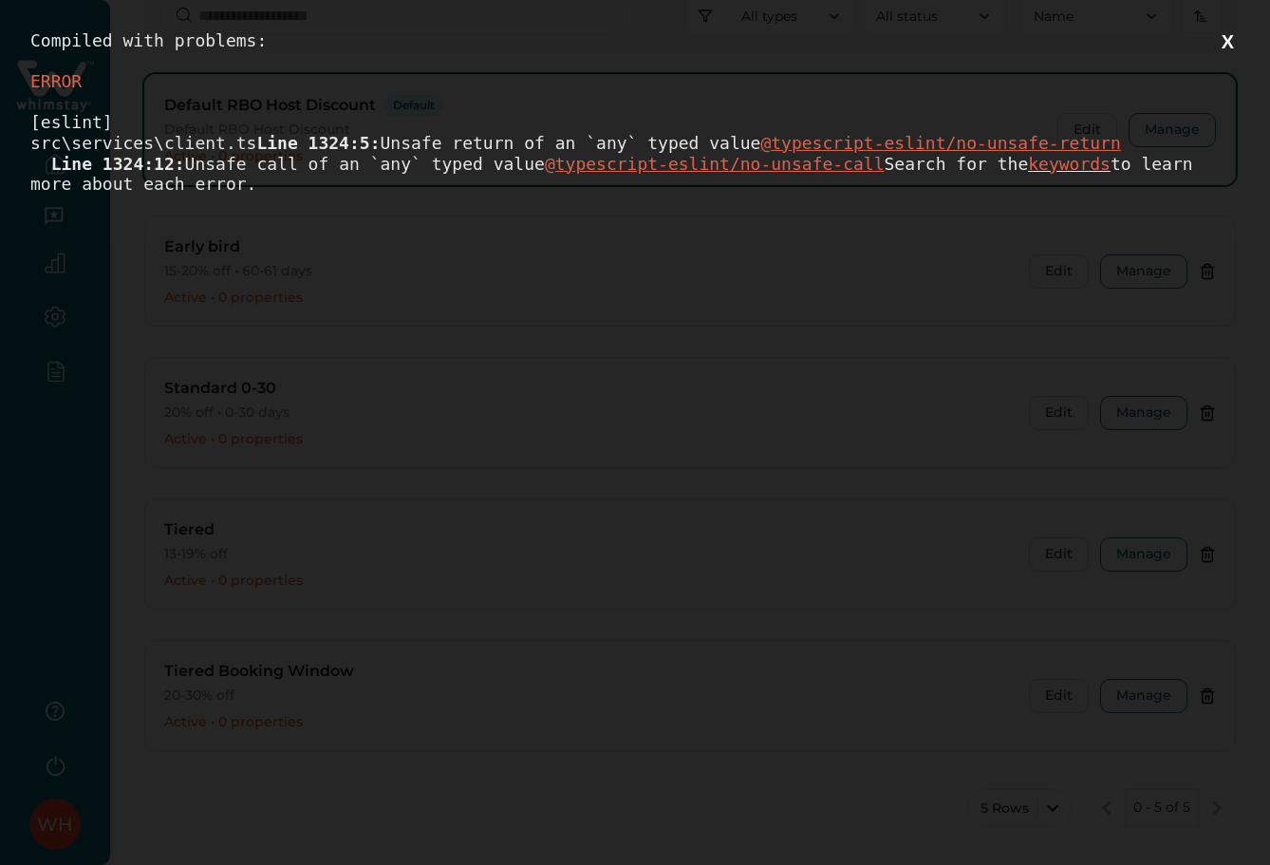
click at [1228, 37] on button "X" at bounding box center [1228, 42] width 24 height 24
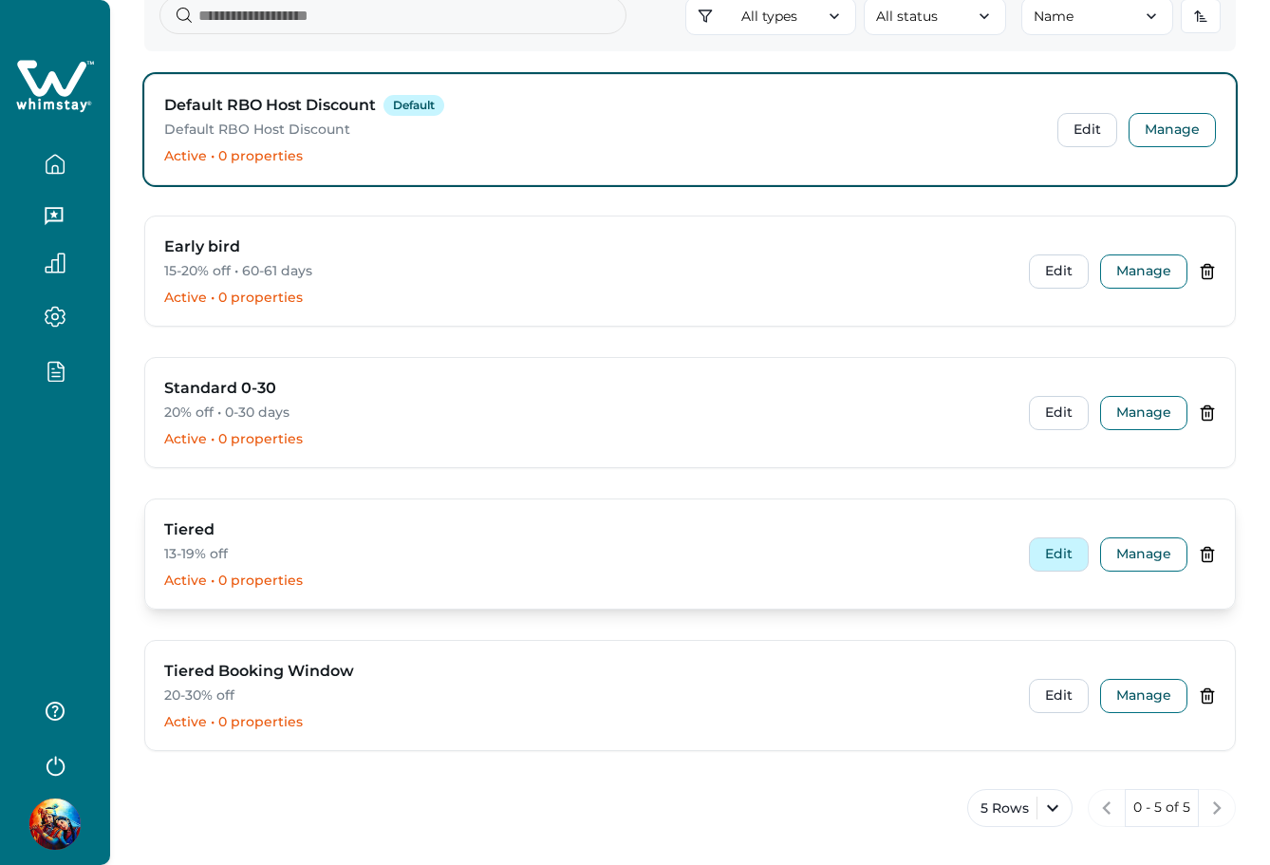
click at [1057, 557] on button "Edit" at bounding box center [1059, 554] width 60 height 34
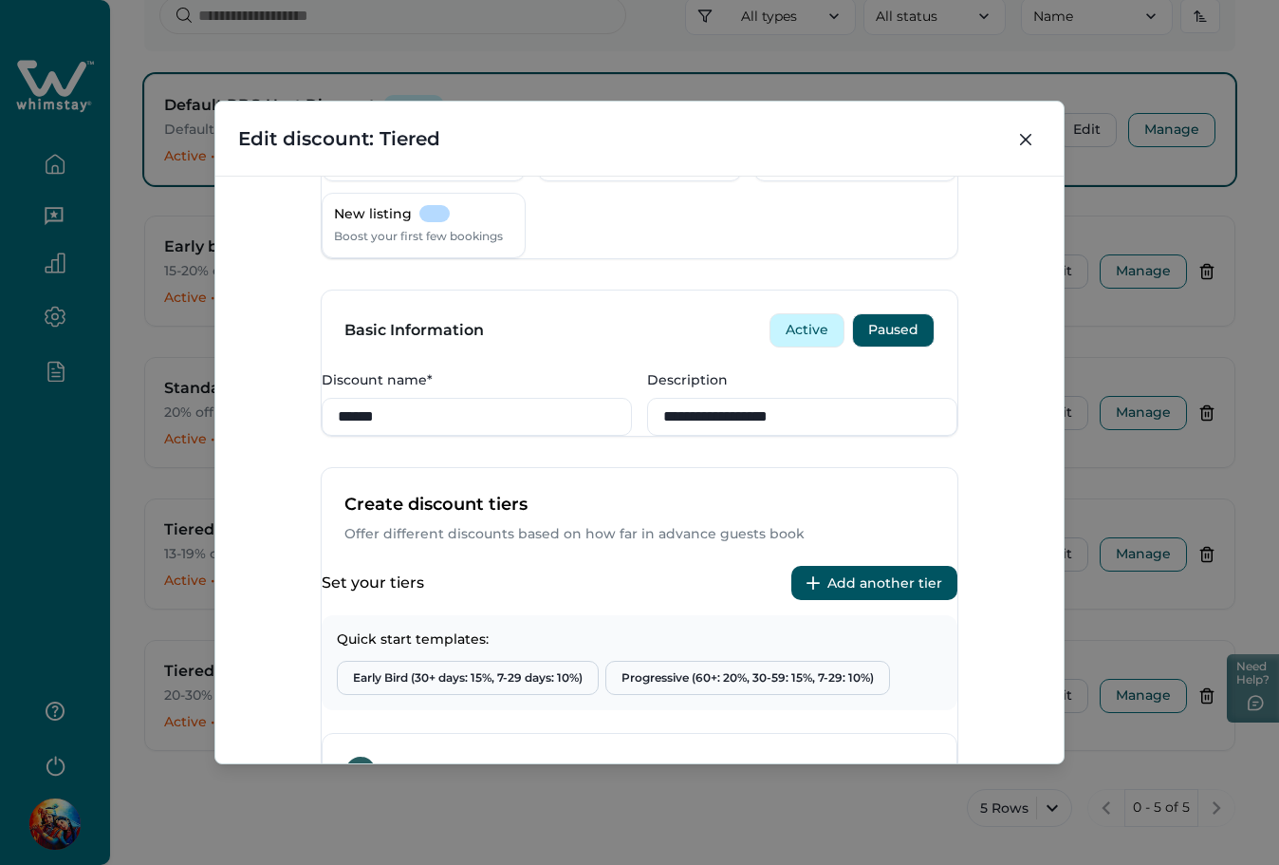
scroll to position [253, 0]
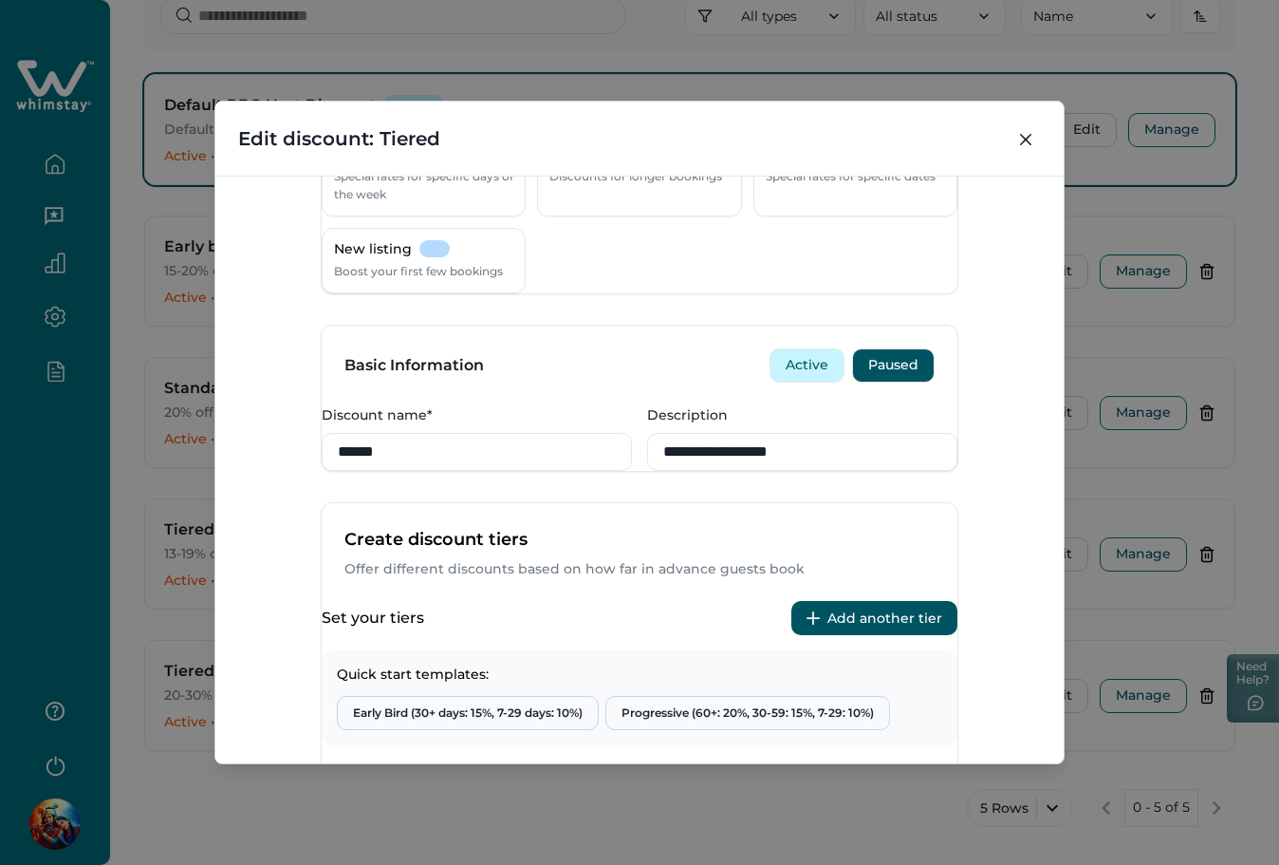
click at [799, 382] on button "Active" at bounding box center [807, 365] width 75 height 34
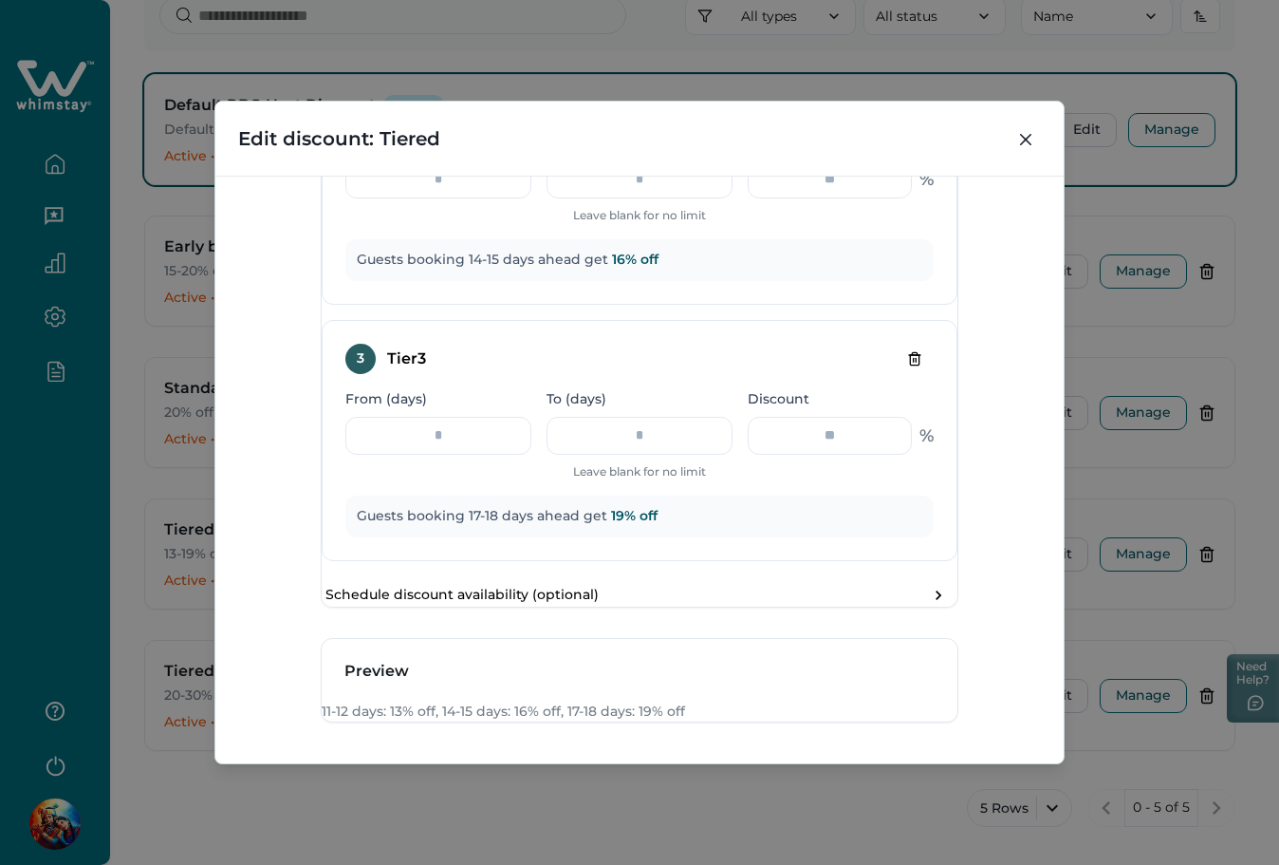
scroll to position [1404, 0]
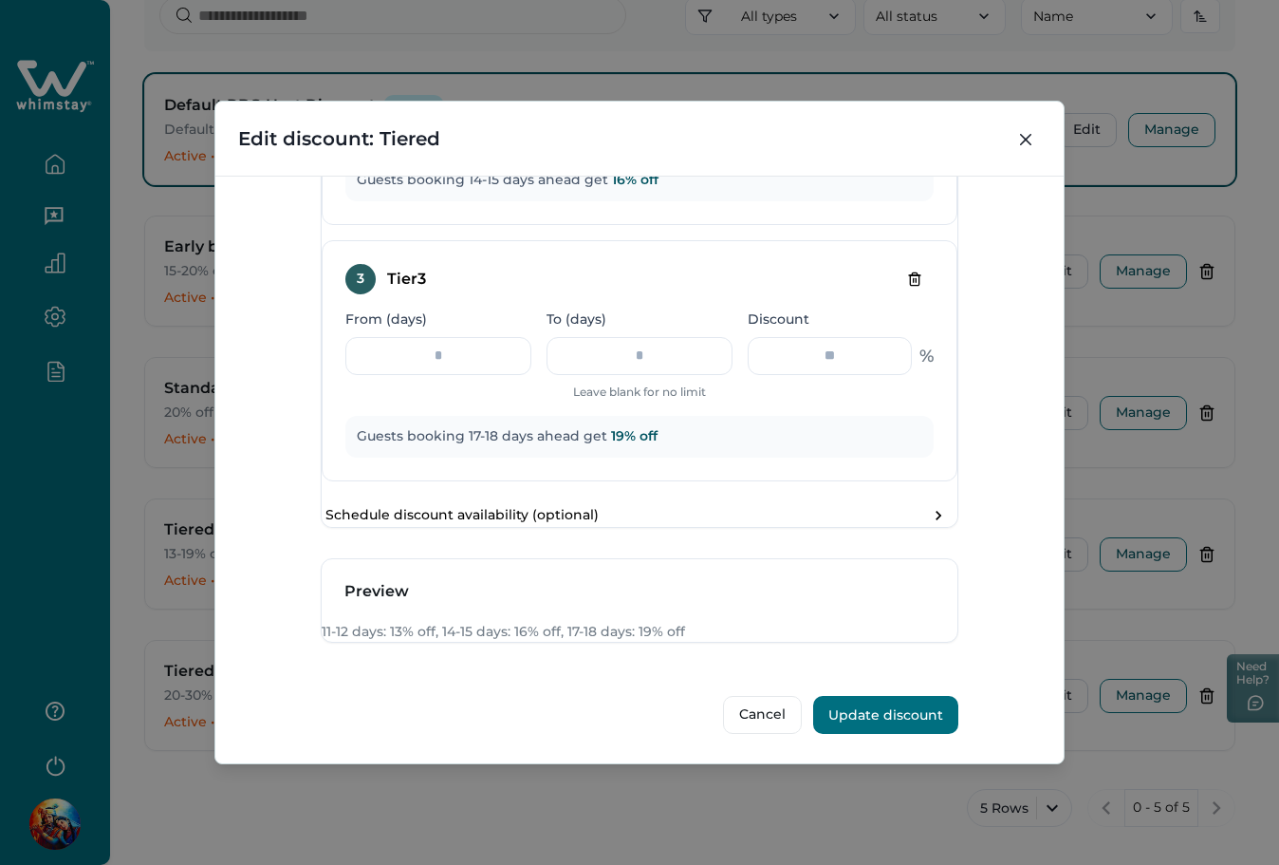
click at [901, 717] on button "Update discount" at bounding box center [885, 715] width 145 height 38
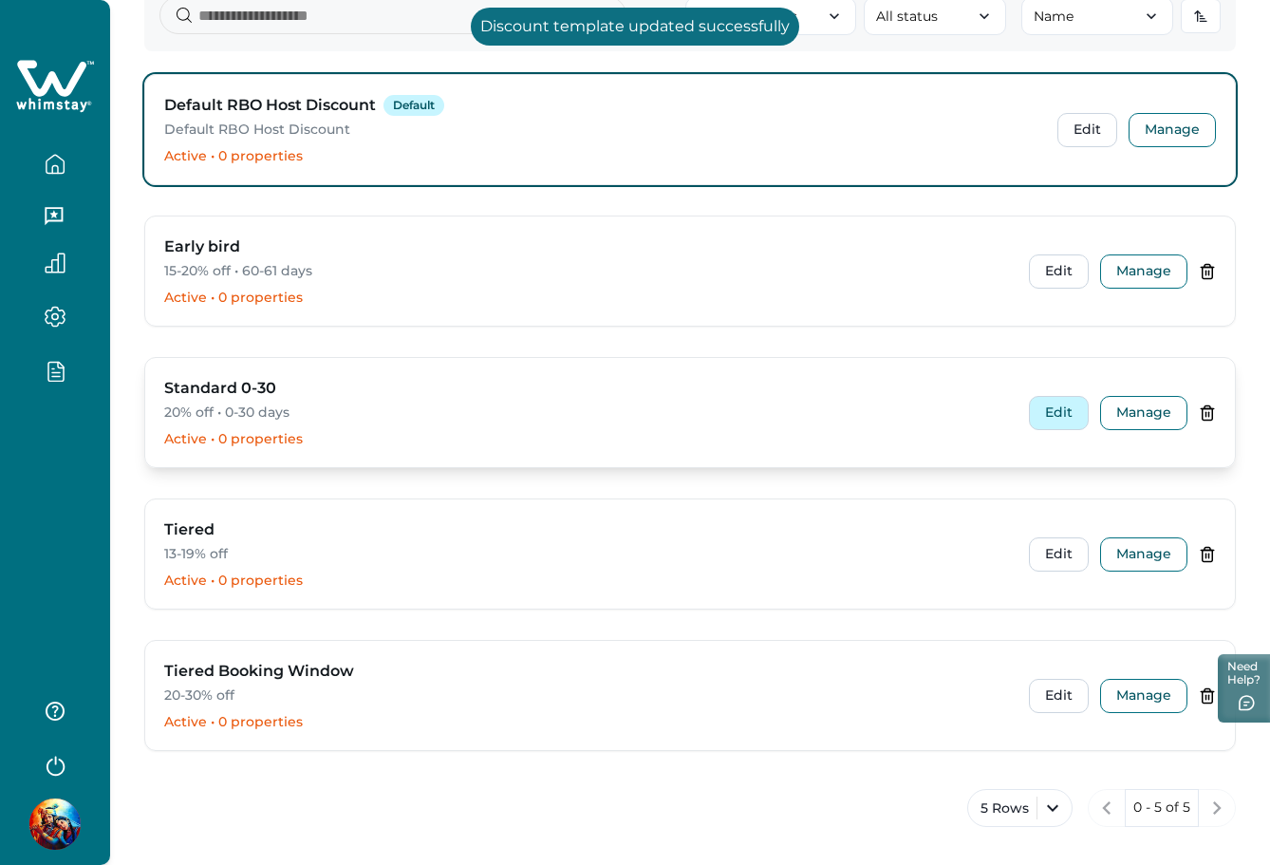
click at [1053, 400] on button "Edit" at bounding box center [1059, 413] width 60 height 34
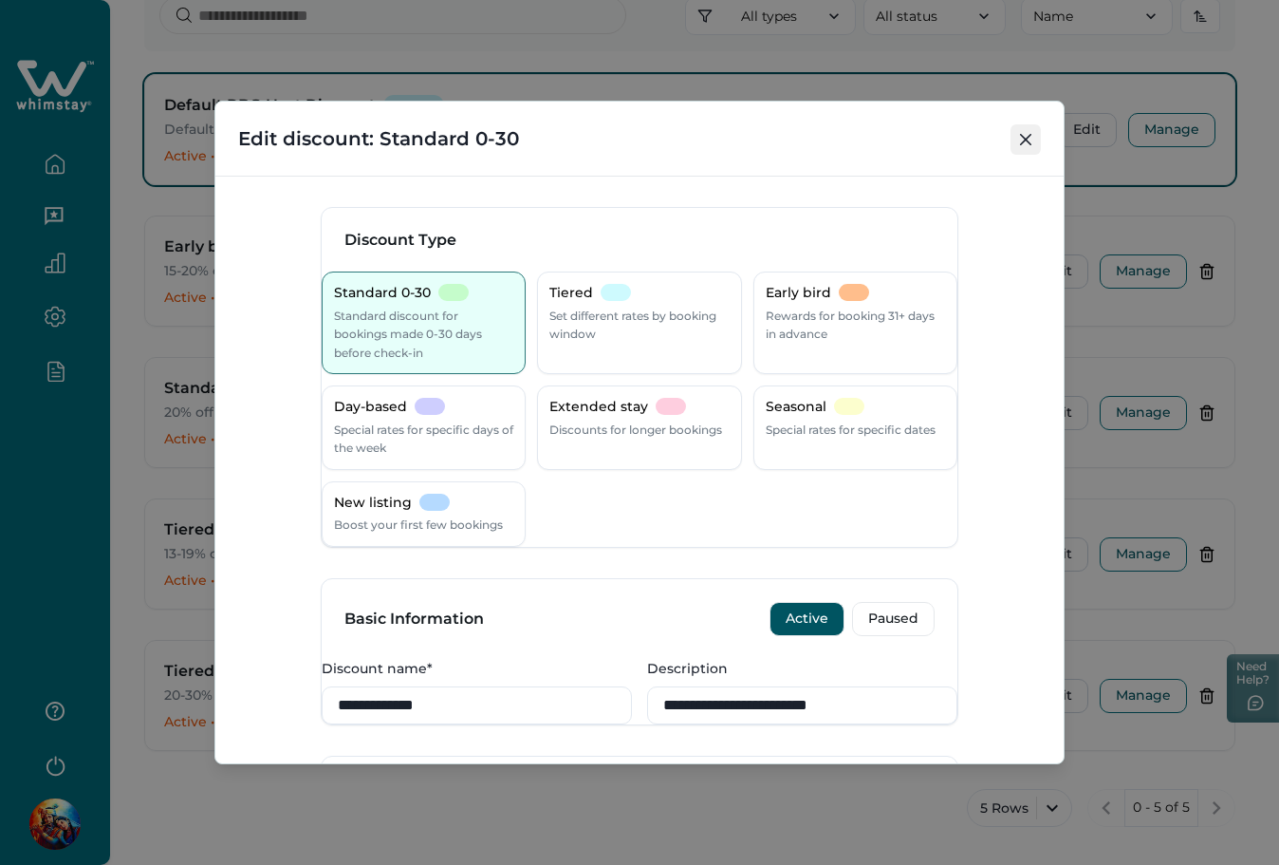
click at [1034, 130] on button "Close" at bounding box center [1026, 139] width 30 height 30
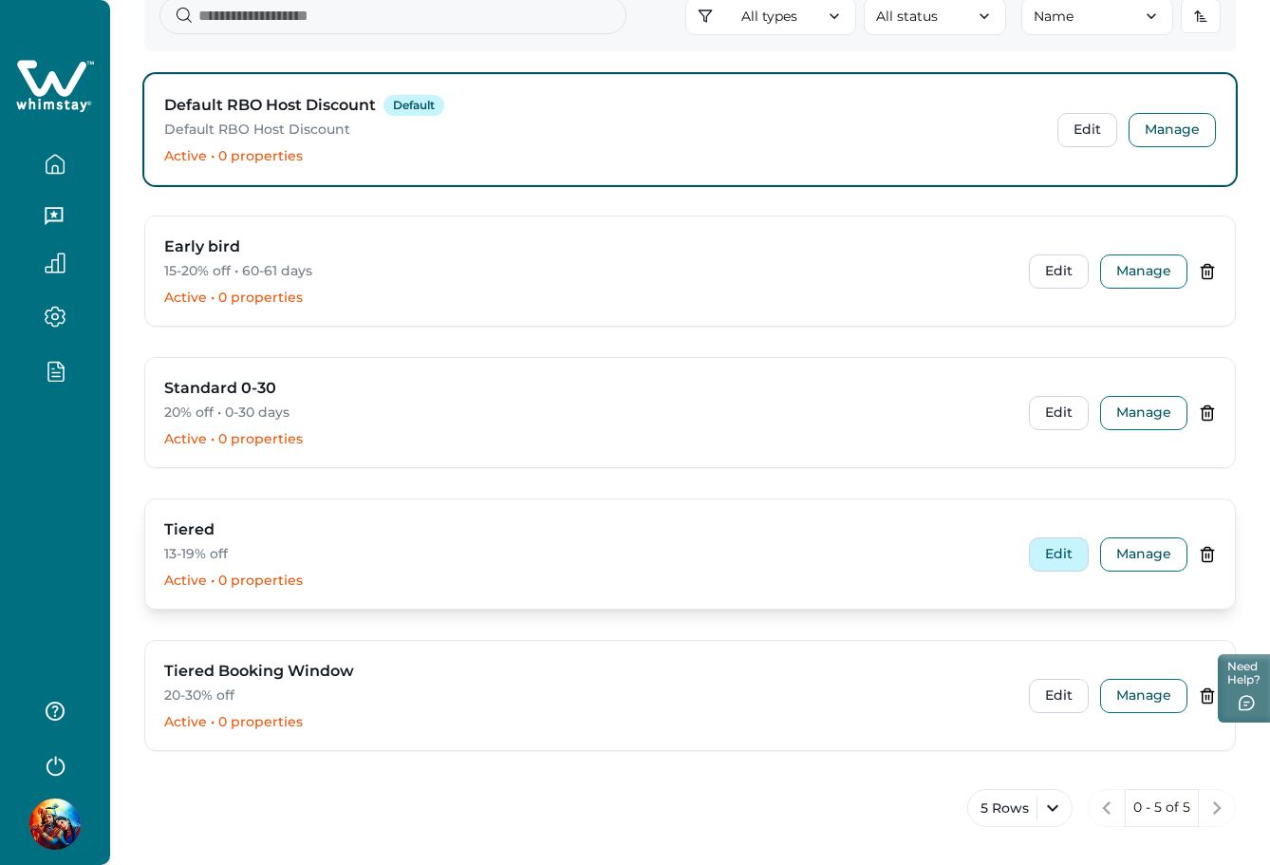
click at [1056, 568] on button "Edit" at bounding box center [1059, 554] width 60 height 34
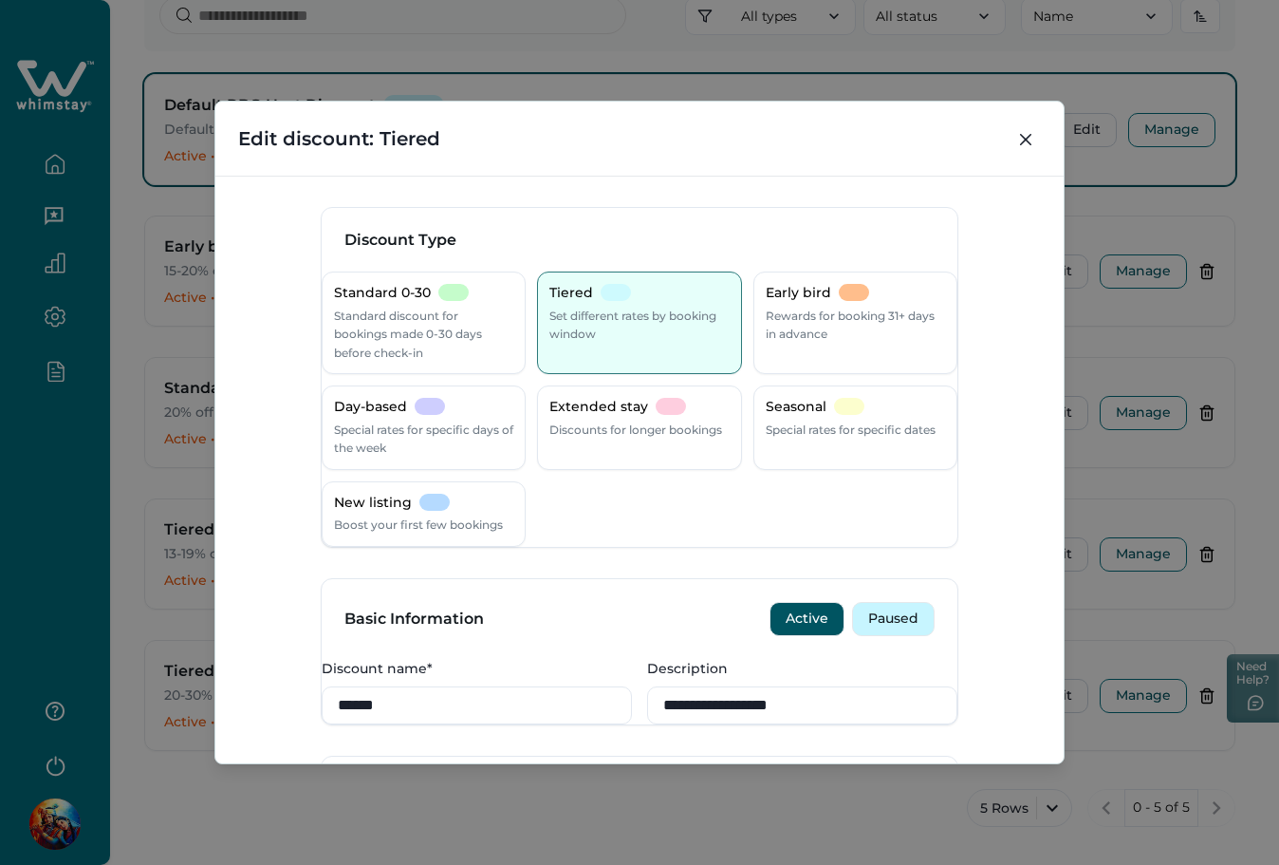
click at [878, 636] on button "Paused" at bounding box center [893, 619] width 83 height 34
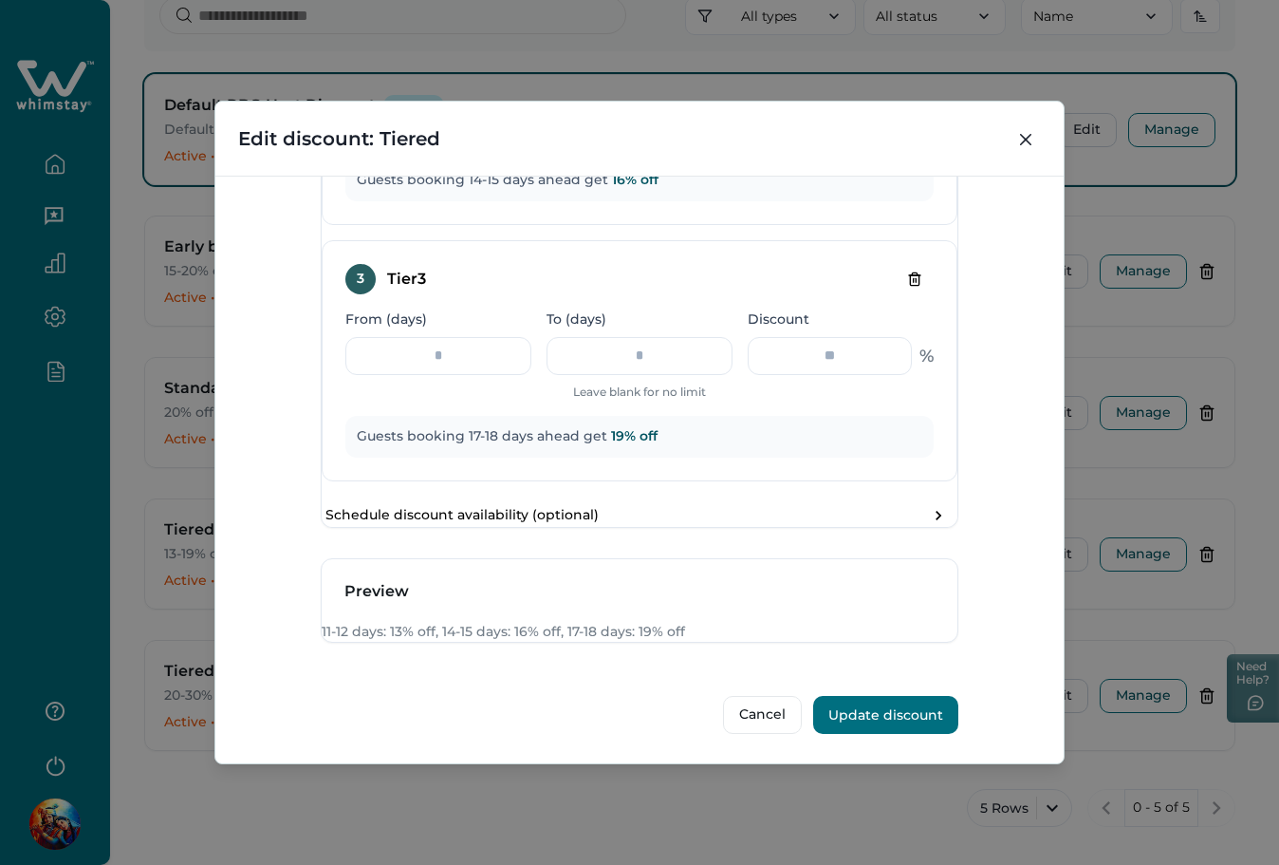
click at [887, 698] on button "Update discount" at bounding box center [885, 715] width 145 height 38
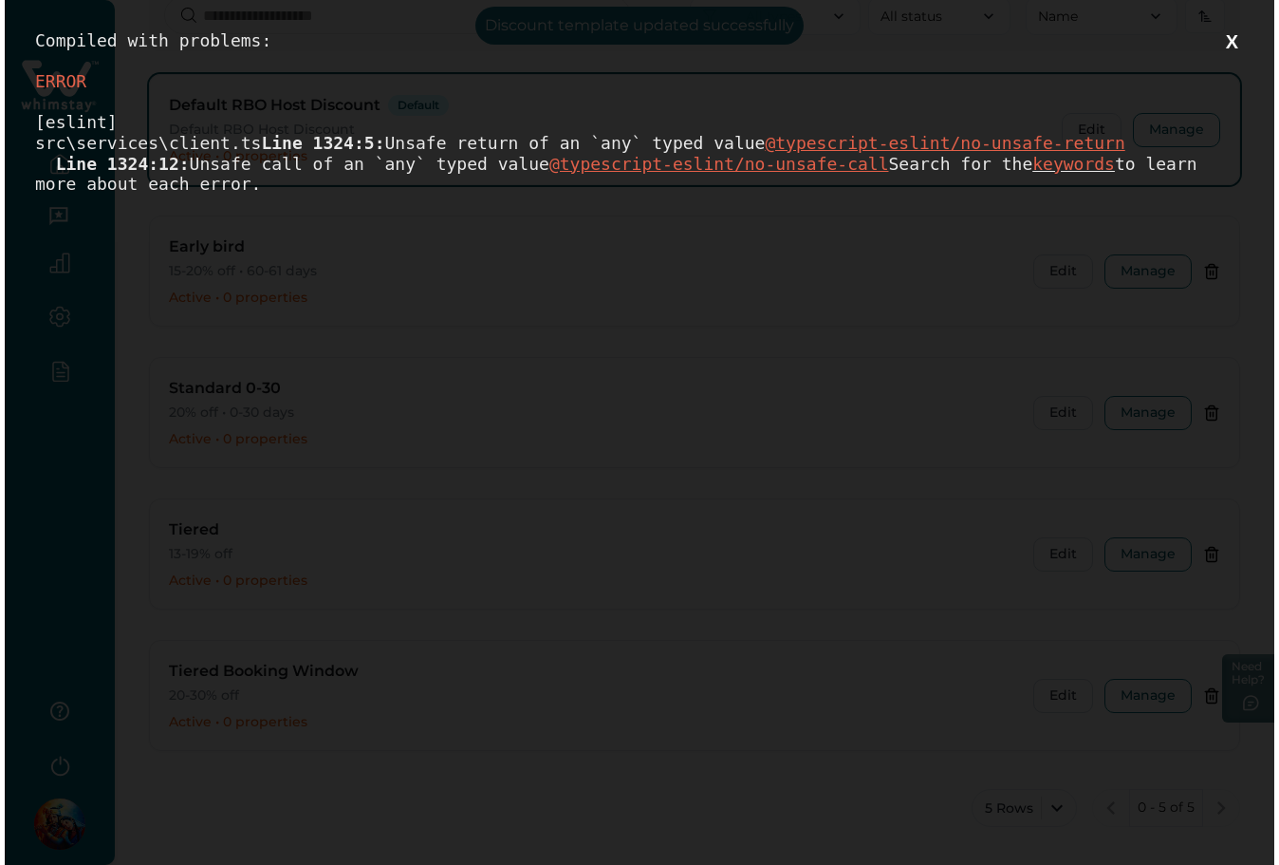
scroll to position [0, 0]
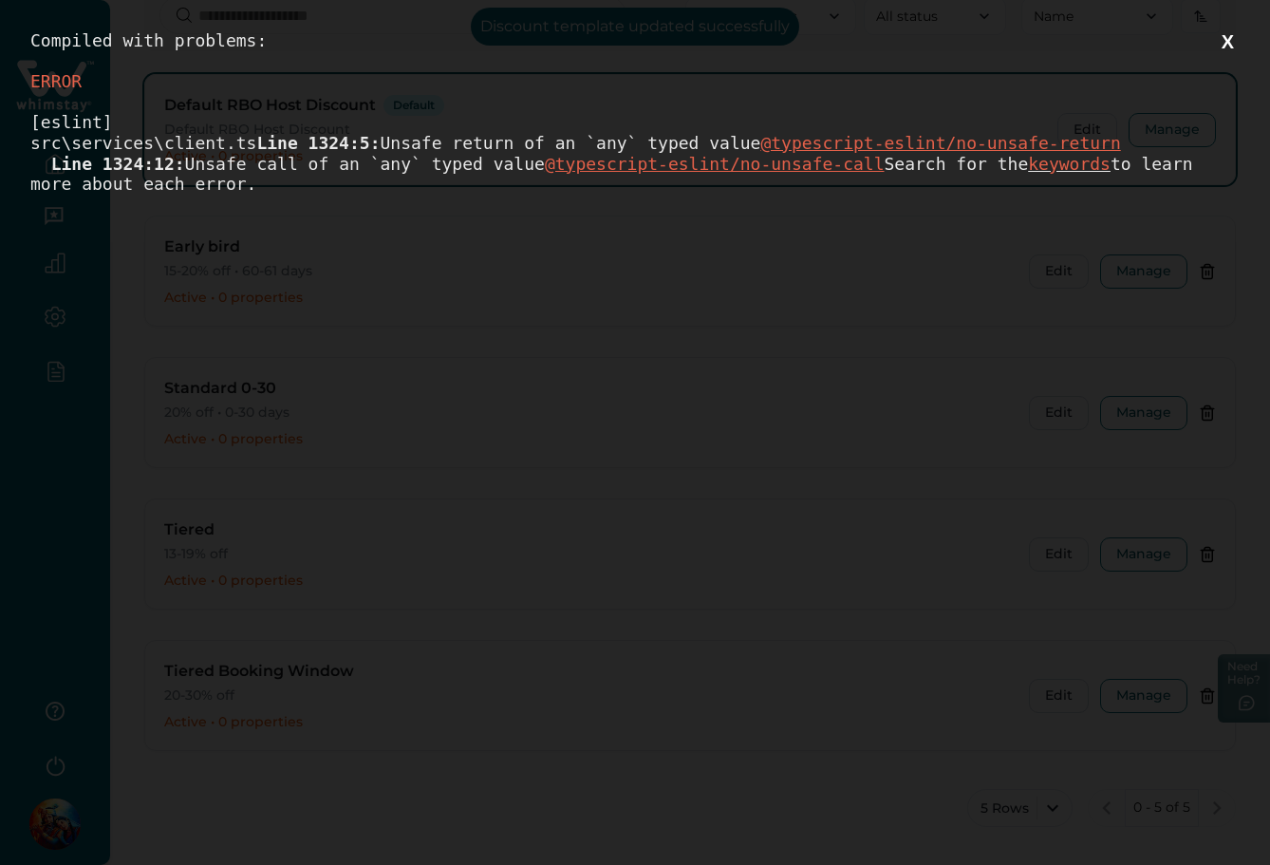
click at [1234, 41] on button "X" at bounding box center [1228, 42] width 24 height 24
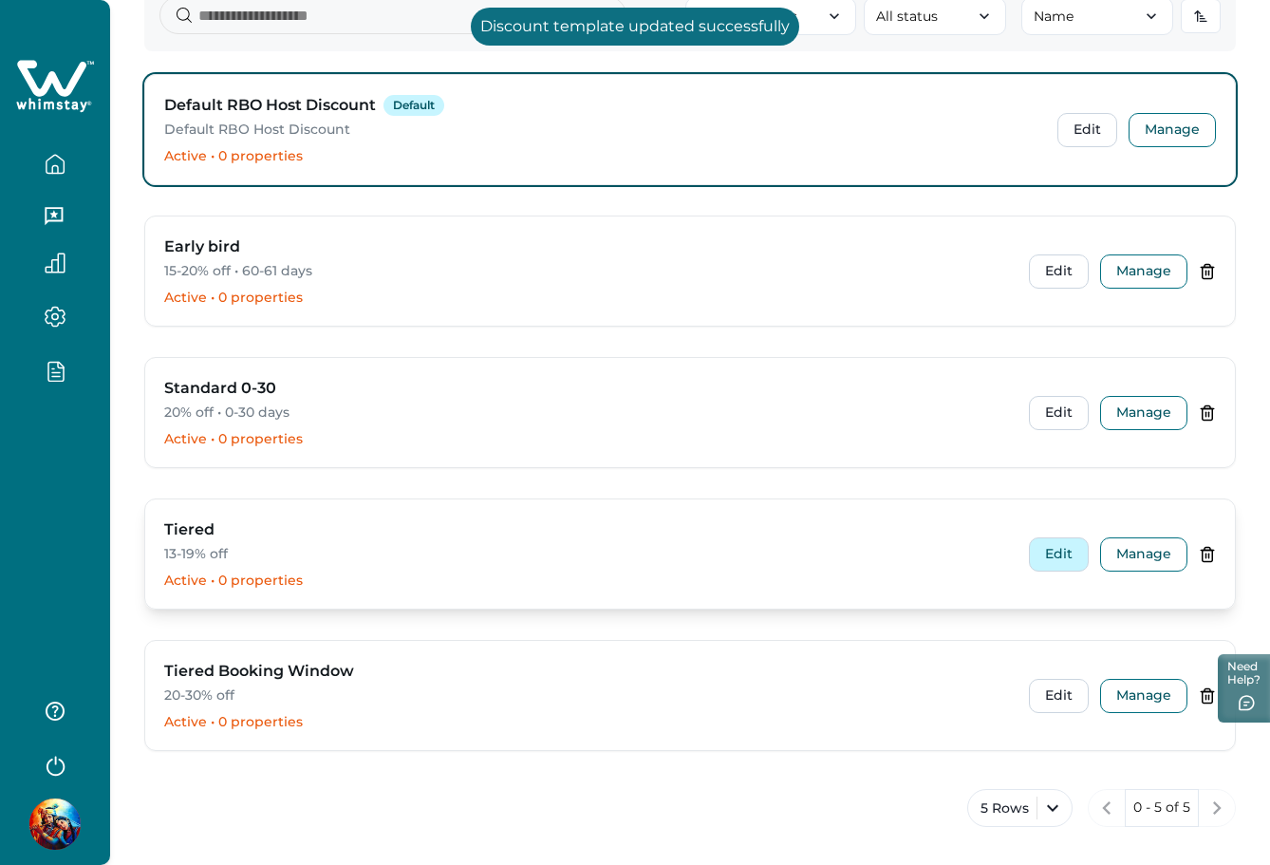
click at [1054, 545] on button "Edit" at bounding box center [1059, 554] width 60 height 34
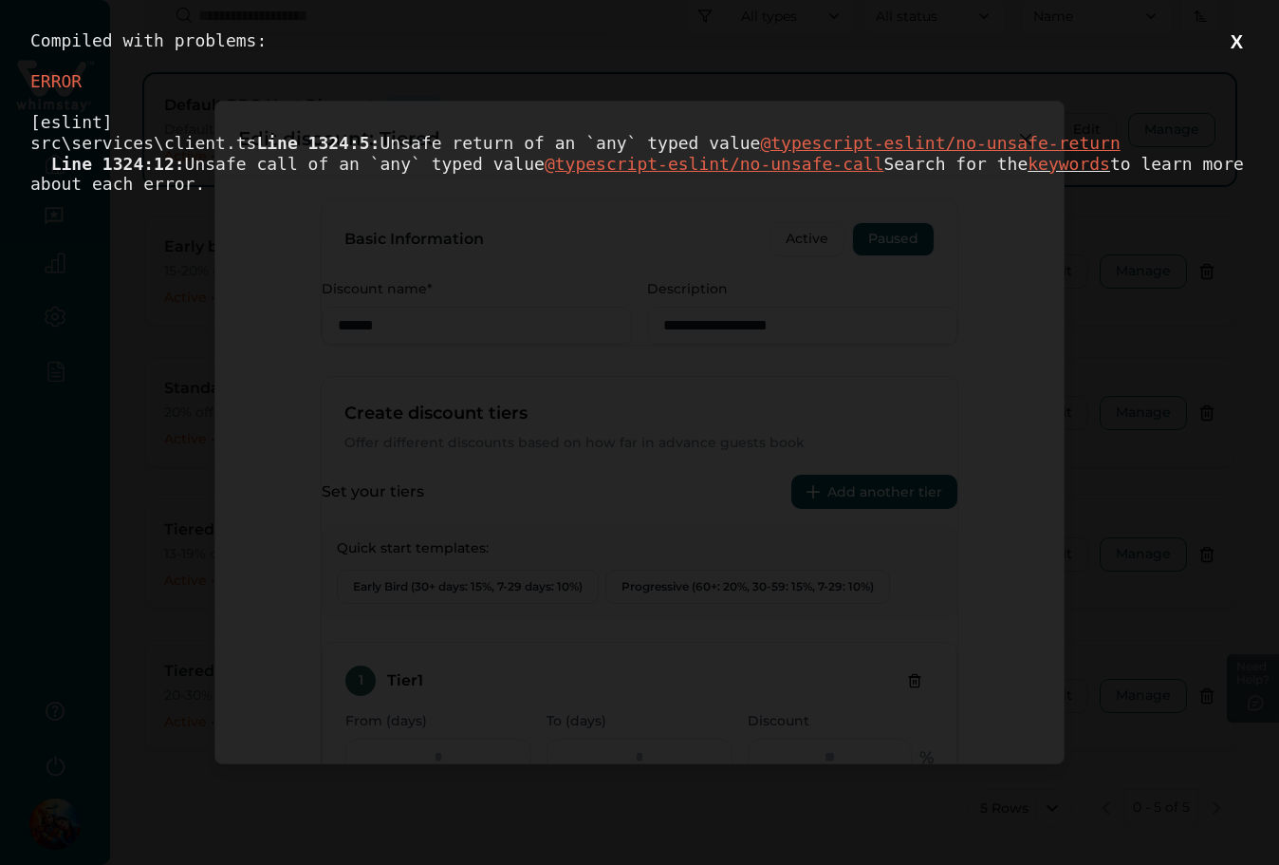
click at [1236, 43] on button "X" at bounding box center [1237, 42] width 24 height 24
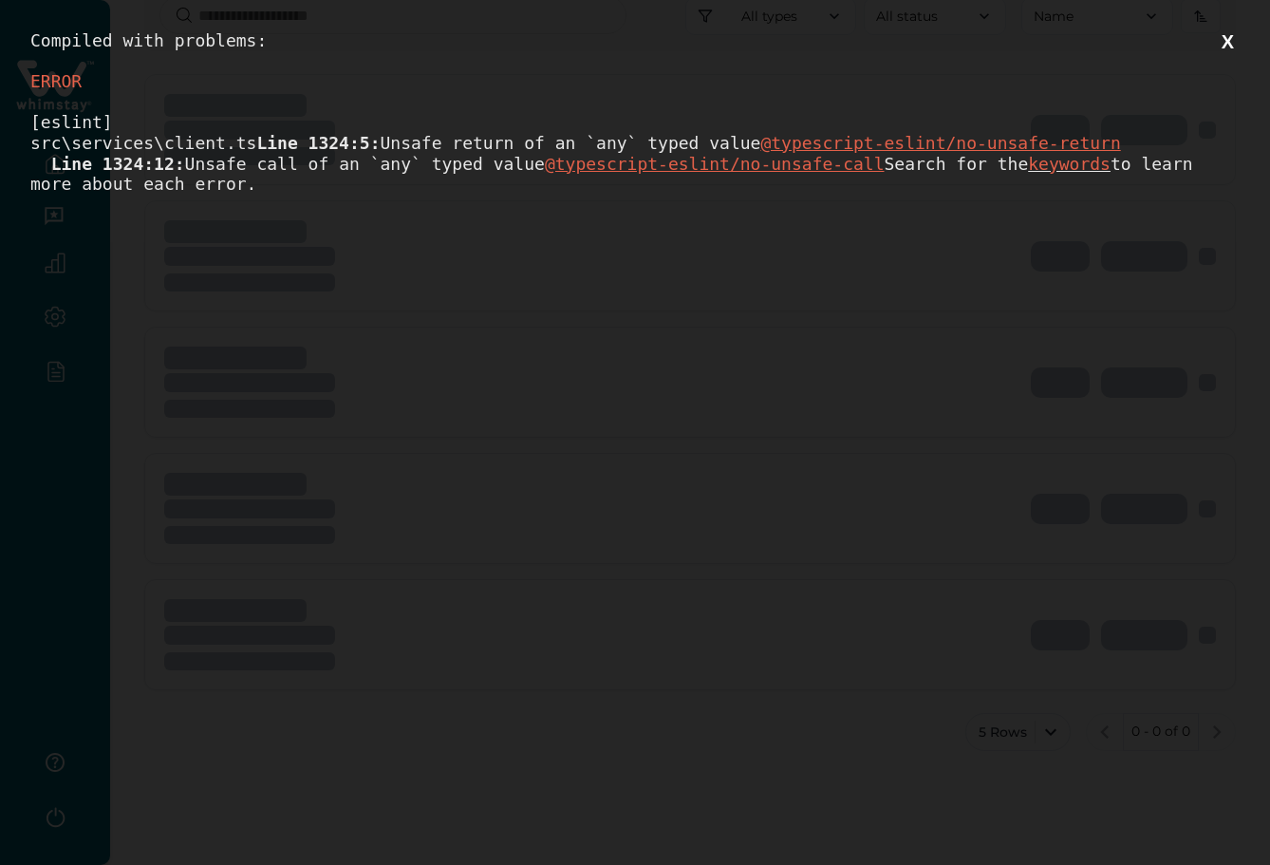
click at [1239, 40] on button "X" at bounding box center [1228, 42] width 24 height 24
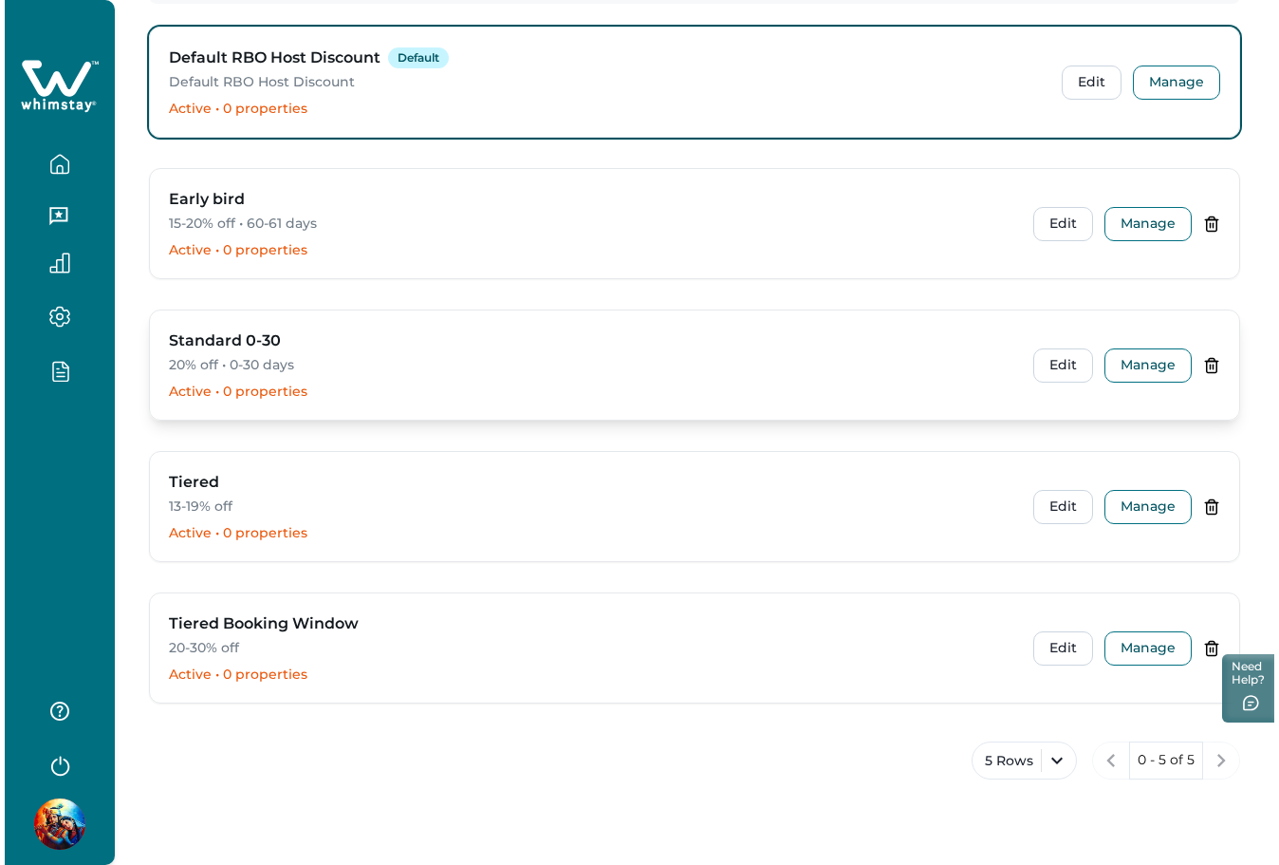
scroll to position [283, 0]
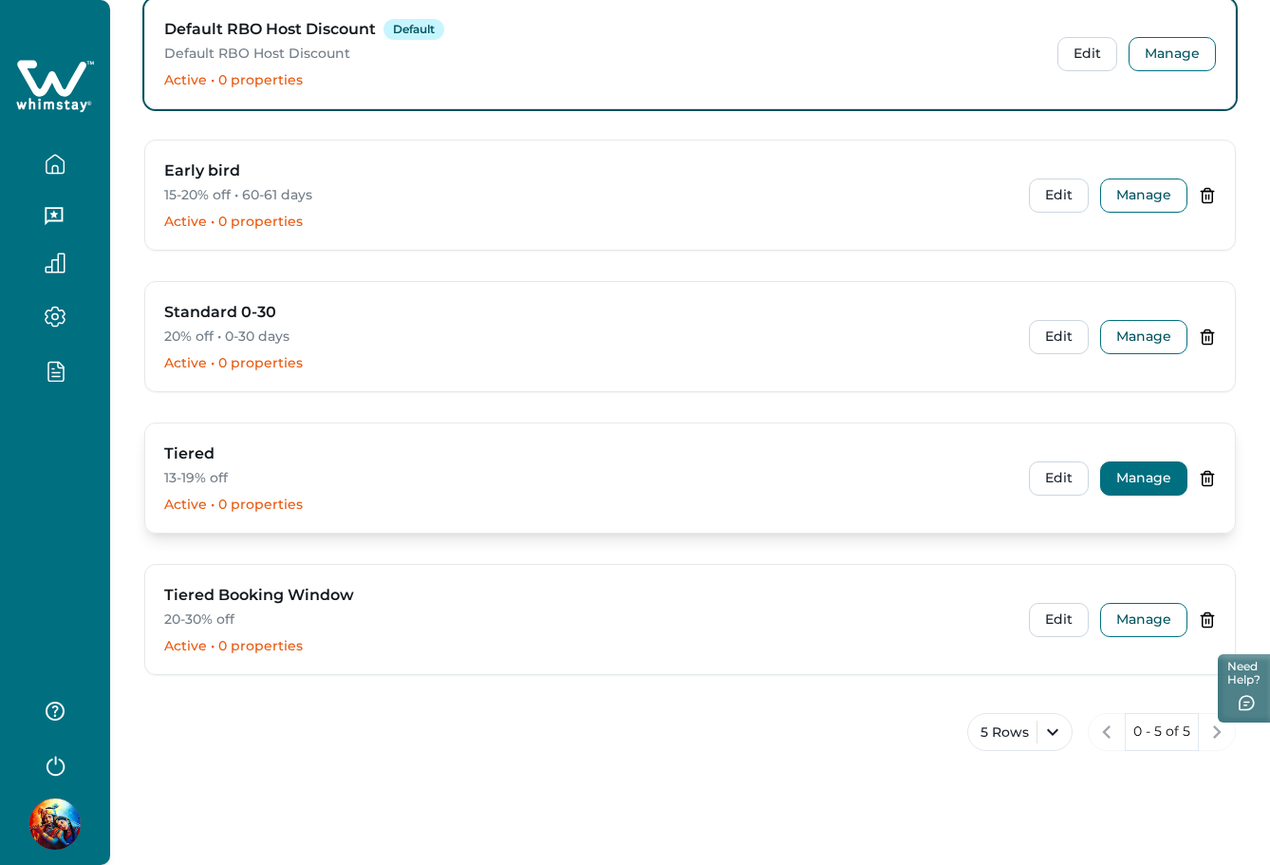
click at [1154, 484] on button "Manage" at bounding box center [1143, 478] width 87 height 34
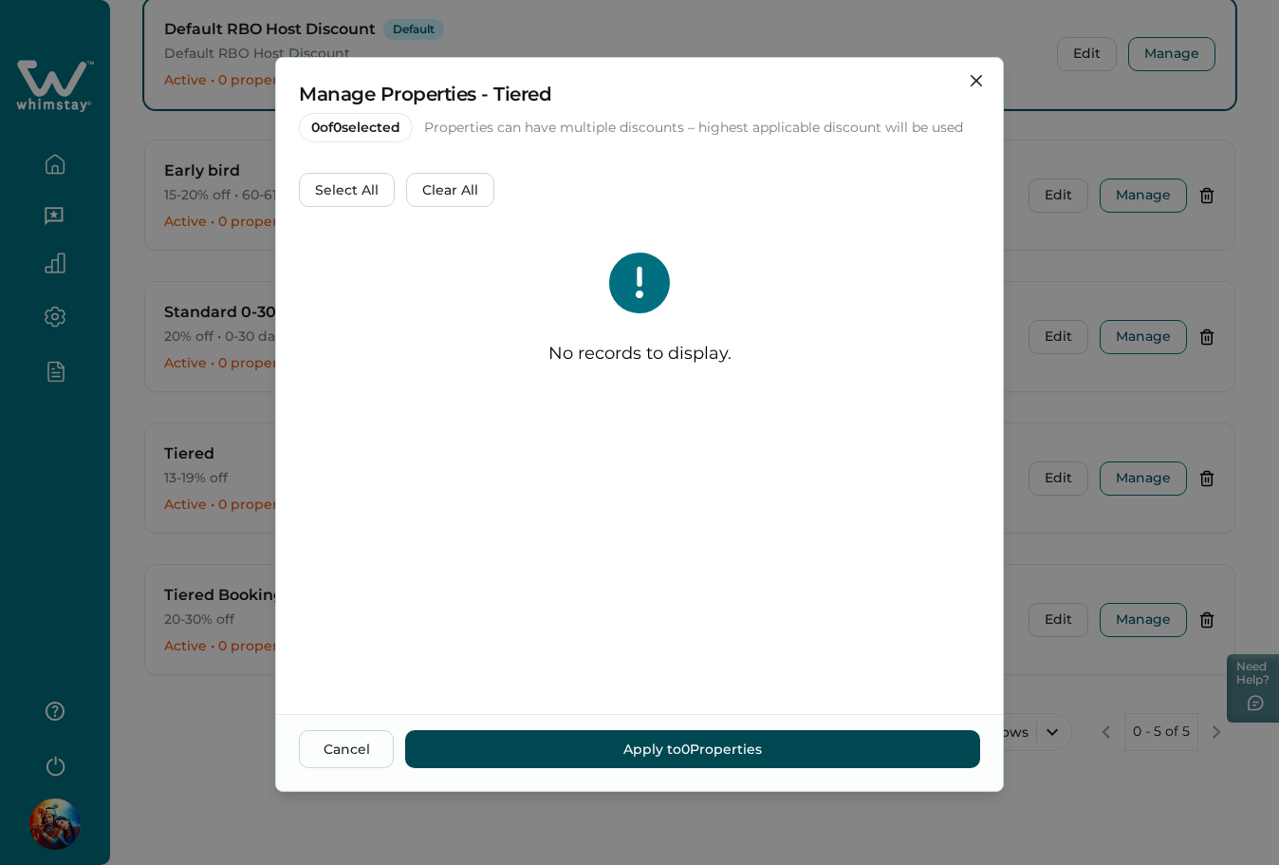
click at [715, 736] on button "Apply to 0 Properties" at bounding box center [692, 749] width 575 height 38
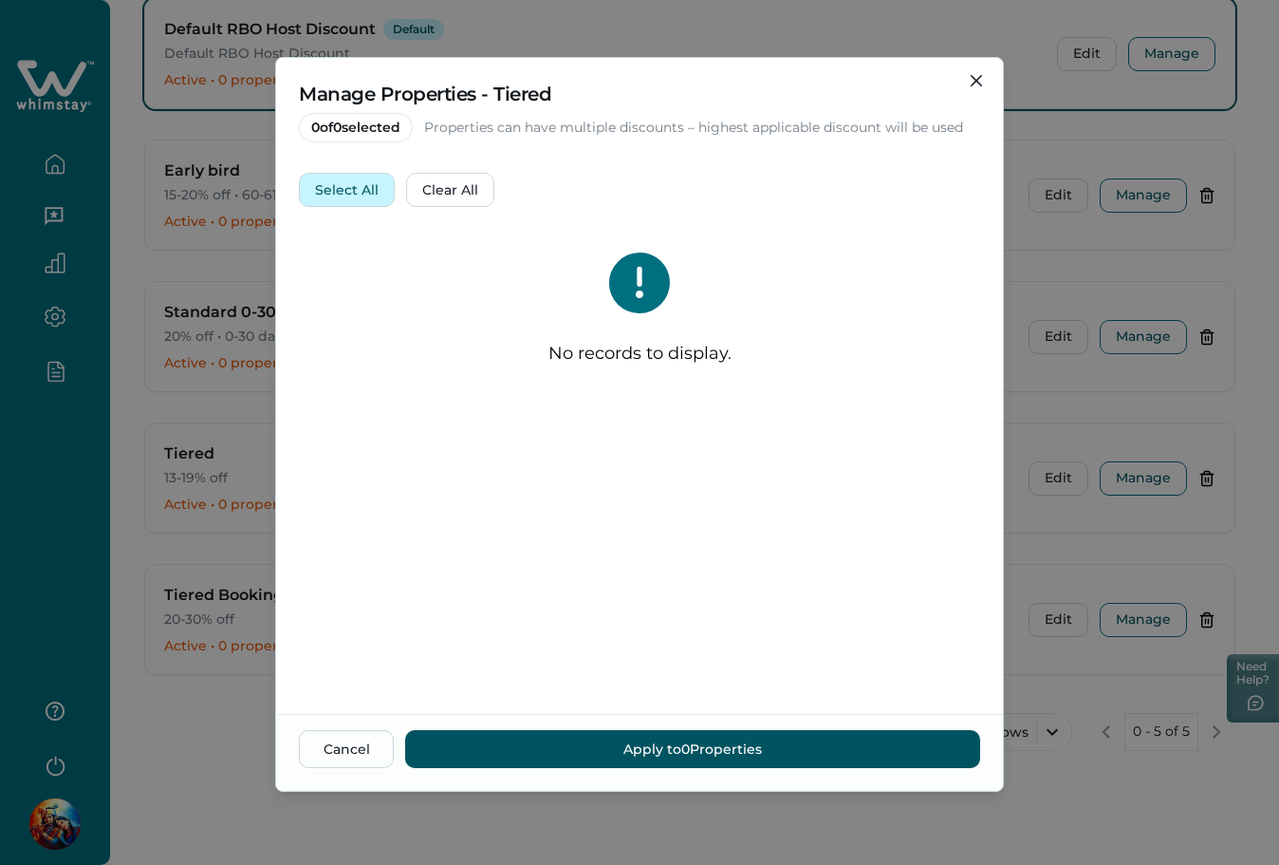
click at [345, 192] on button "Select All" at bounding box center [347, 190] width 96 height 34
click at [439, 189] on button "Clear All" at bounding box center [450, 190] width 88 height 34
click at [368, 189] on button "Select All" at bounding box center [347, 190] width 96 height 34
click at [445, 199] on button "Clear All" at bounding box center [450, 190] width 88 height 34
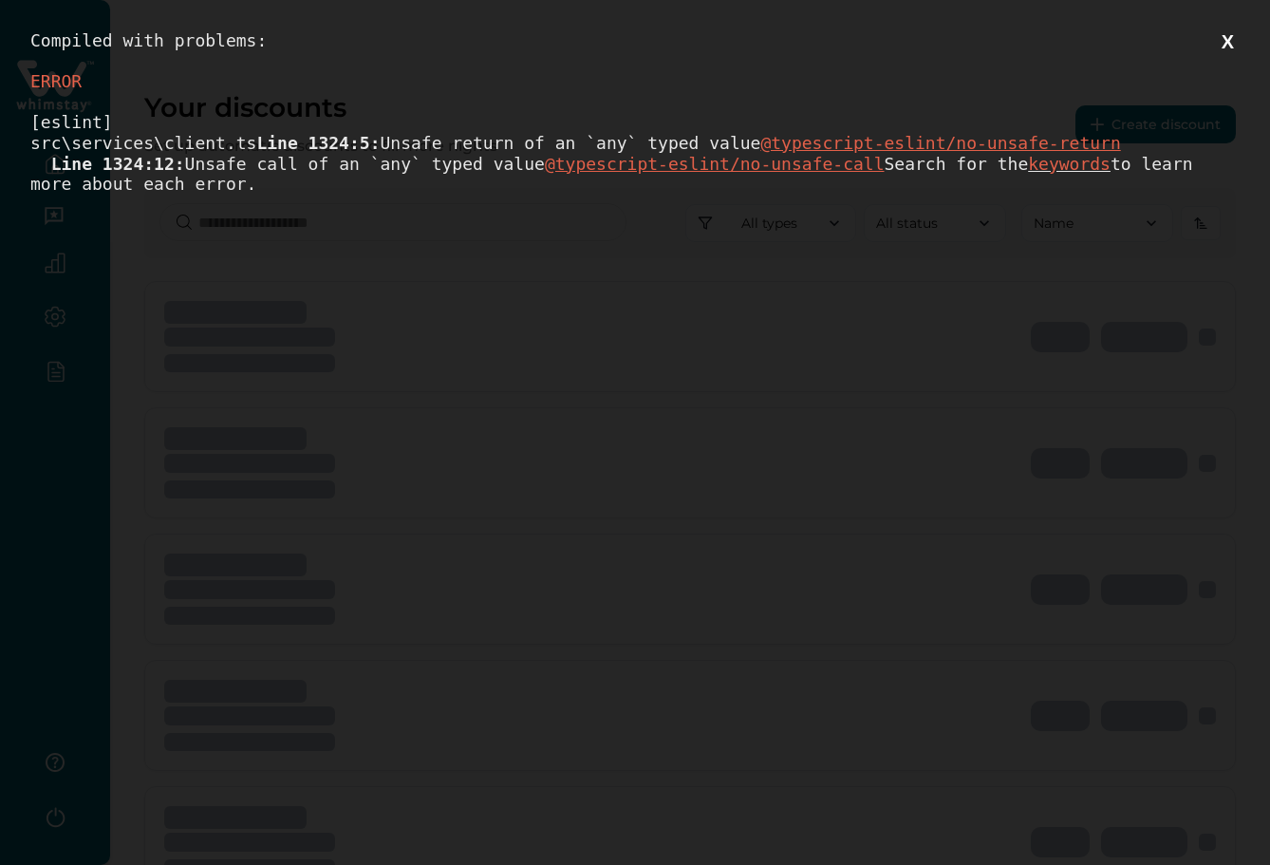
click at [1236, 47] on button "X" at bounding box center [1228, 42] width 24 height 24
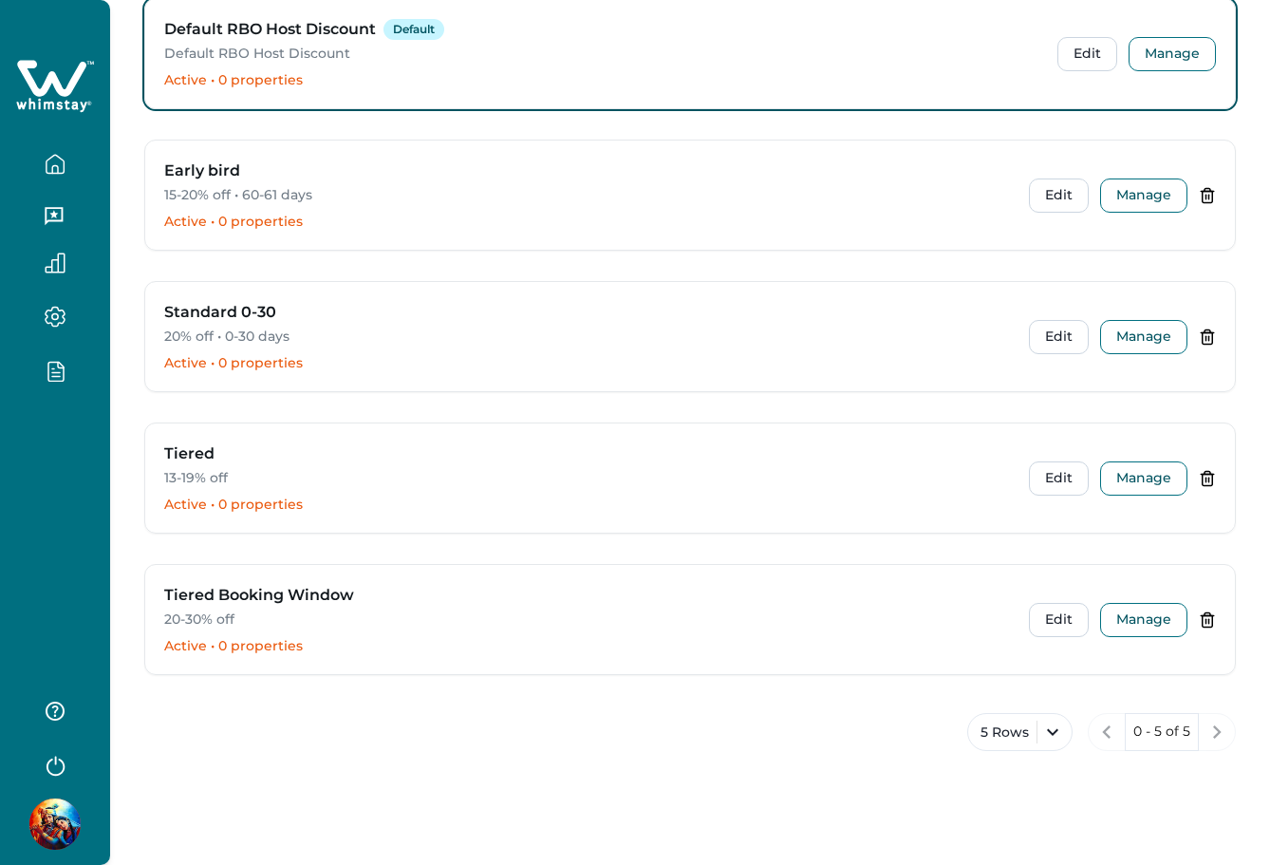
click at [69, 471] on div at bounding box center [55, 432] width 110 height 865
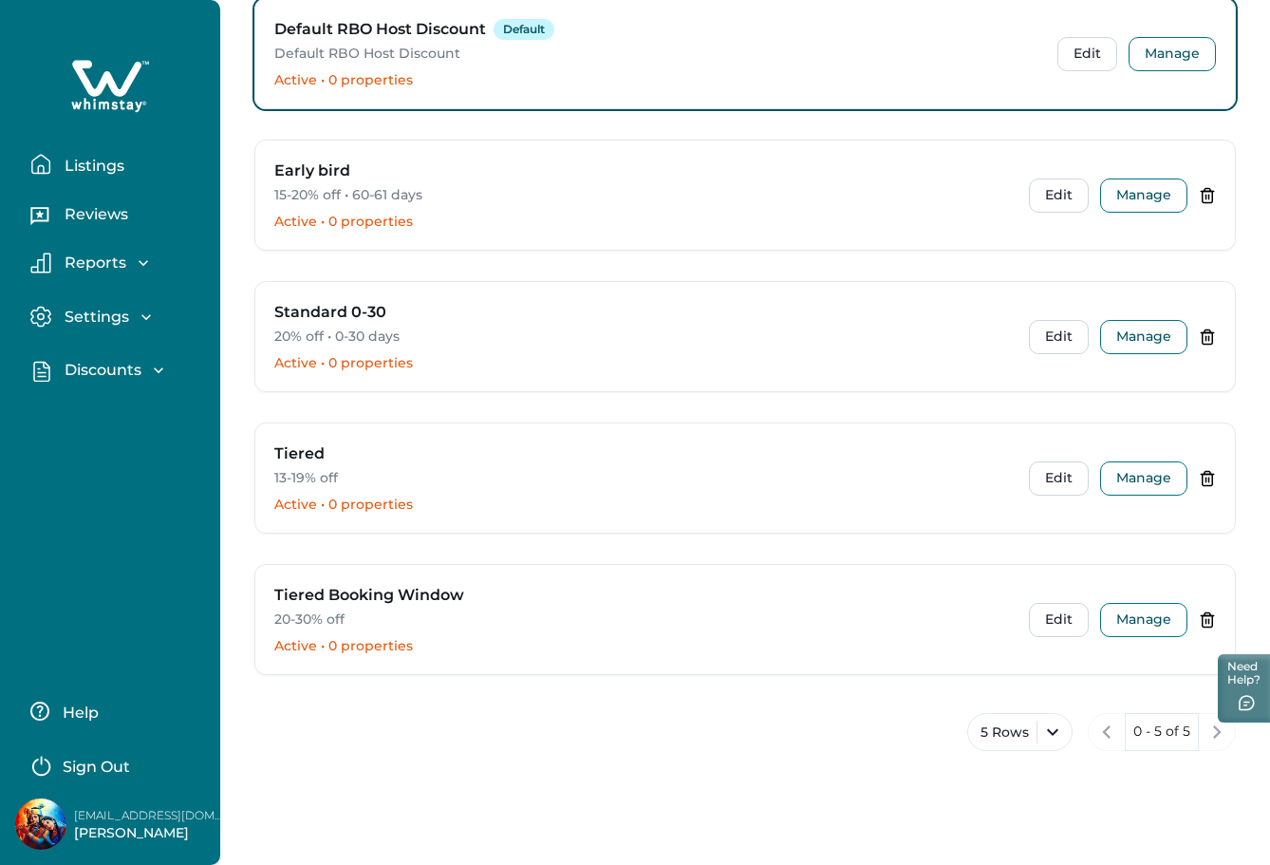
click at [113, 375] on p "Discounts" at bounding box center [100, 370] width 83 height 19
click at [135, 490] on p "Properties" at bounding box center [102, 487] width 87 height 19
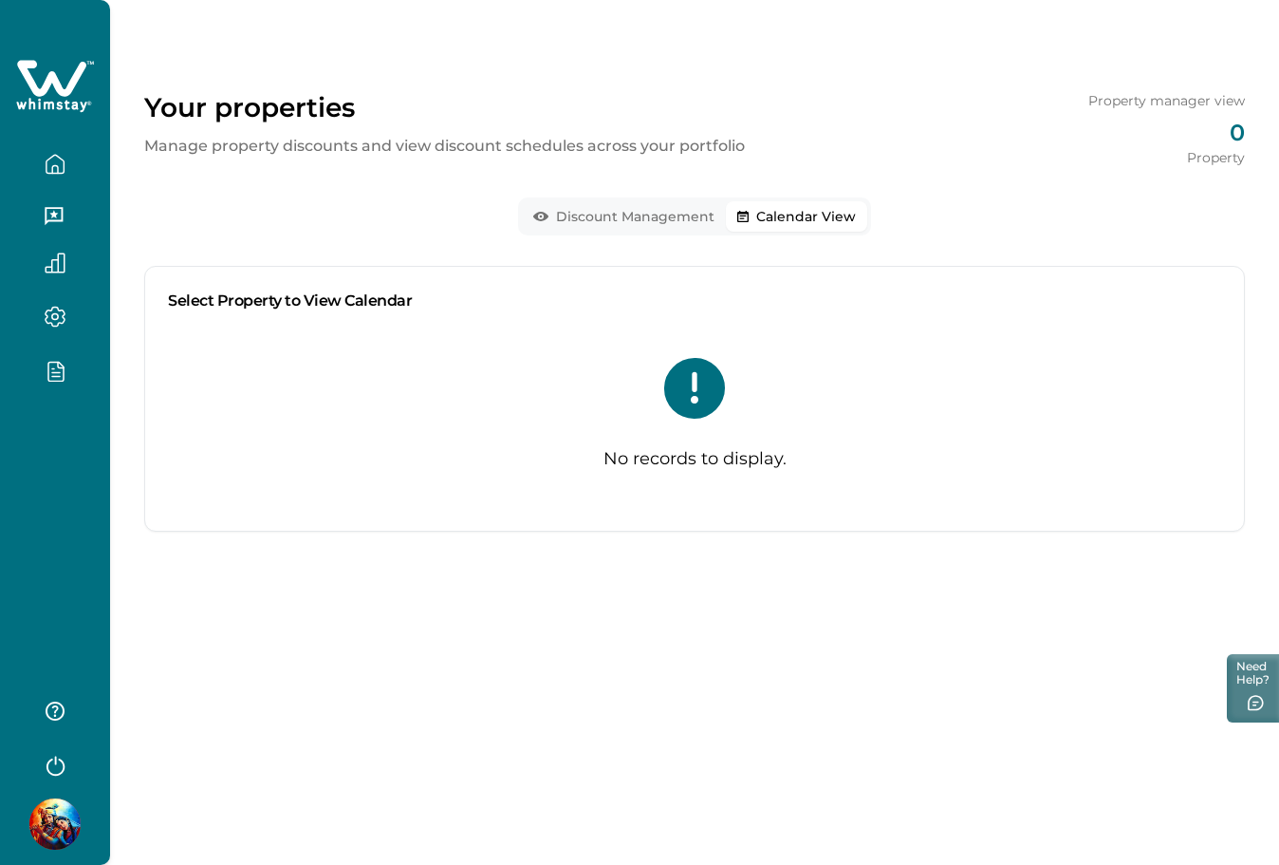
click at [856, 219] on button "Calendar View" at bounding box center [796, 216] width 141 height 30
click at [9, 466] on div at bounding box center [55, 432] width 110 height 865
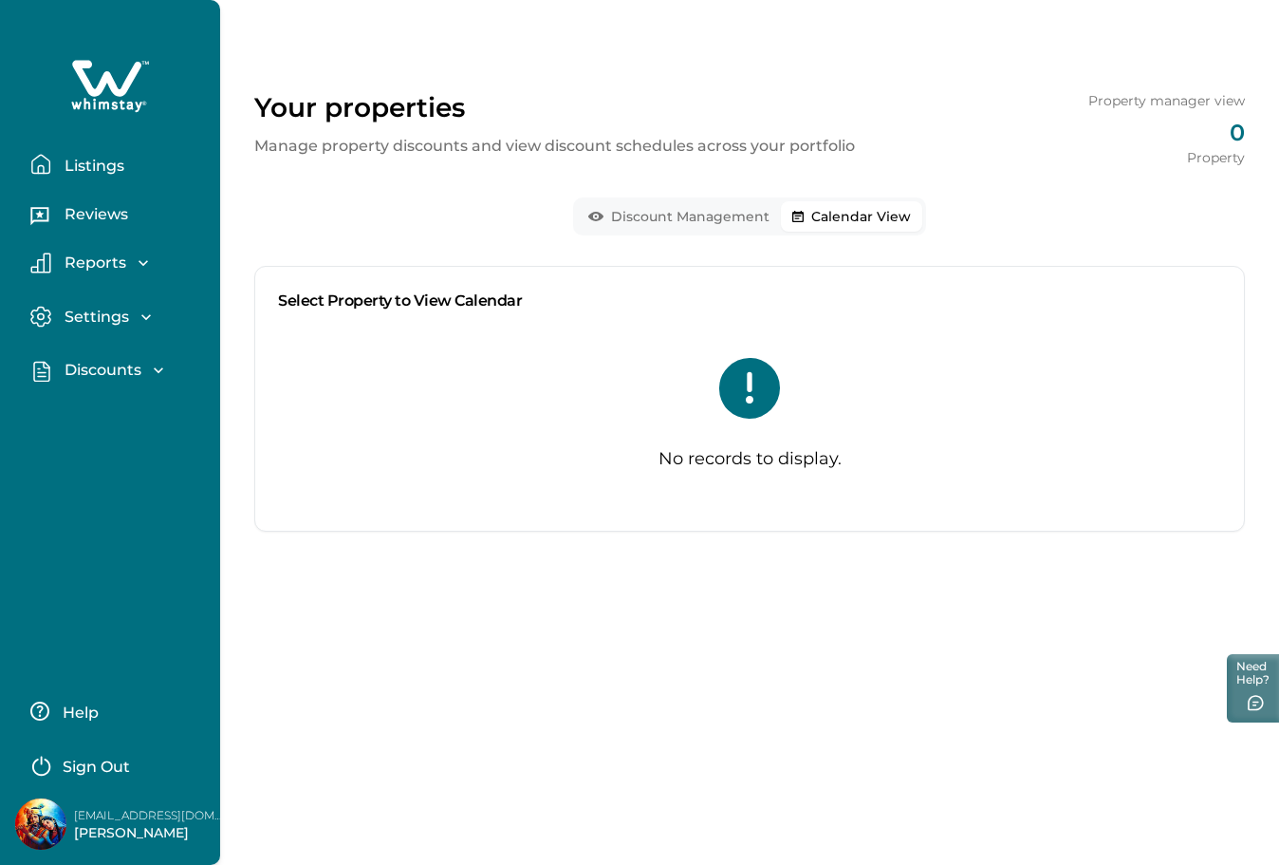
click at [110, 370] on p "Discounts" at bounding box center [100, 370] width 83 height 19
click at [115, 414] on p "Discounts" at bounding box center [100, 411] width 83 height 19
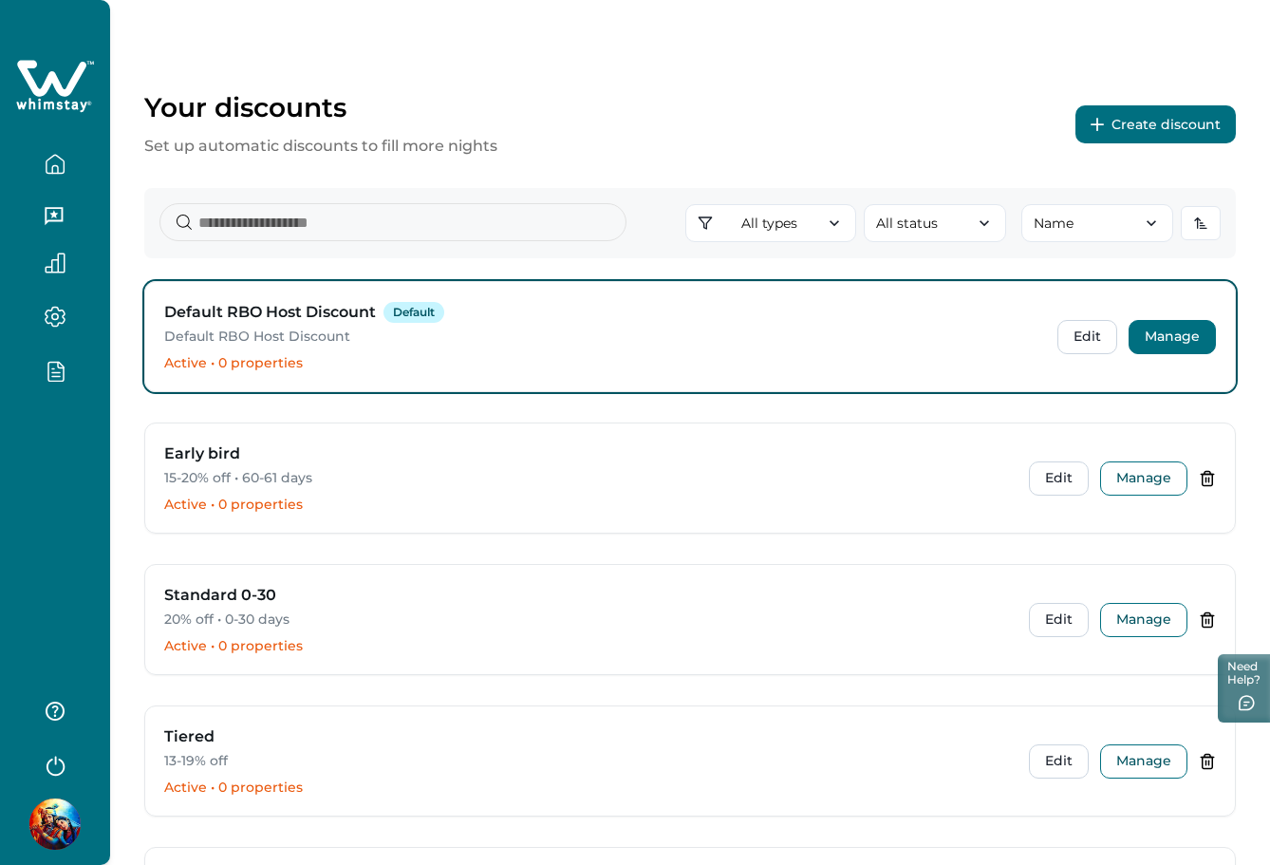
click at [1150, 341] on button "Manage" at bounding box center [1171, 337] width 87 height 34
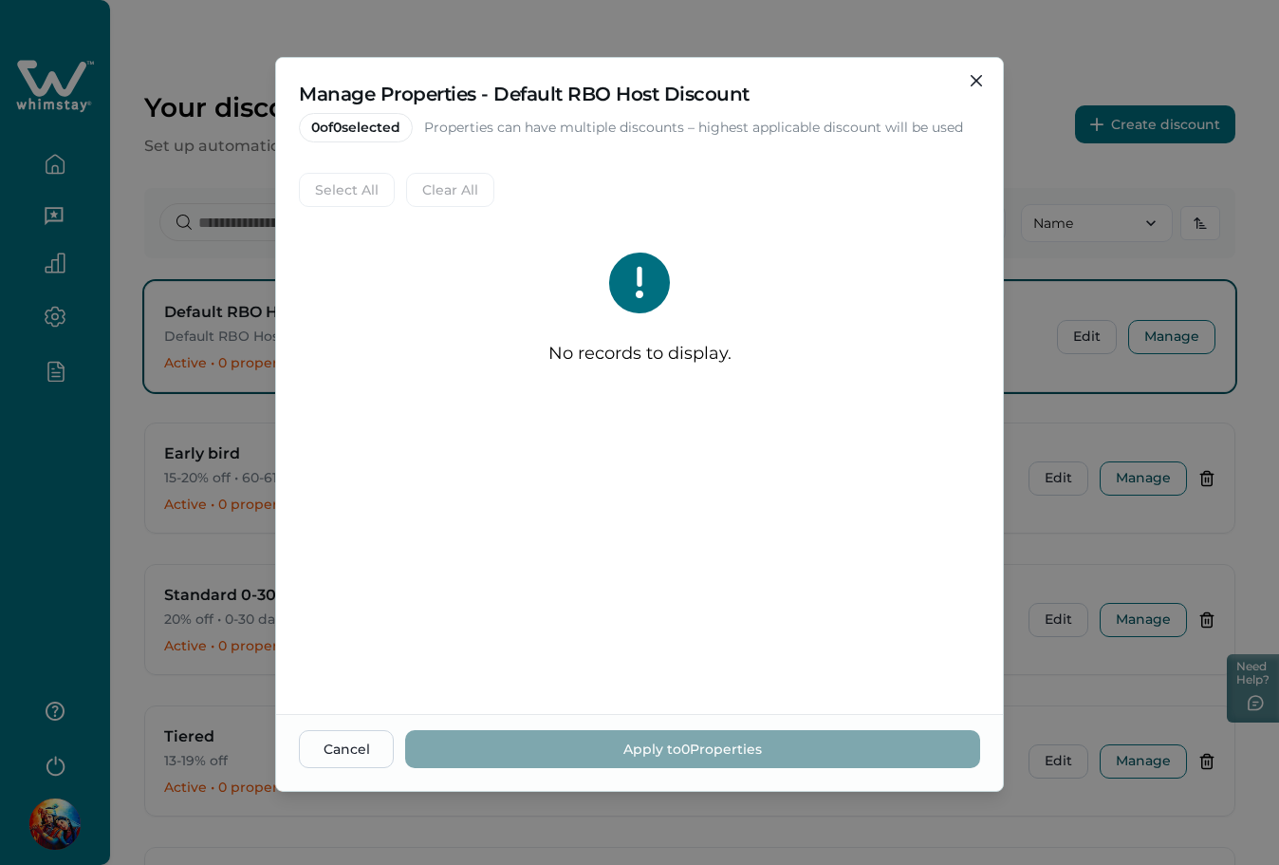
click at [363, 128] on span "0 of 0 selected" at bounding box center [356, 127] width 114 height 29
click at [971, 82] on icon "Close" at bounding box center [976, 80] width 11 height 11
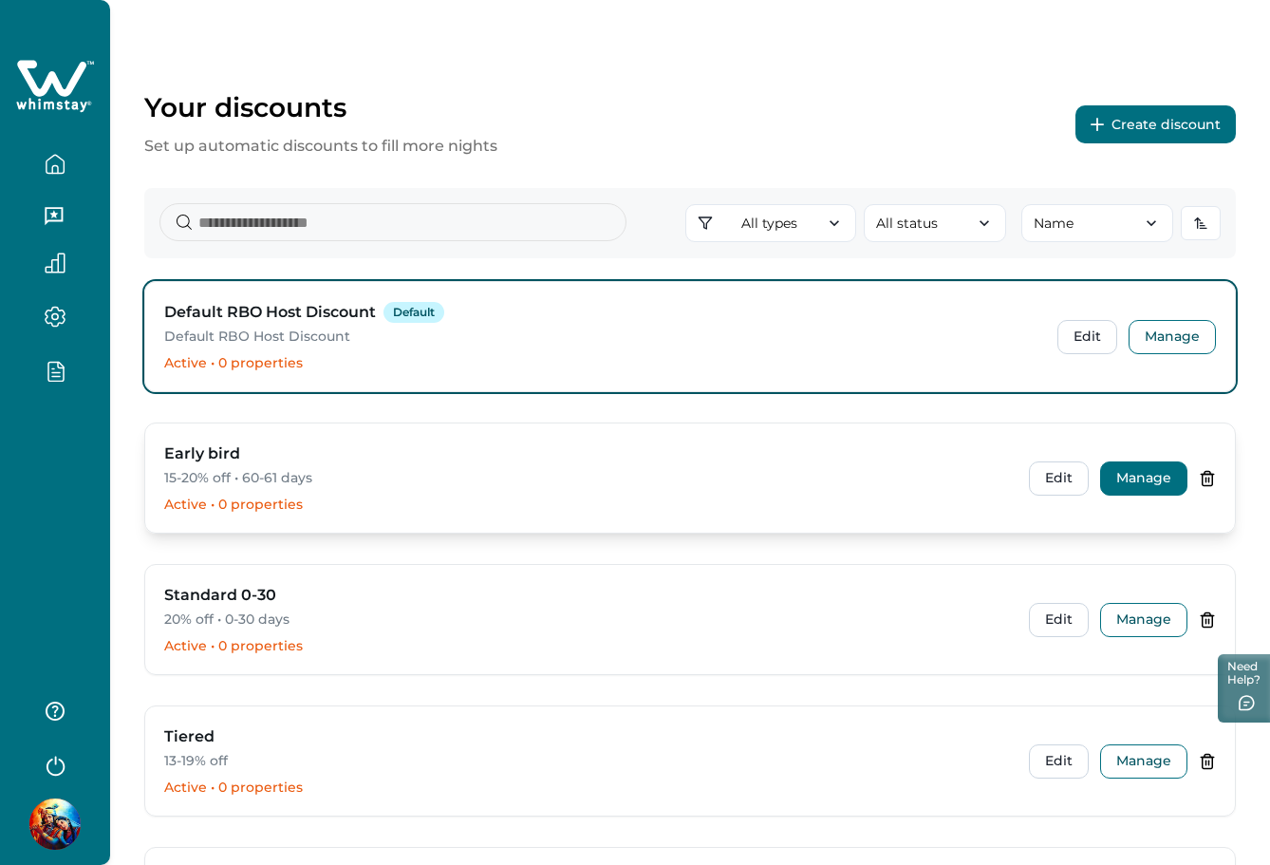
click at [1133, 473] on button "Manage" at bounding box center [1143, 478] width 87 height 34
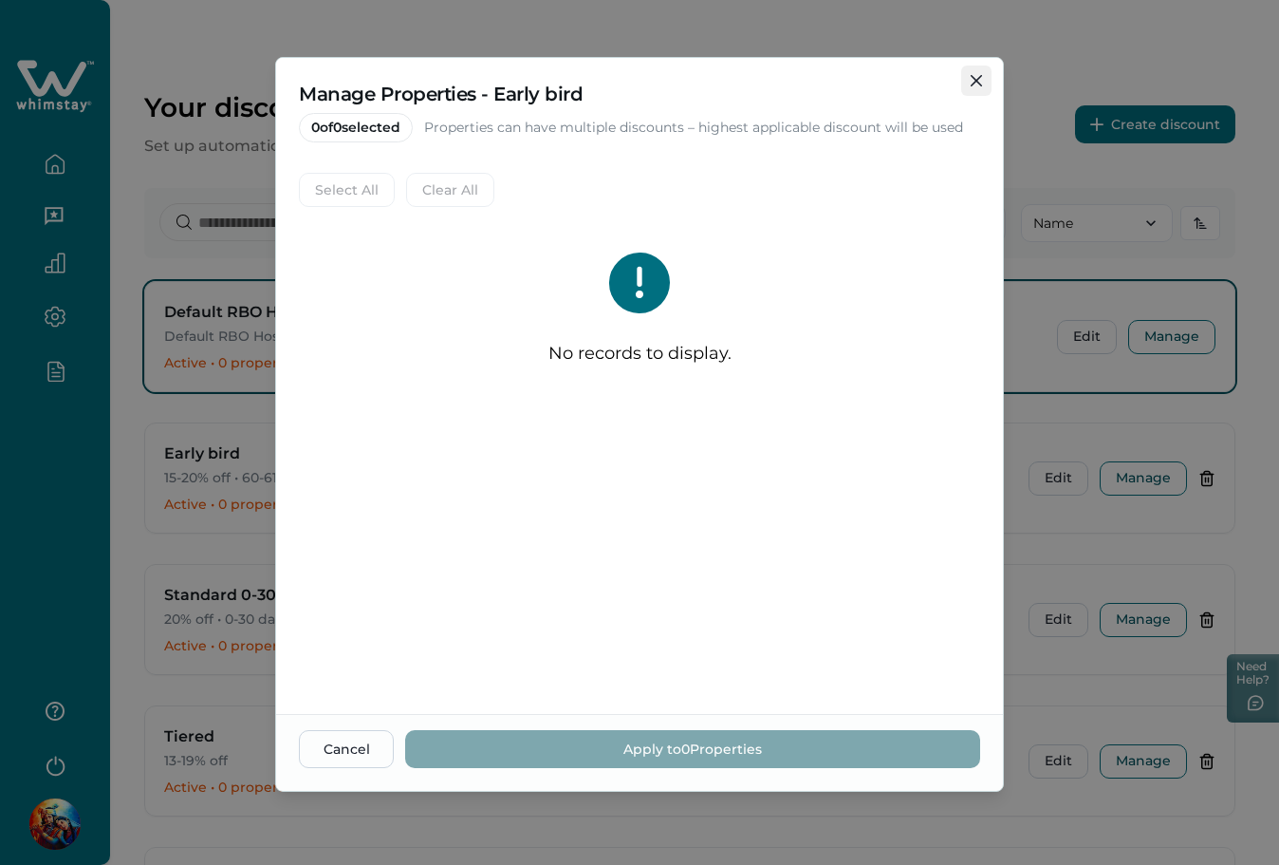
click at [969, 72] on button "Close" at bounding box center [976, 80] width 30 height 30
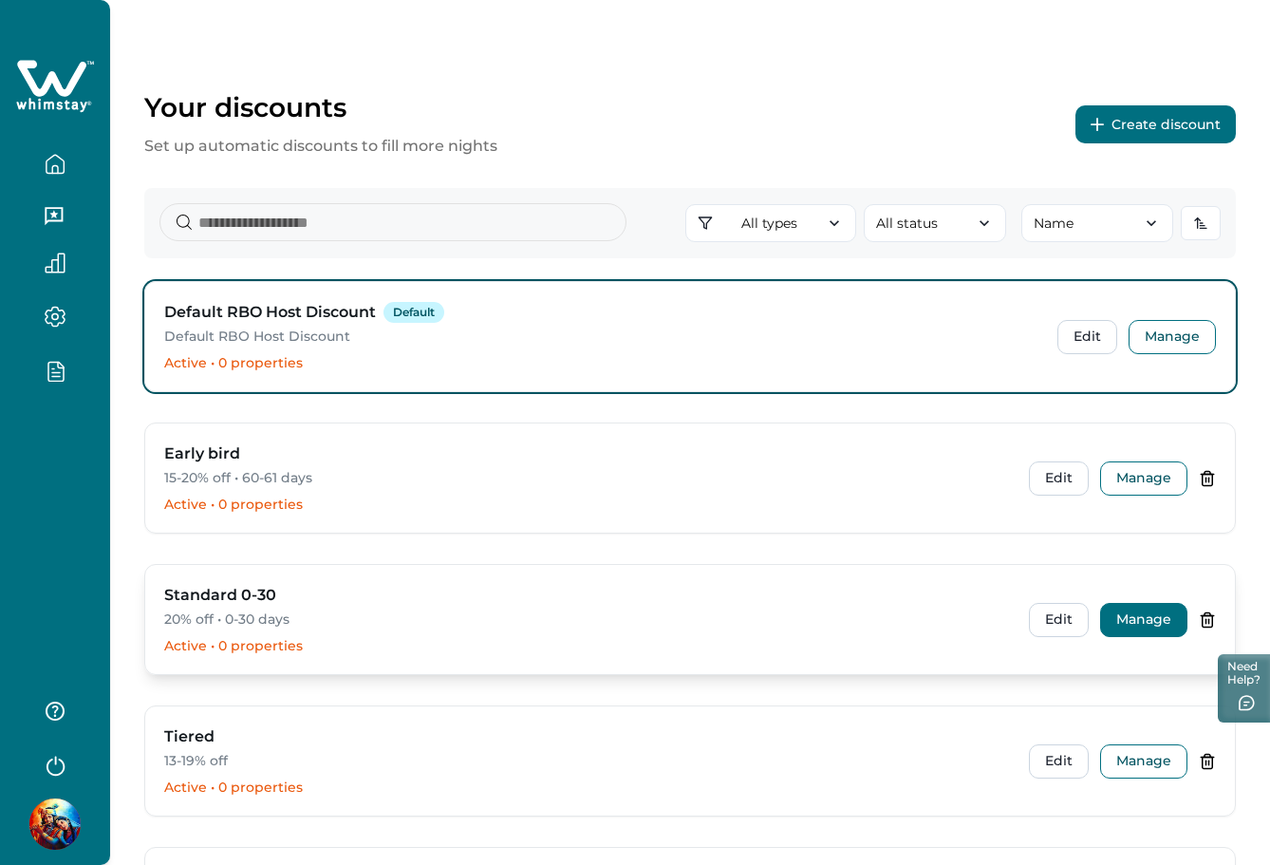
click at [1128, 618] on button "Manage" at bounding box center [1143, 620] width 87 height 34
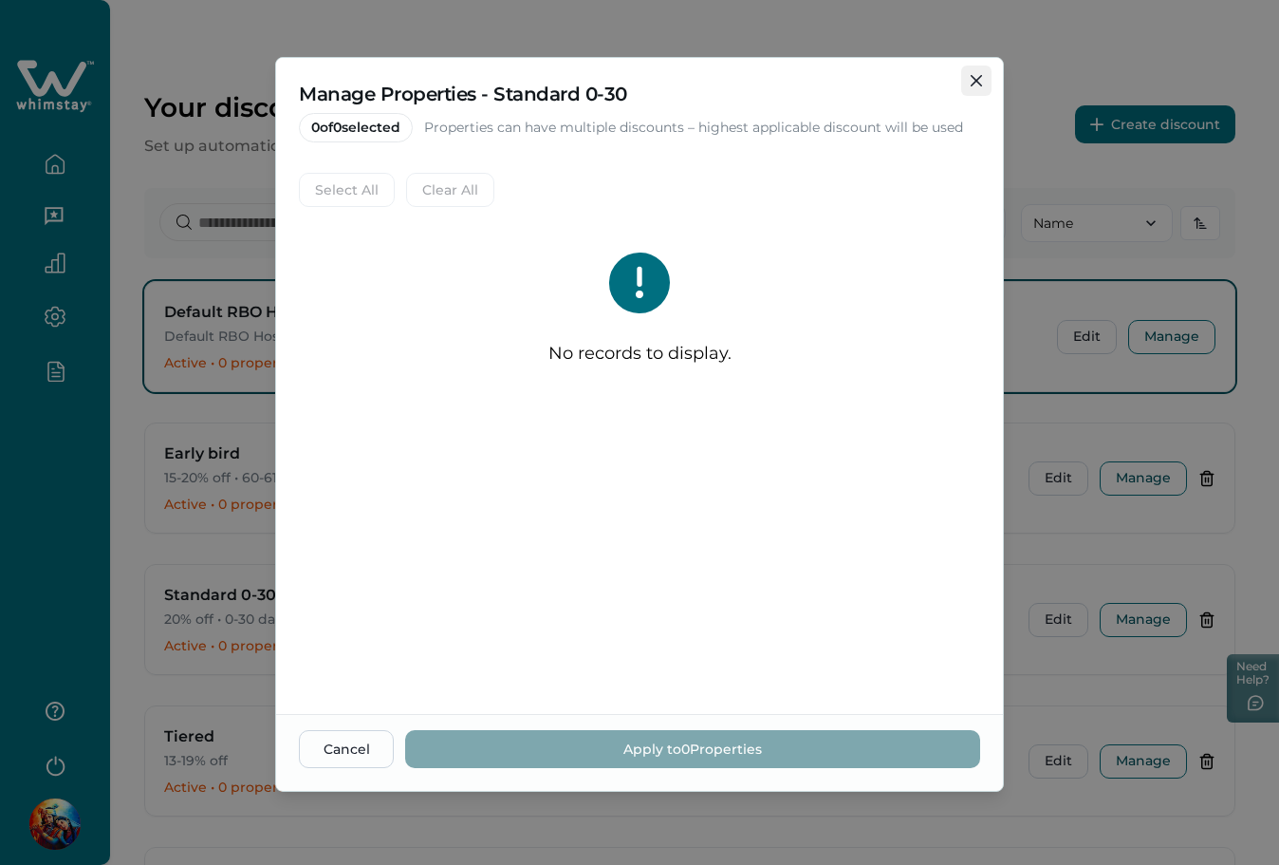
click at [967, 83] on button "Close" at bounding box center [976, 80] width 30 height 30
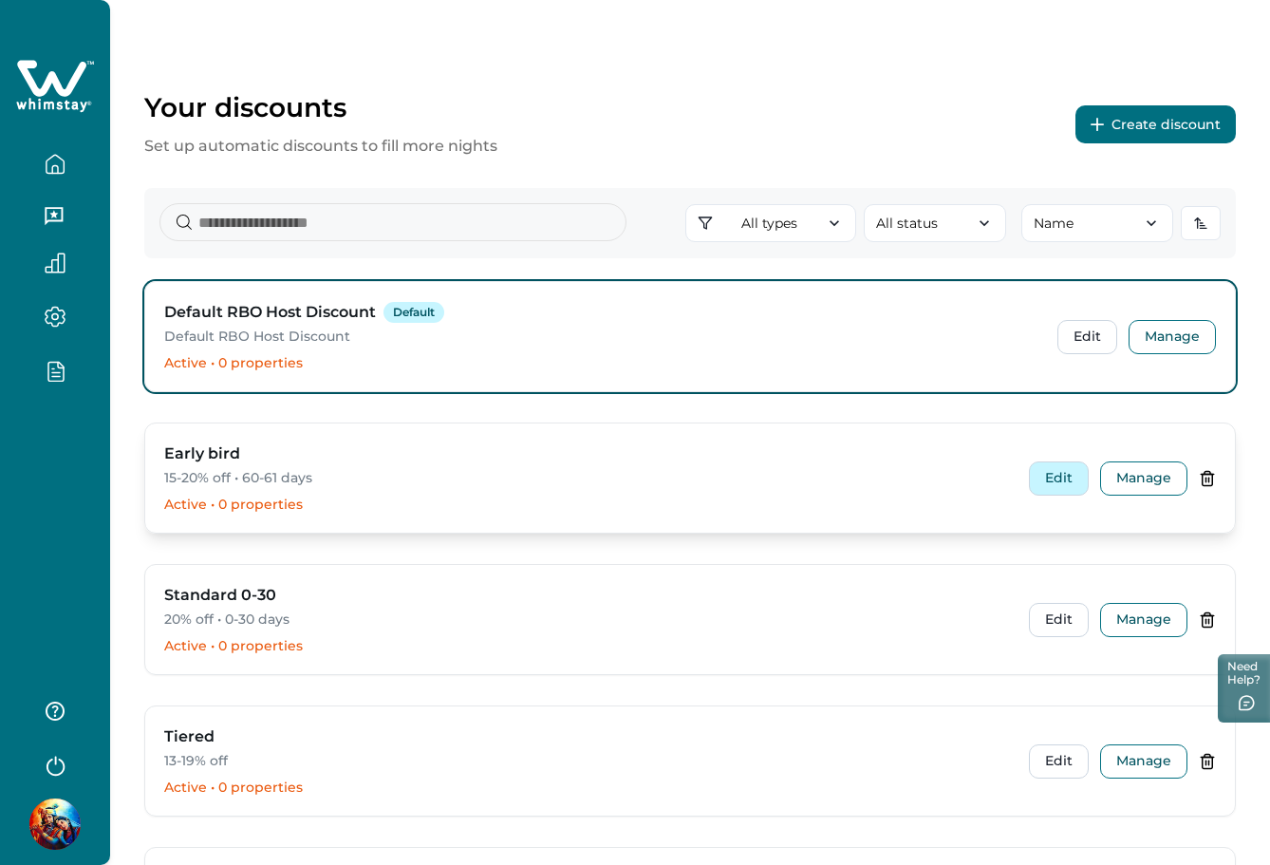
click at [1057, 481] on button "Edit" at bounding box center [1059, 478] width 60 height 34
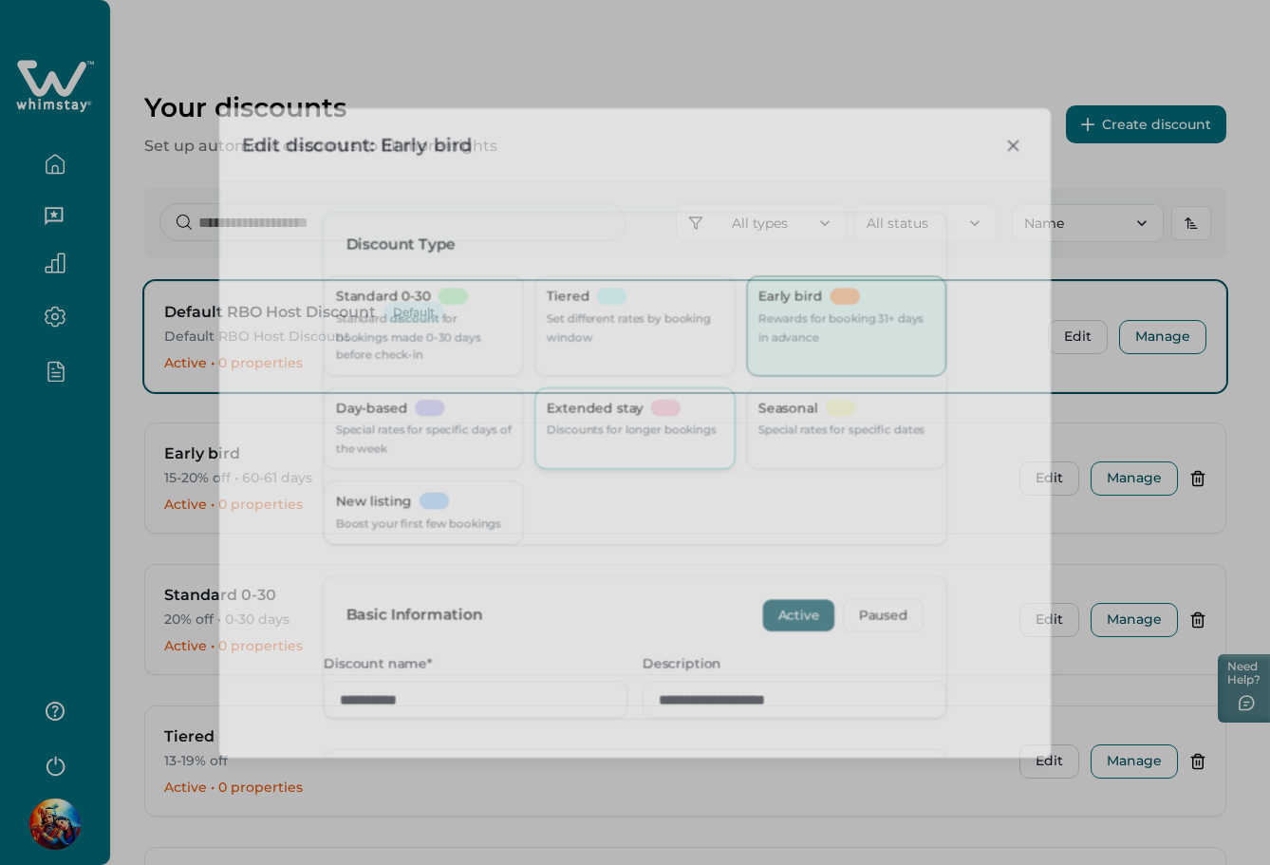
type input "**"
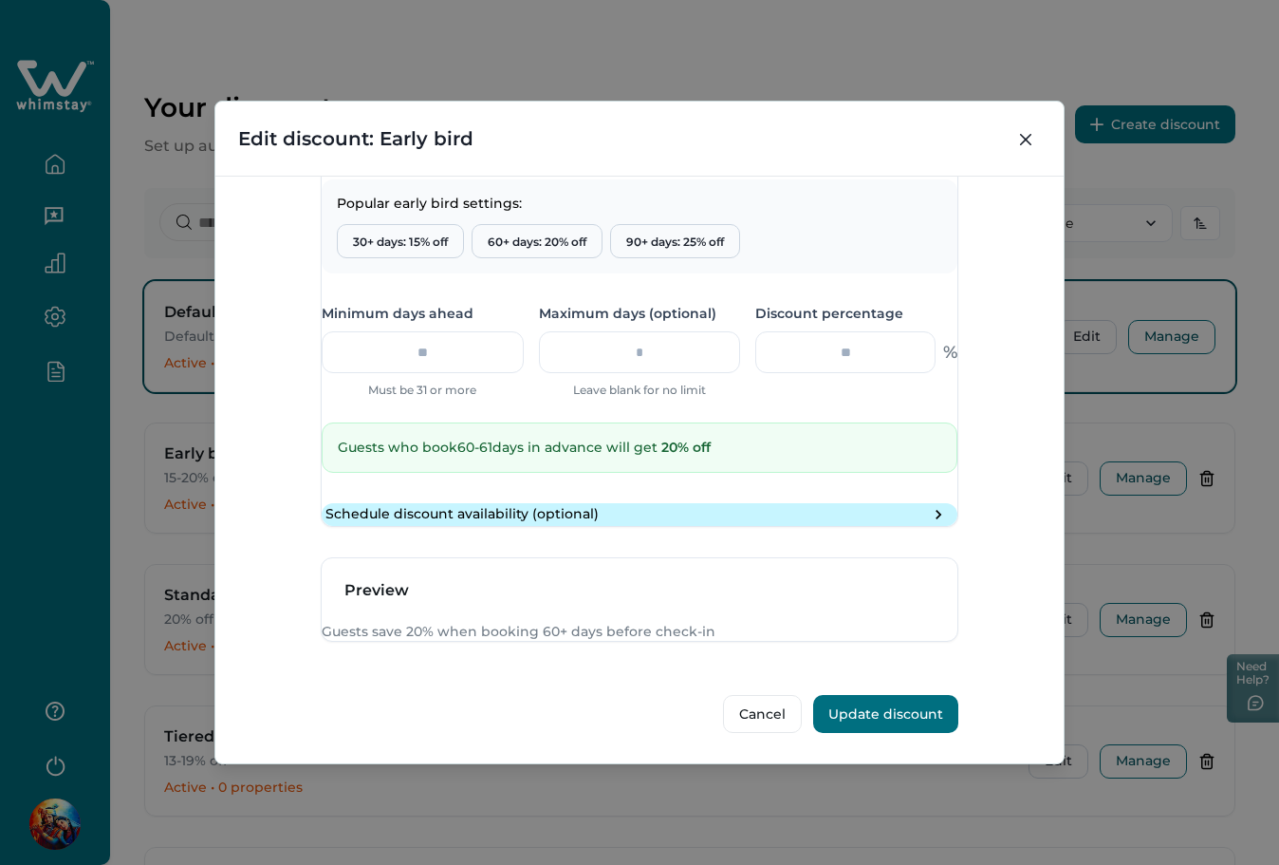
scroll to position [774, 0]
